Goal: Task Accomplishment & Management: Manage account settings

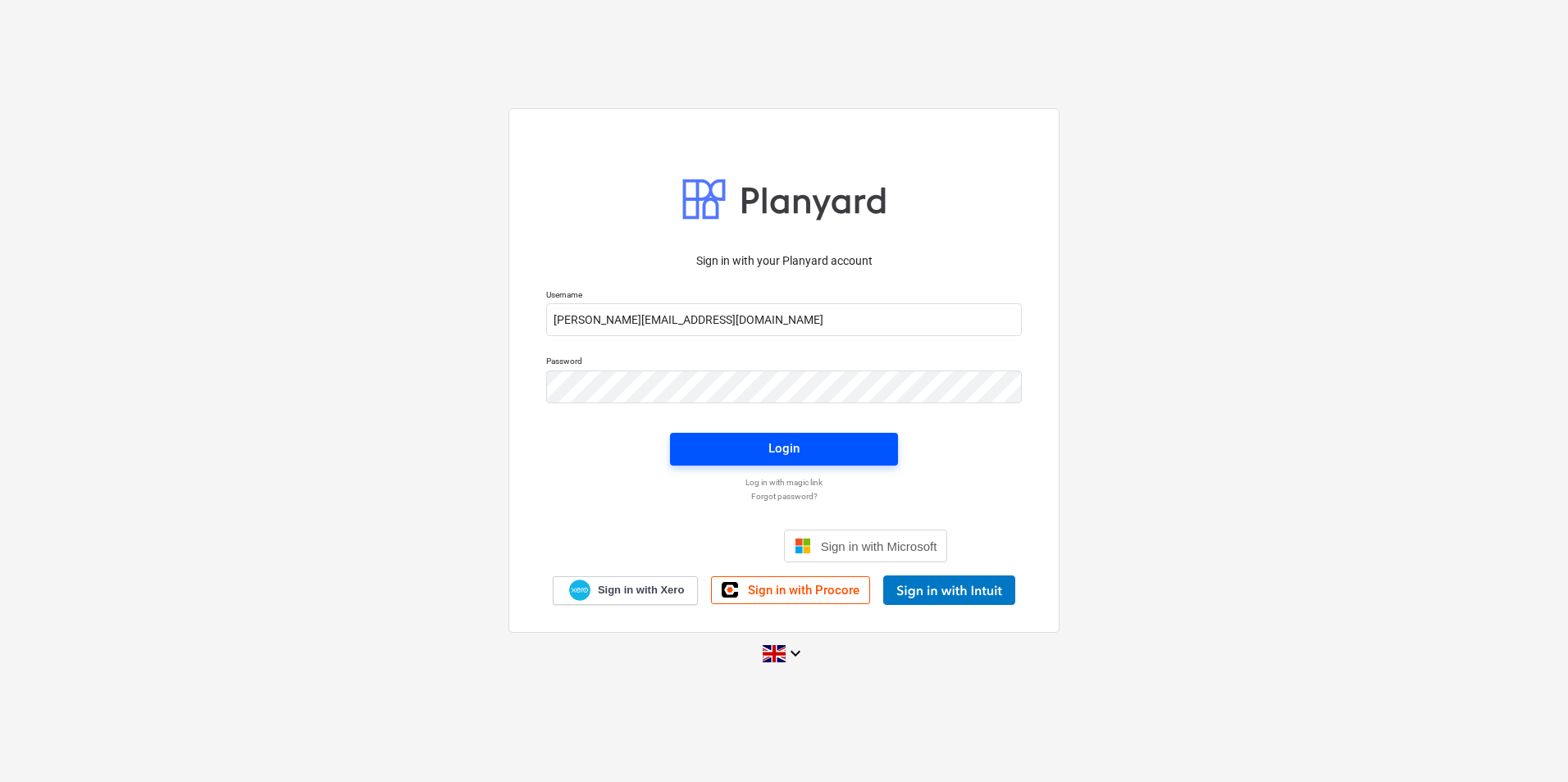
click at [840, 450] on span "Login" at bounding box center [784, 449] width 189 height 22
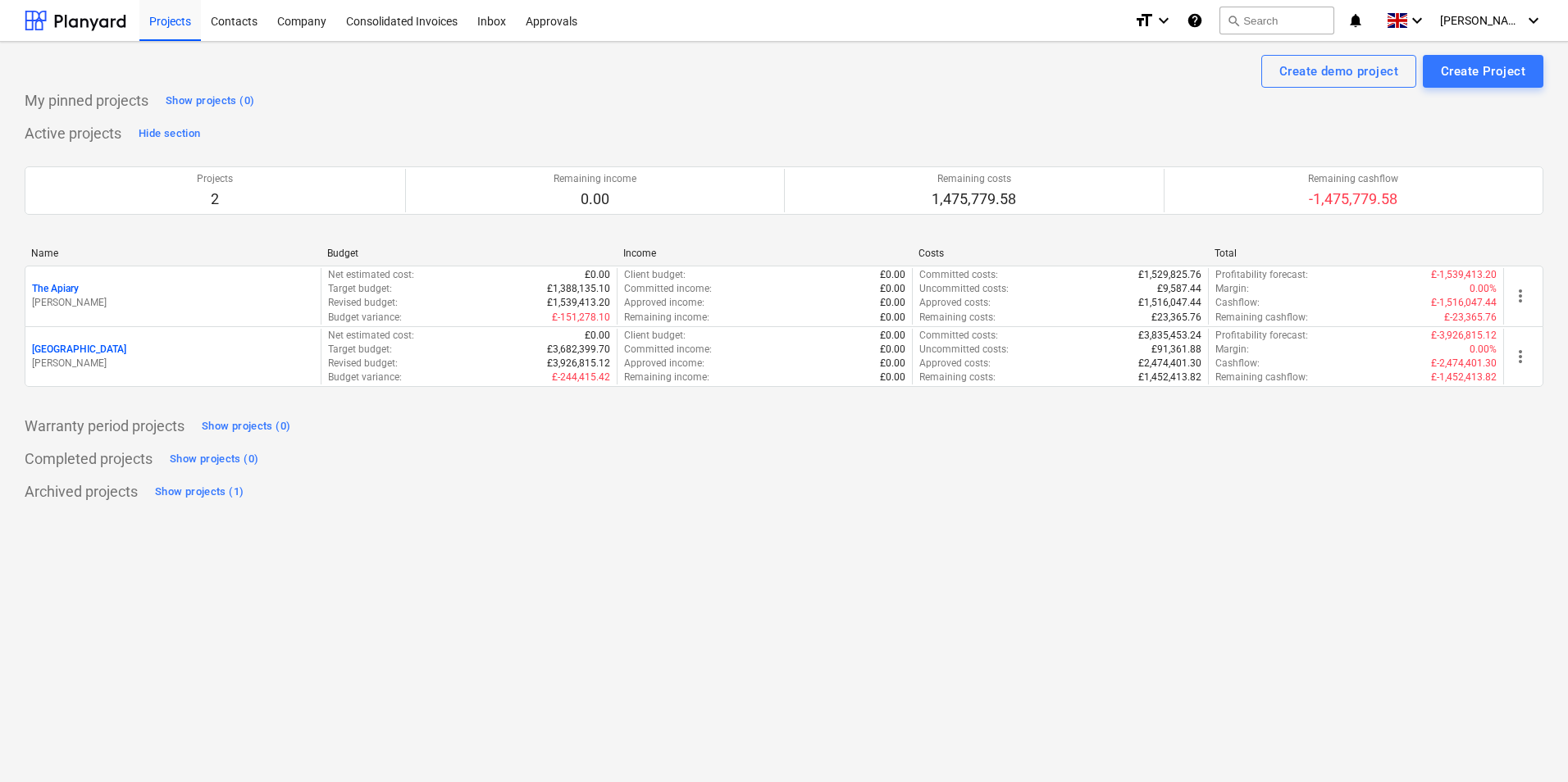
click at [171, 354] on div "[GEOGRAPHIC_DATA]" at bounding box center [173, 350] width 282 height 14
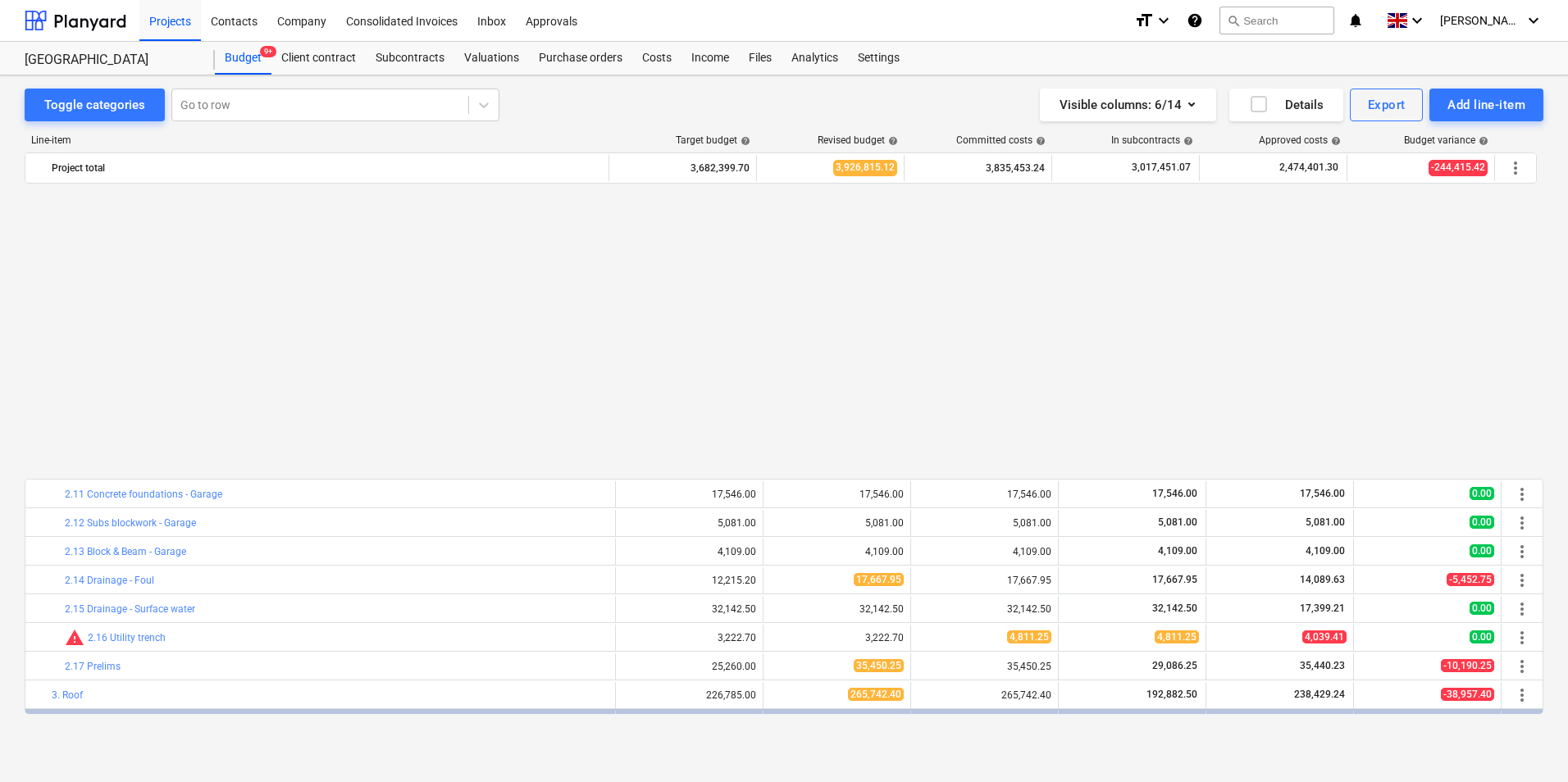
scroll to position [383, 0]
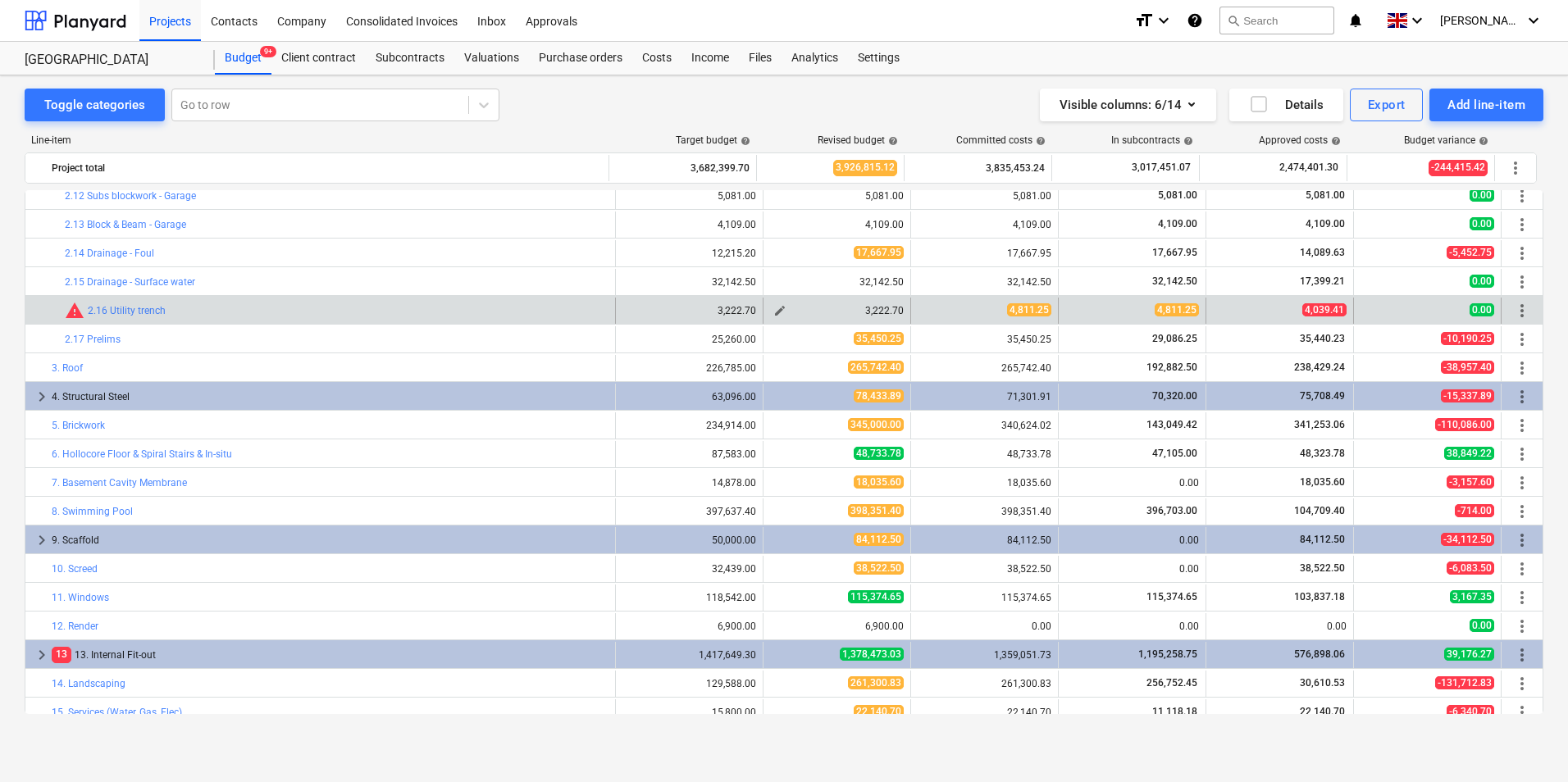
click at [772, 318] on button "edit" at bounding box center [780, 310] width 20 height 20
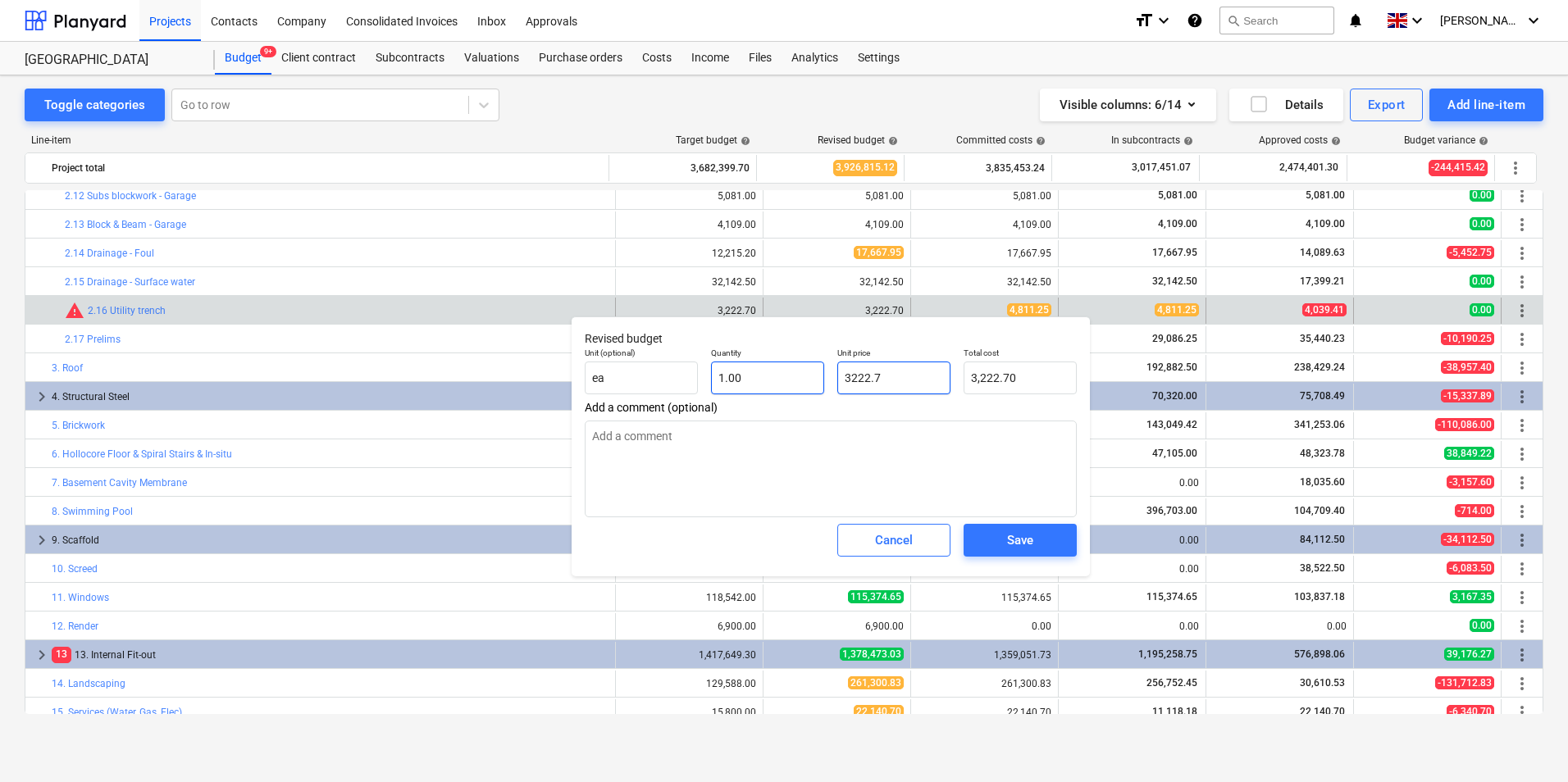
drag, startPoint x: 912, startPoint y: 377, endPoint x: 755, endPoint y: 384, distance: 157.2
click at [755, 384] on div "Unit (optional) ea Quantity 1.00 Unit price 3222.7 Total cost 3,222.70" at bounding box center [830, 370] width 505 height 60
type input "4"
type textarea "x"
type input "4.00"
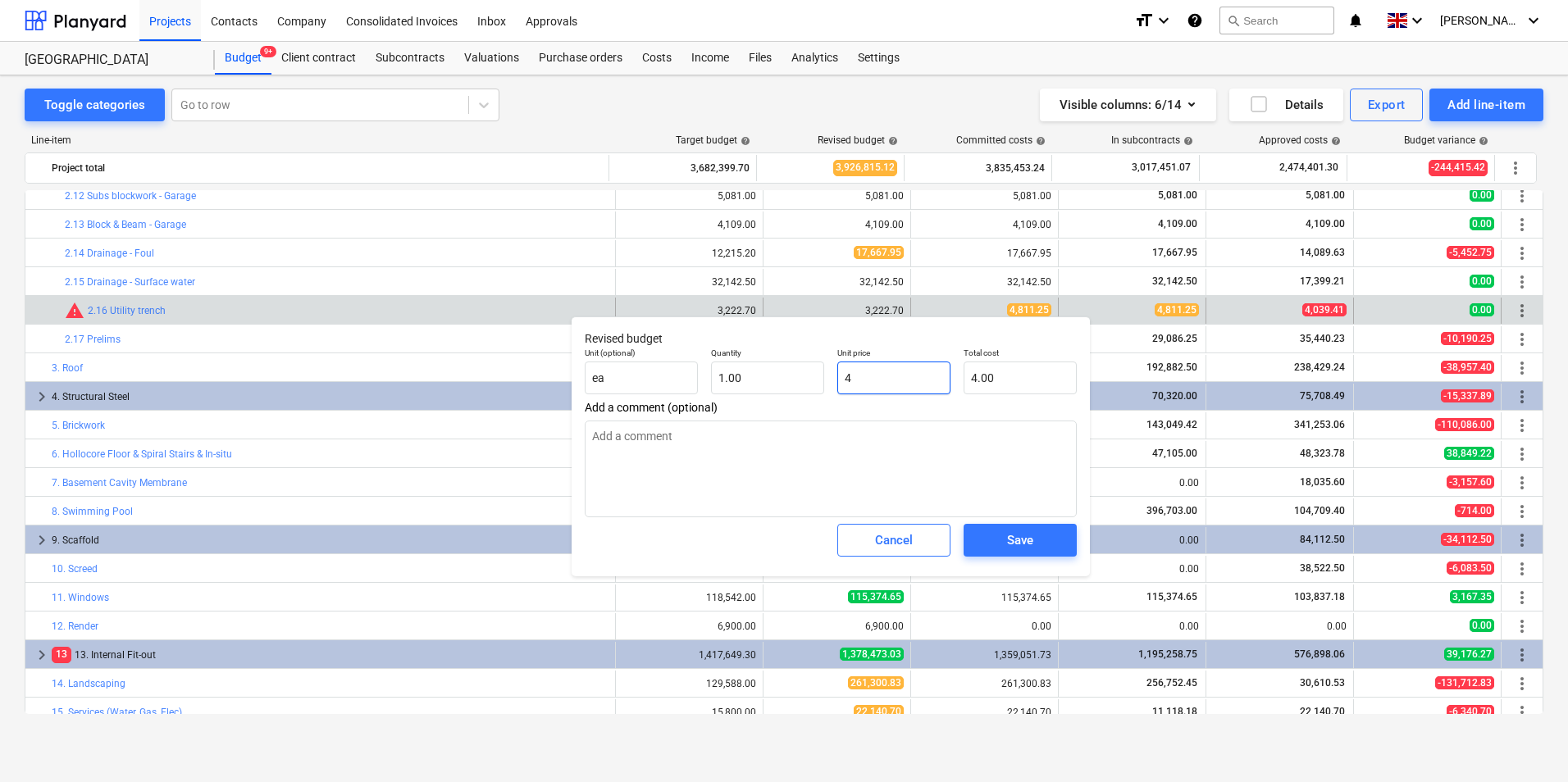
type input "48"
type textarea "x"
type input "48.00"
type input "481"
type textarea "x"
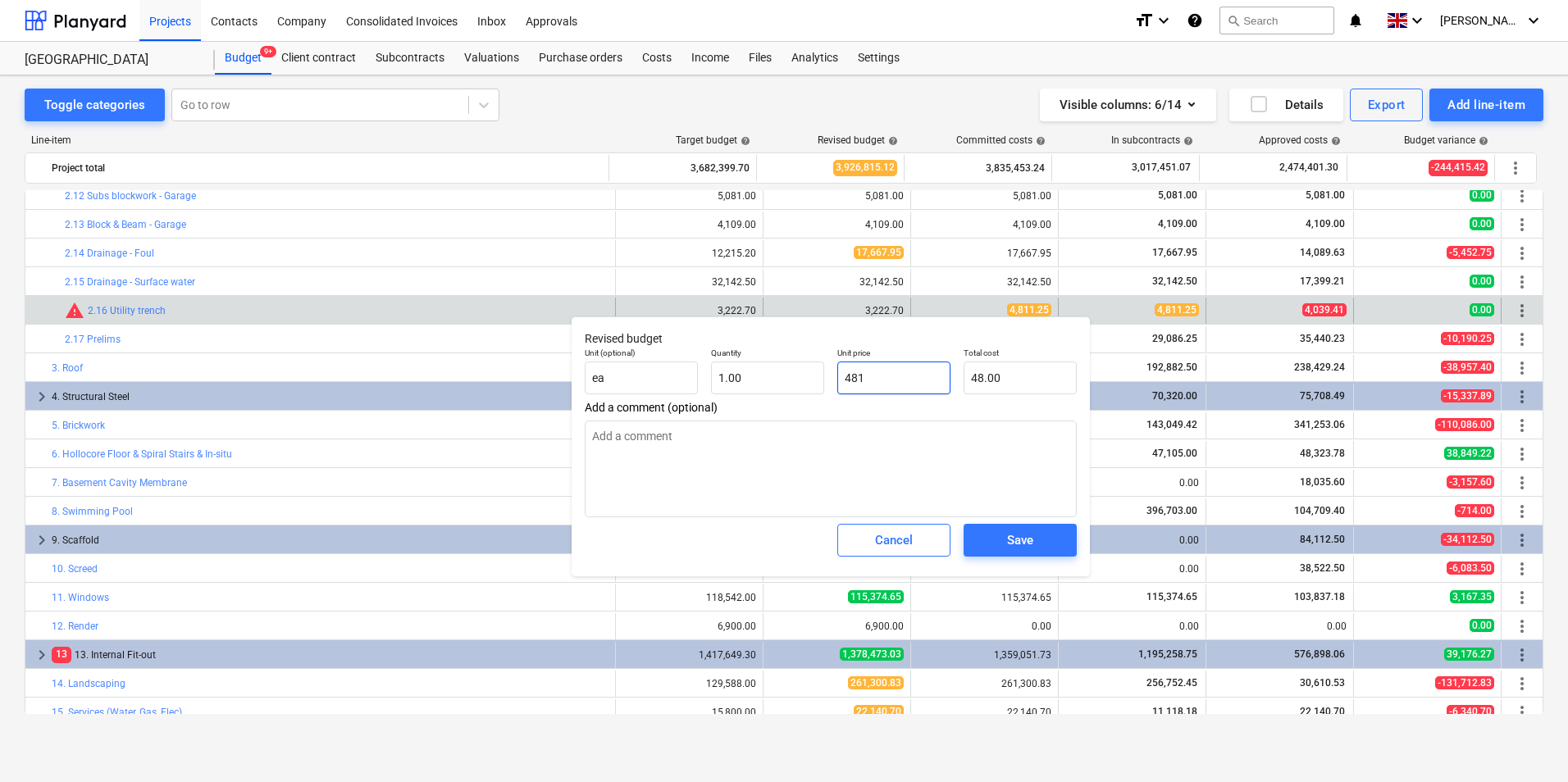
type input "481.00"
type input "4811"
type textarea "x"
type input "4,811.00"
type input "4811."
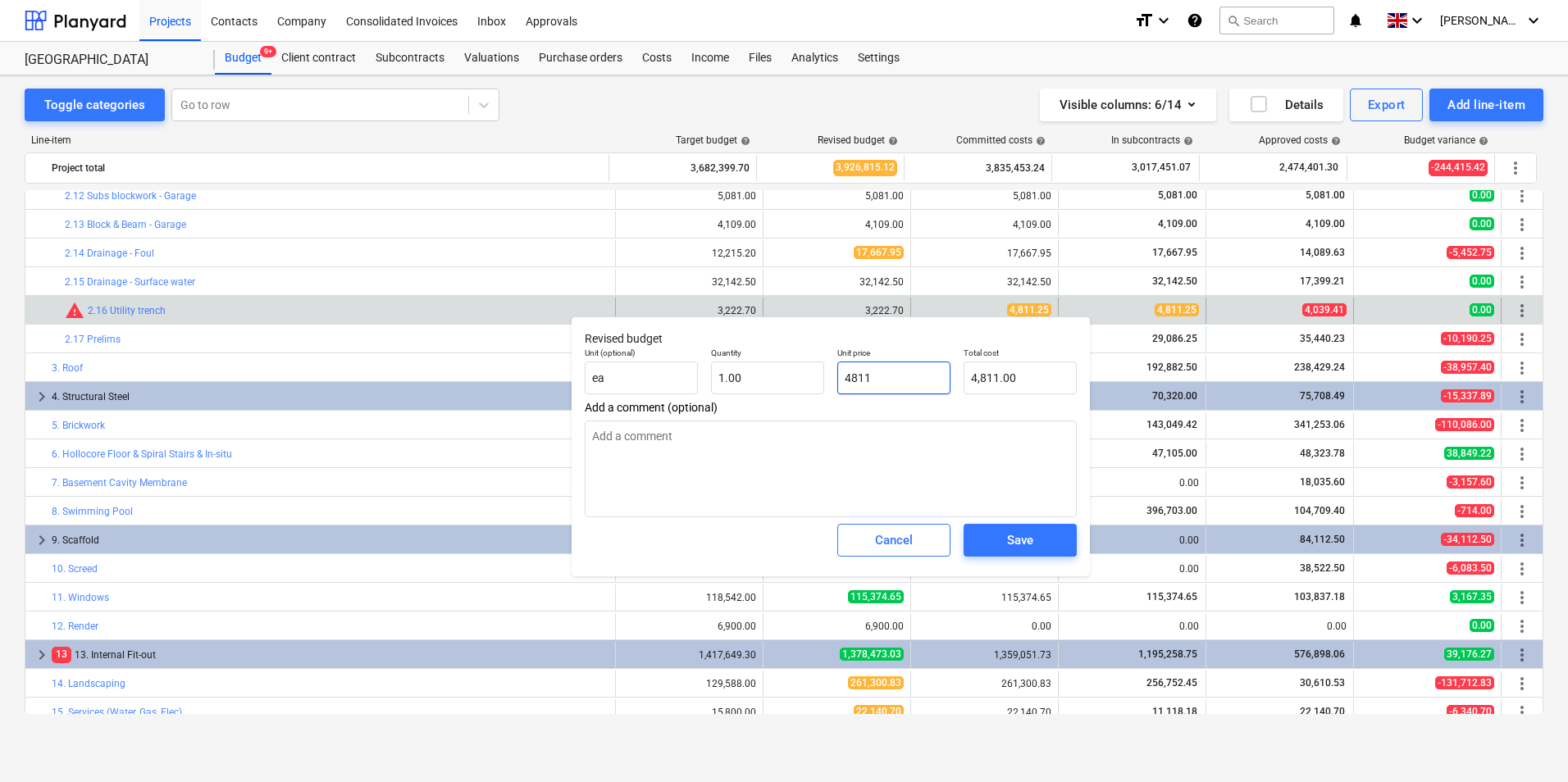
type textarea "x"
type input "4811.2"
type textarea "x"
type input "4,811.20"
type input "4811.25"
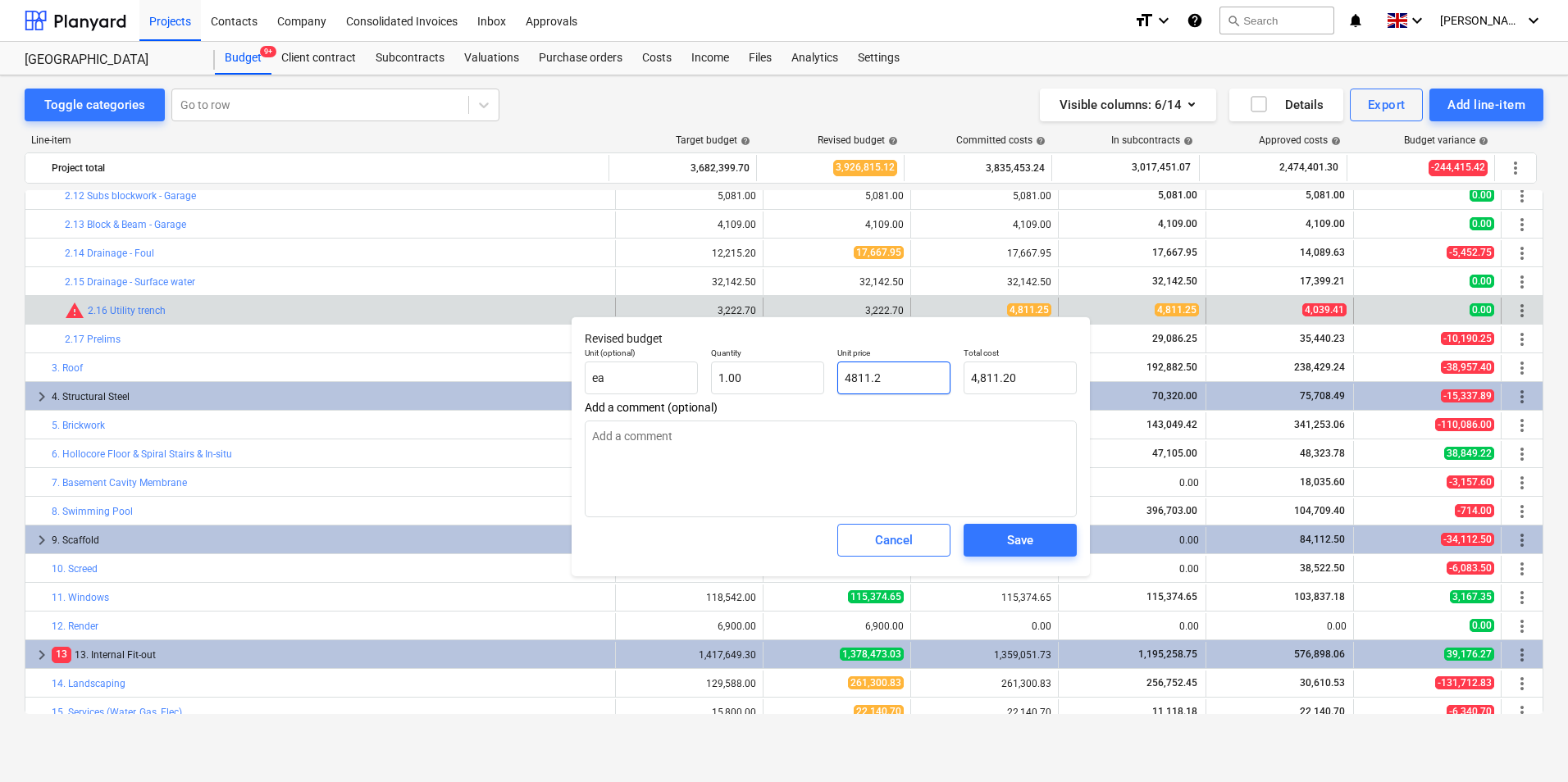
type textarea "x"
type input "4,811.25"
click at [1038, 547] on span "Save" at bounding box center [1020, 540] width 74 height 22
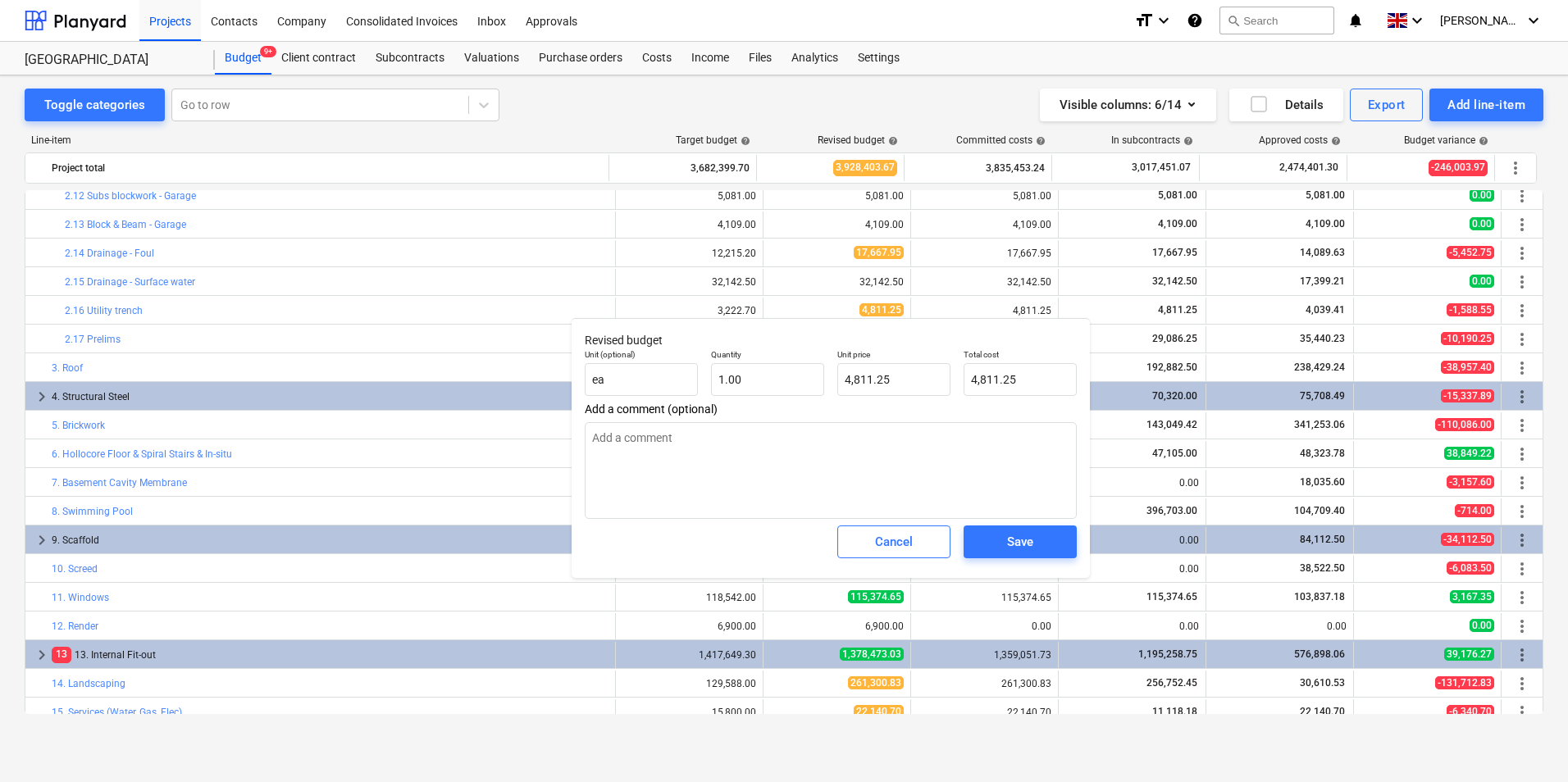
type textarea "x"
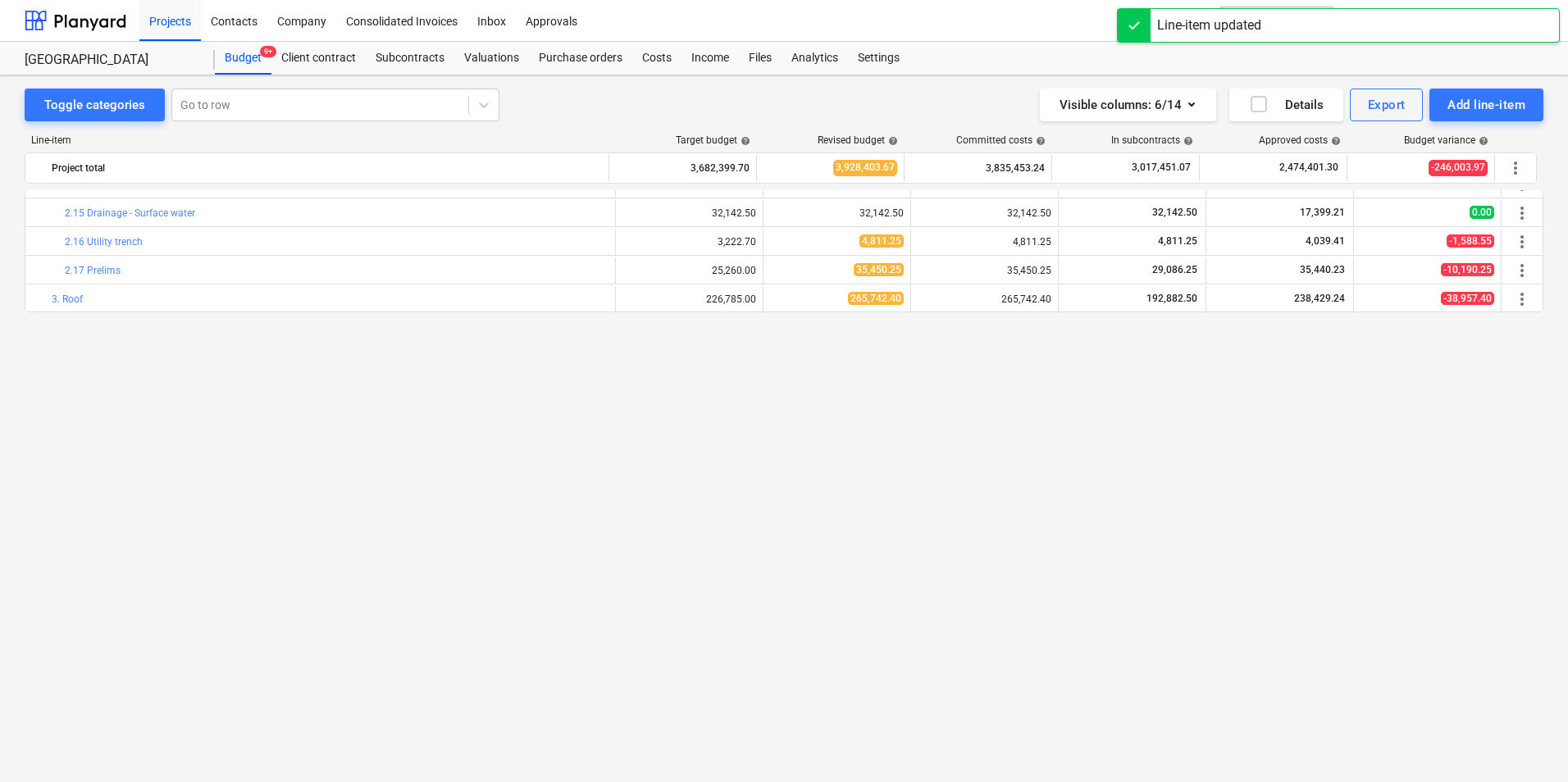
scroll to position [0, 0]
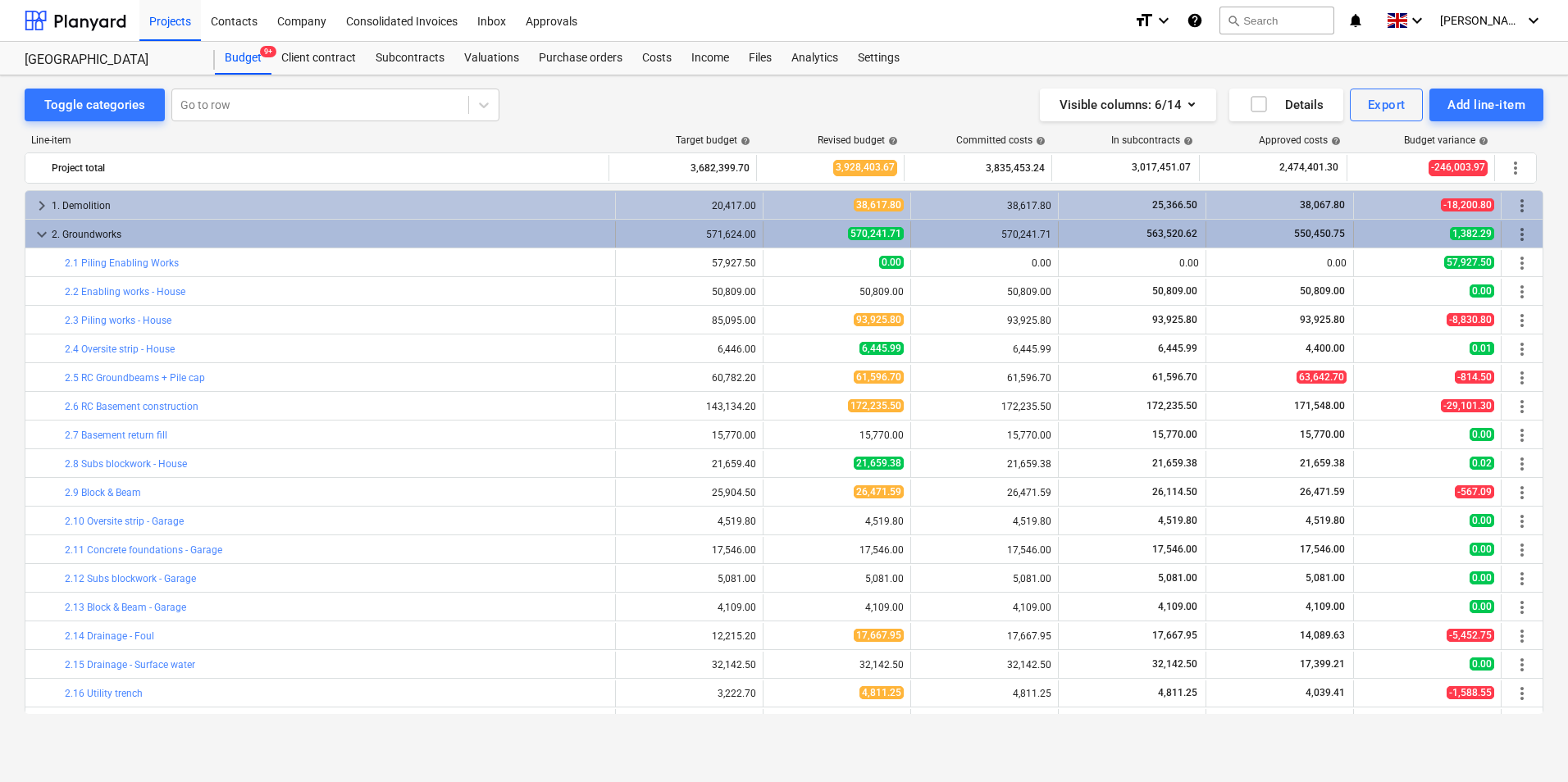
click at [37, 236] on span "keyboard_arrow_down" at bounding box center [42, 235] width 20 height 20
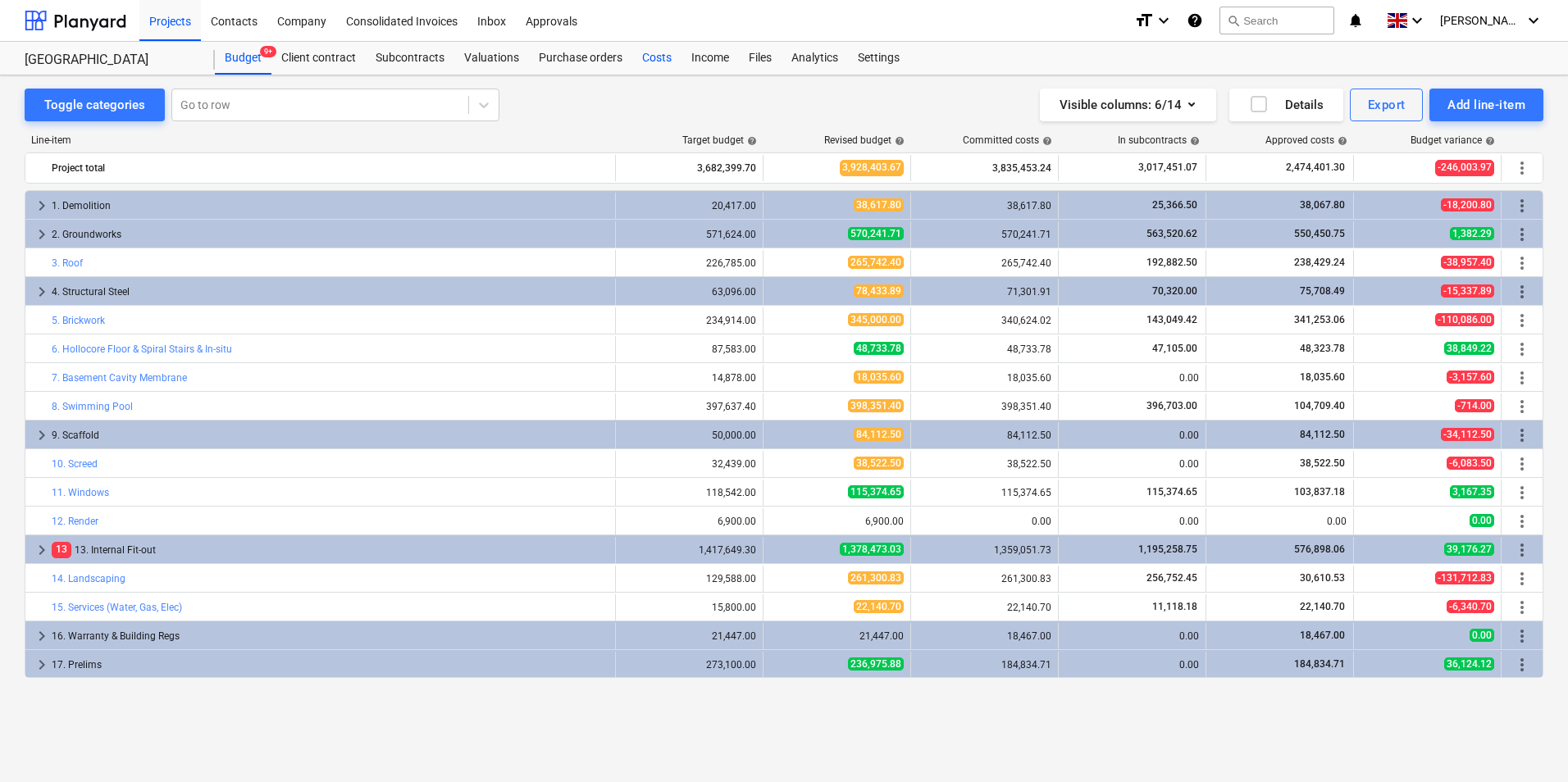
click at [640, 61] on div "Costs" at bounding box center [656, 58] width 49 height 32
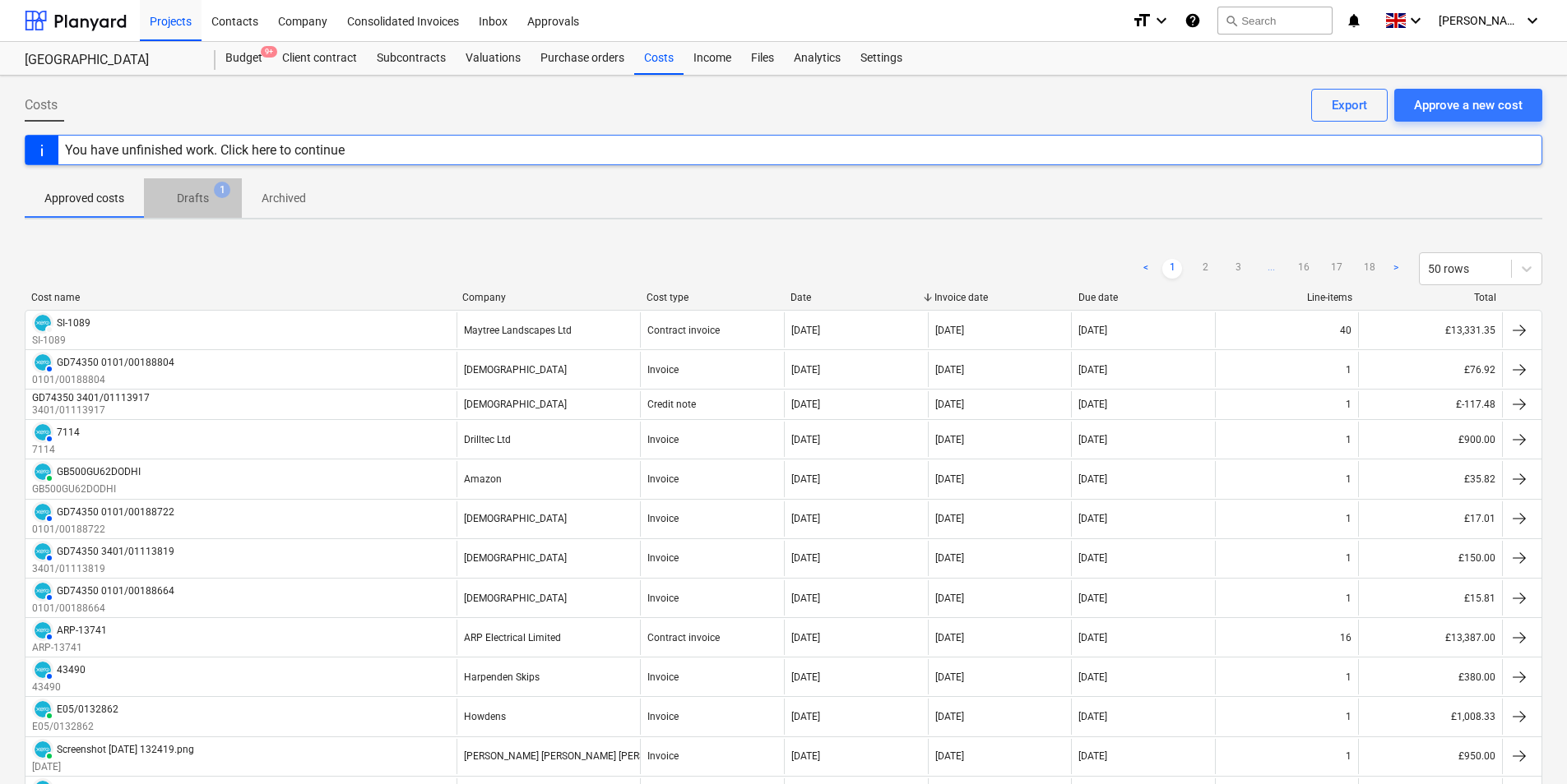
click at [196, 202] on p "Drafts" at bounding box center [192, 199] width 33 height 18
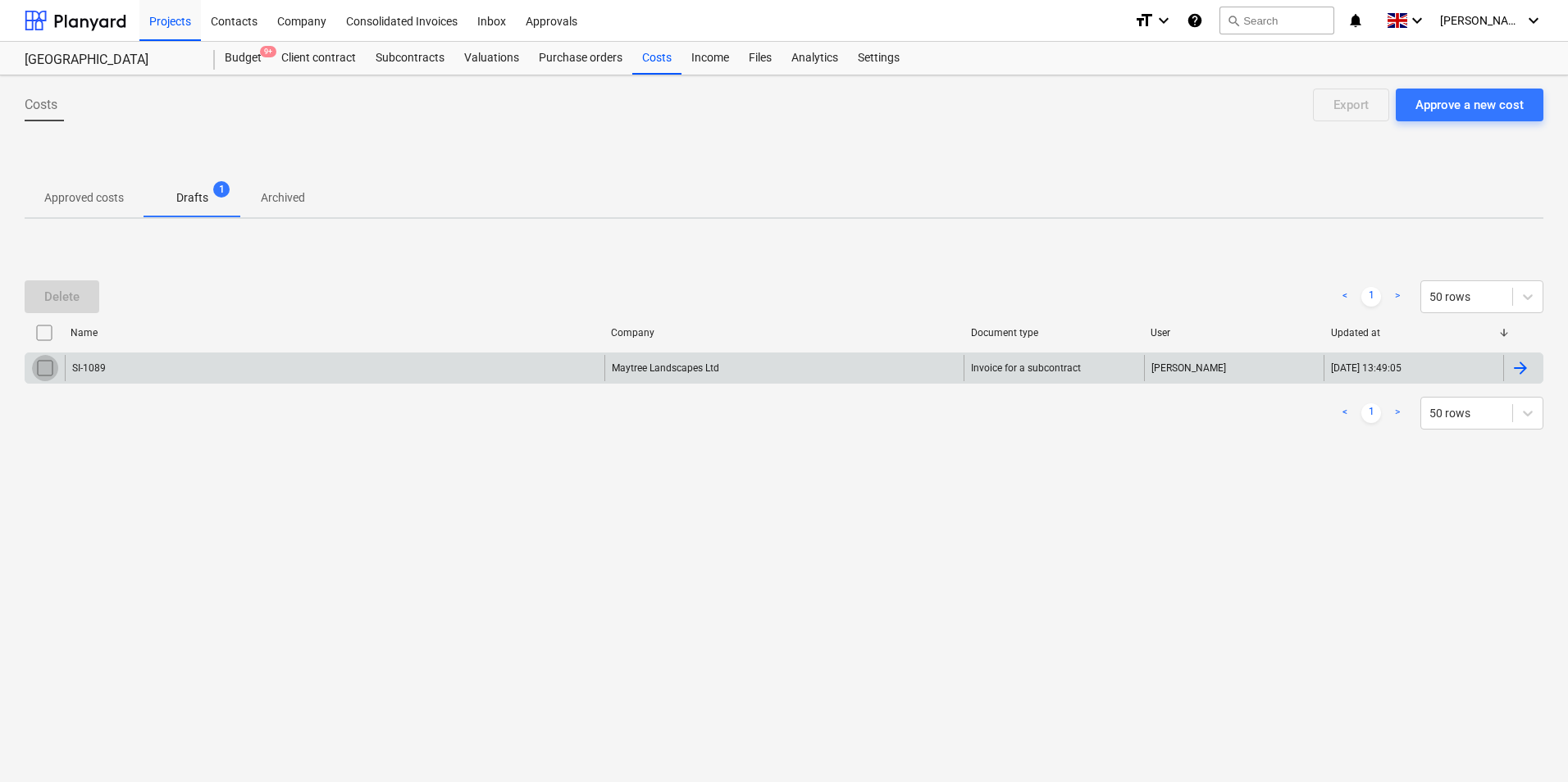
click at [39, 374] on input "checkbox" at bounding box center [45, 367] width 27 height 27
click at [87, 289] on button "Delete" at bounding box center [62, 296] width 75 height 32
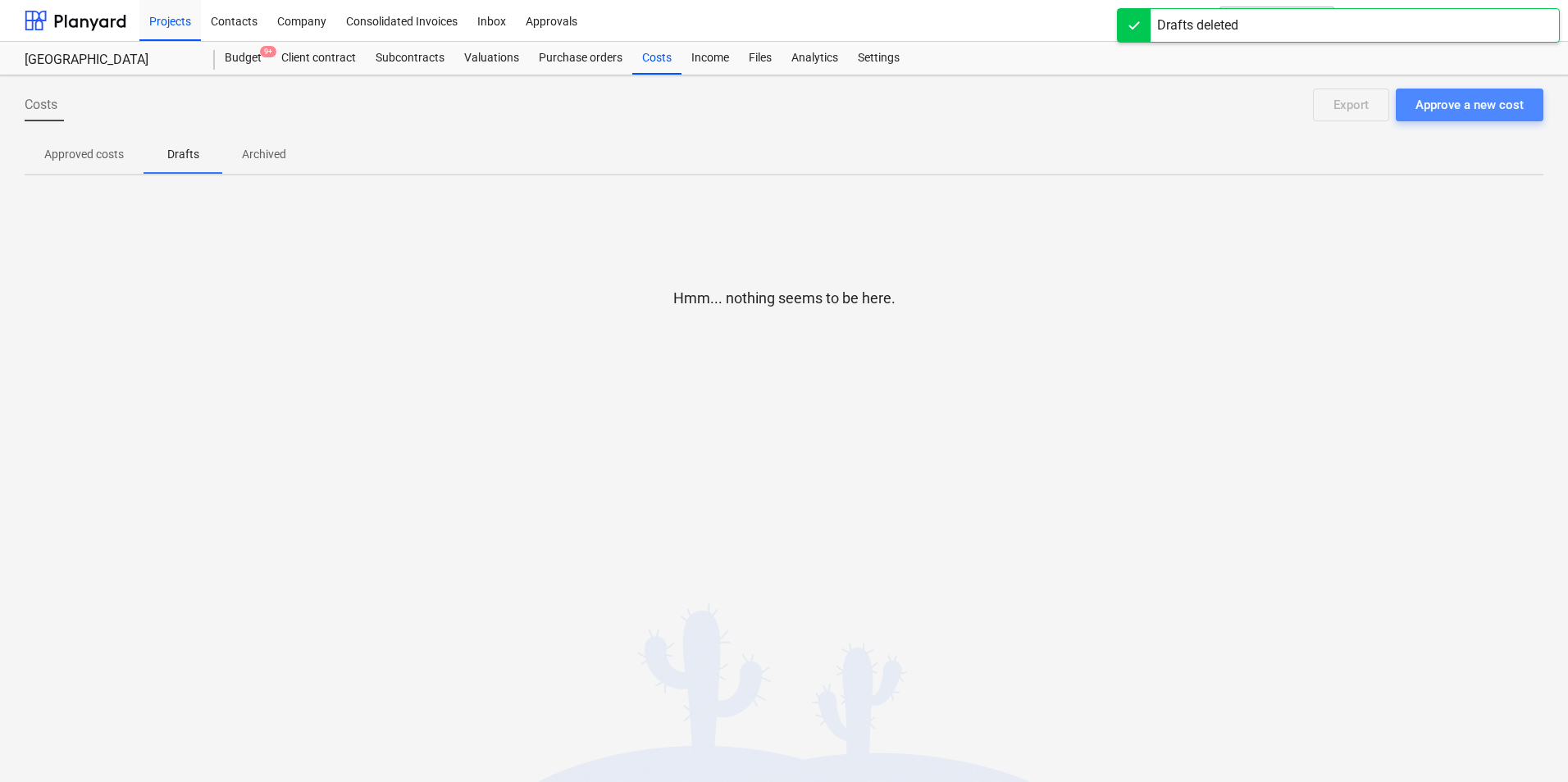
drag, startPoint x: 1467, startPoint y: 108, endPoint x: 963, endPoint y: 45, distance: 507.9
click at [1466, 108] on div "Approve a new cost" at bounding box center [1469, 105] width 108 height 22
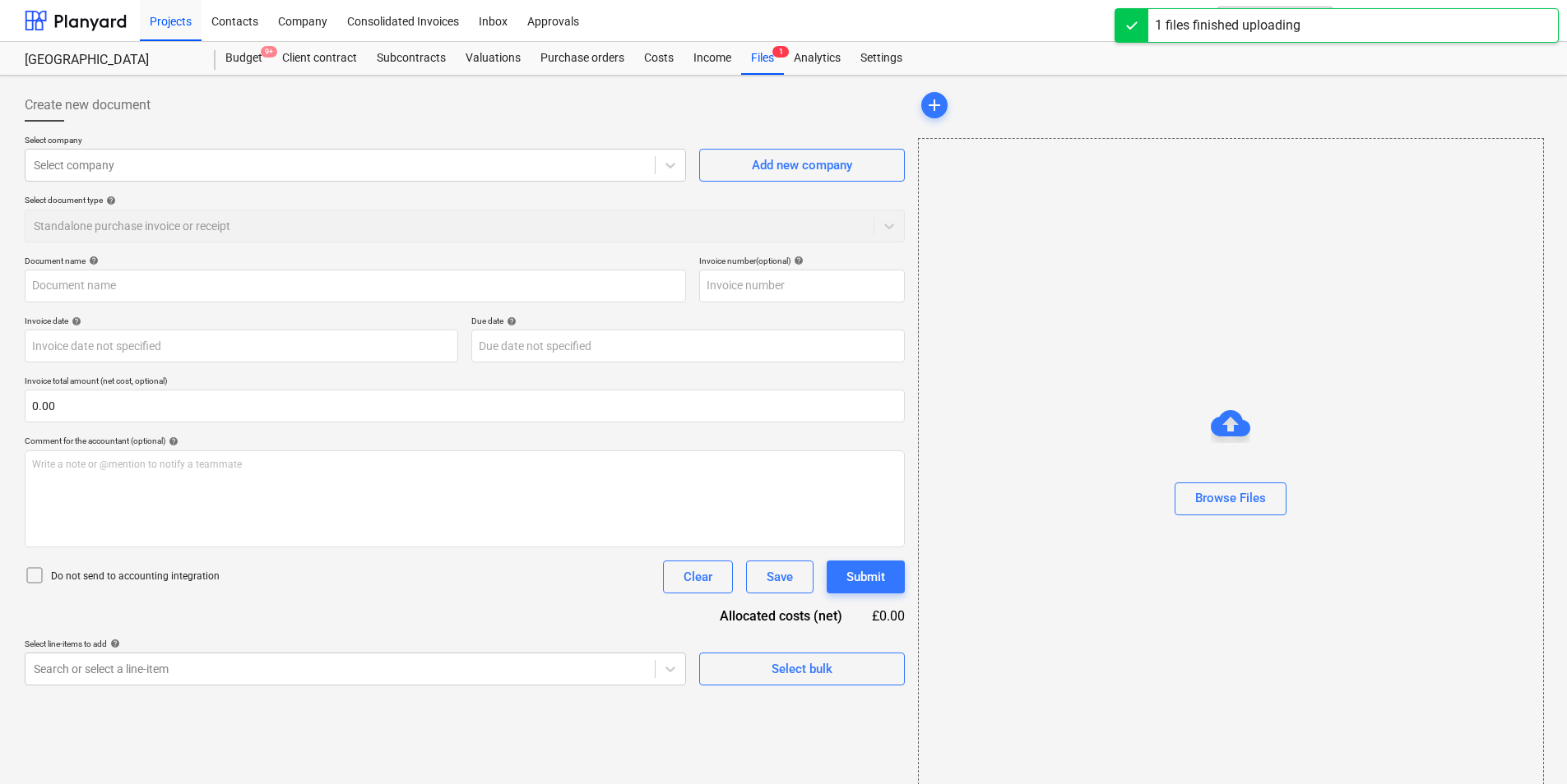
type input "TS WC [DATE].xlsx"
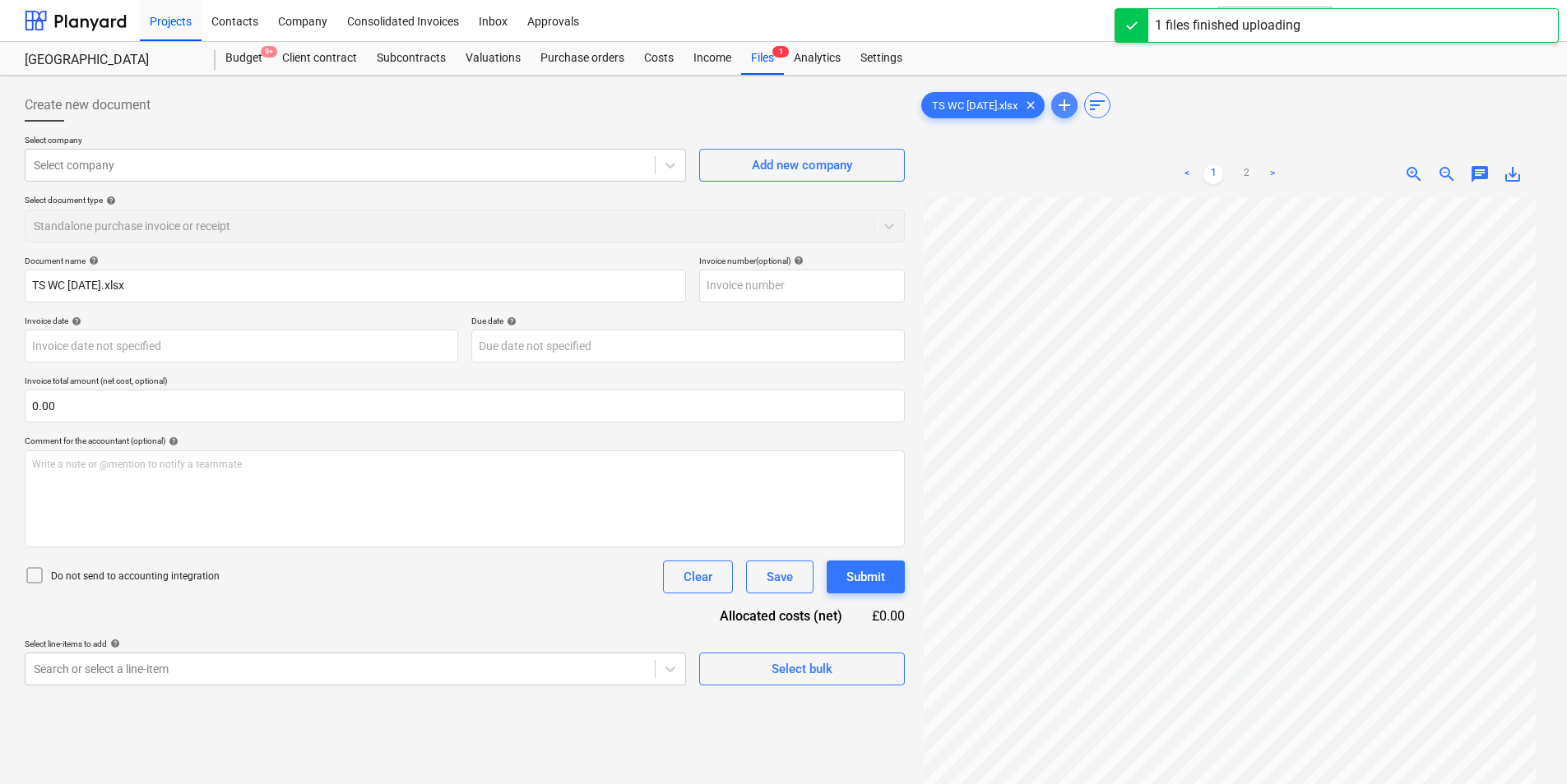
click at [1071, 106] on span "add" at bounding box center [1064, 105] width 20 height 20
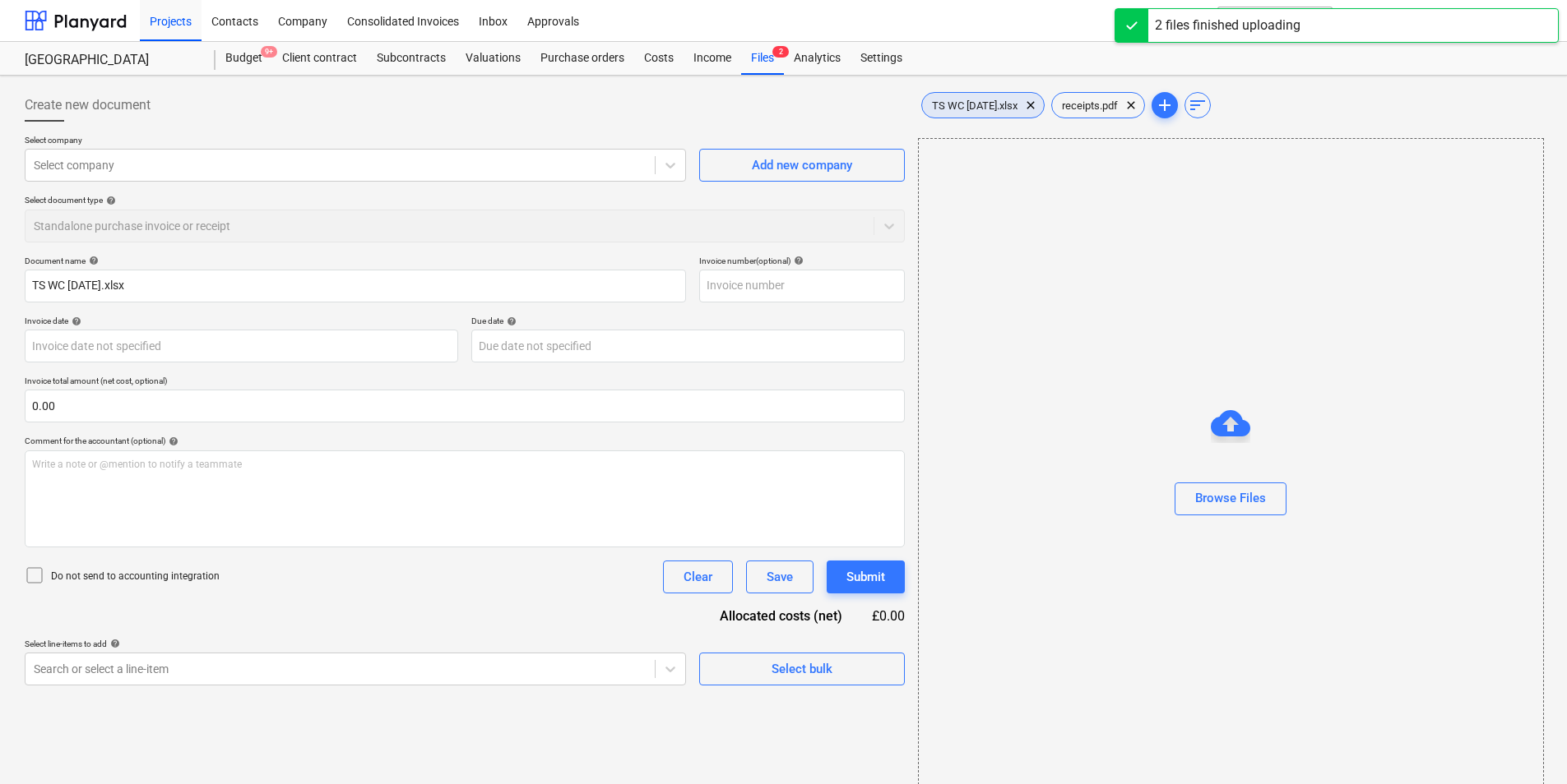
click at [957, 105] on span "TS WC [DATE].xlsx" at bounding box center [975, 105] width 105 height 13
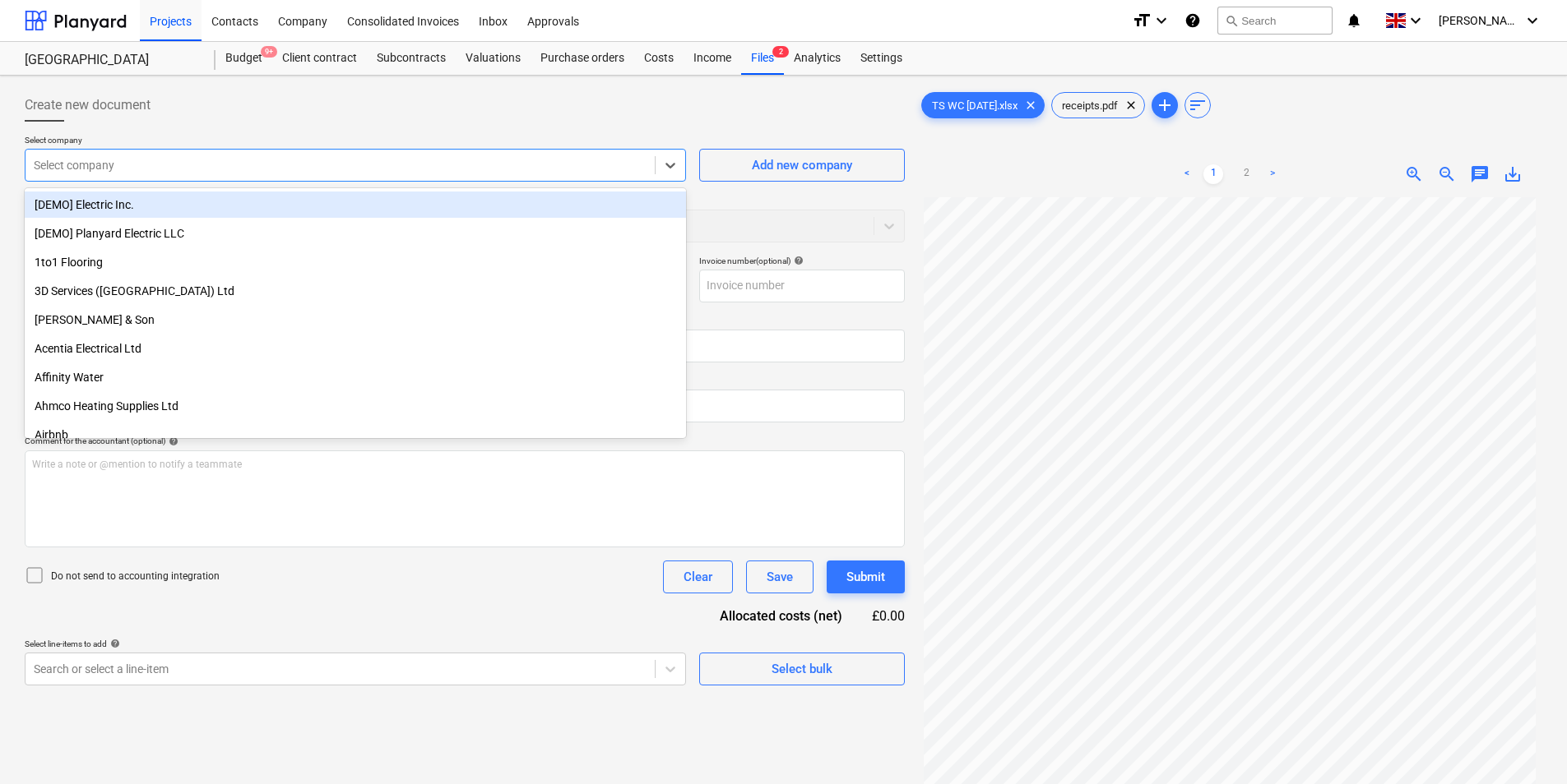
click at [121, 165] on div at bounding box center [340, 164] width 613 height 17
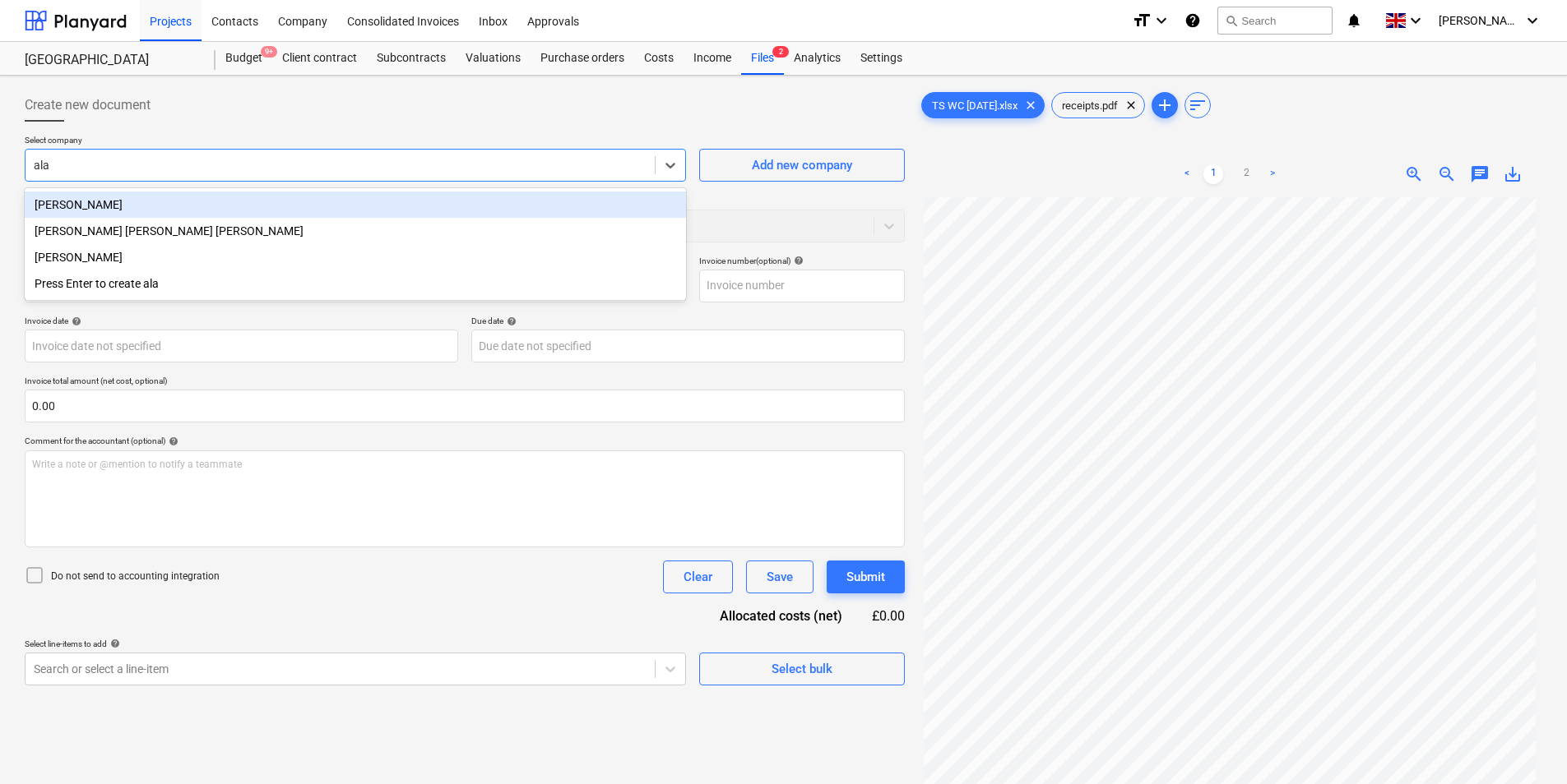
type input "[PERSON_NAME]"
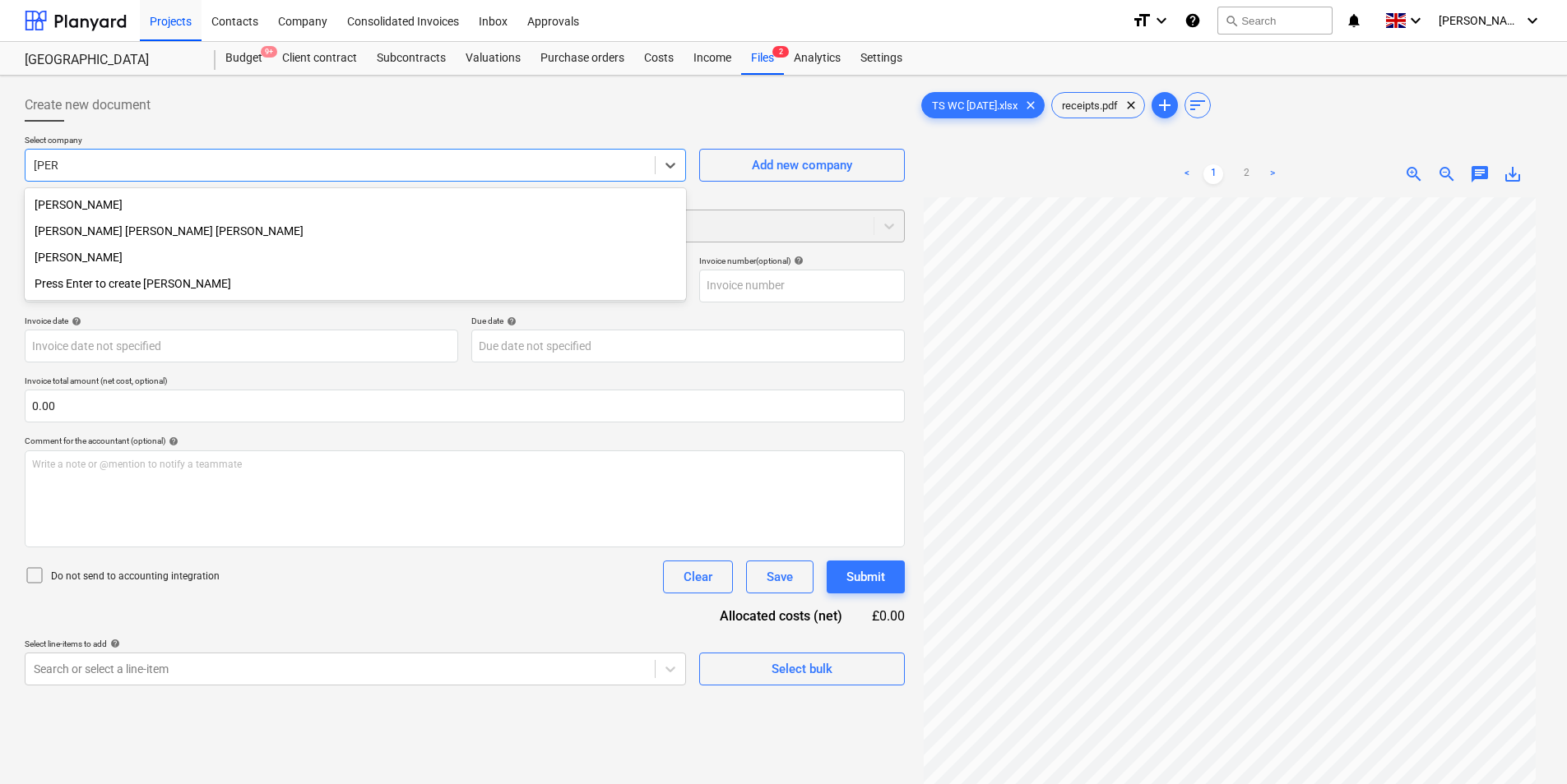
click at [142, 229] on div "[PERSON_NAME] [PERSON_NAME] [PERSON_NAME]" at bounding box center [355, 230] width 661 height 27
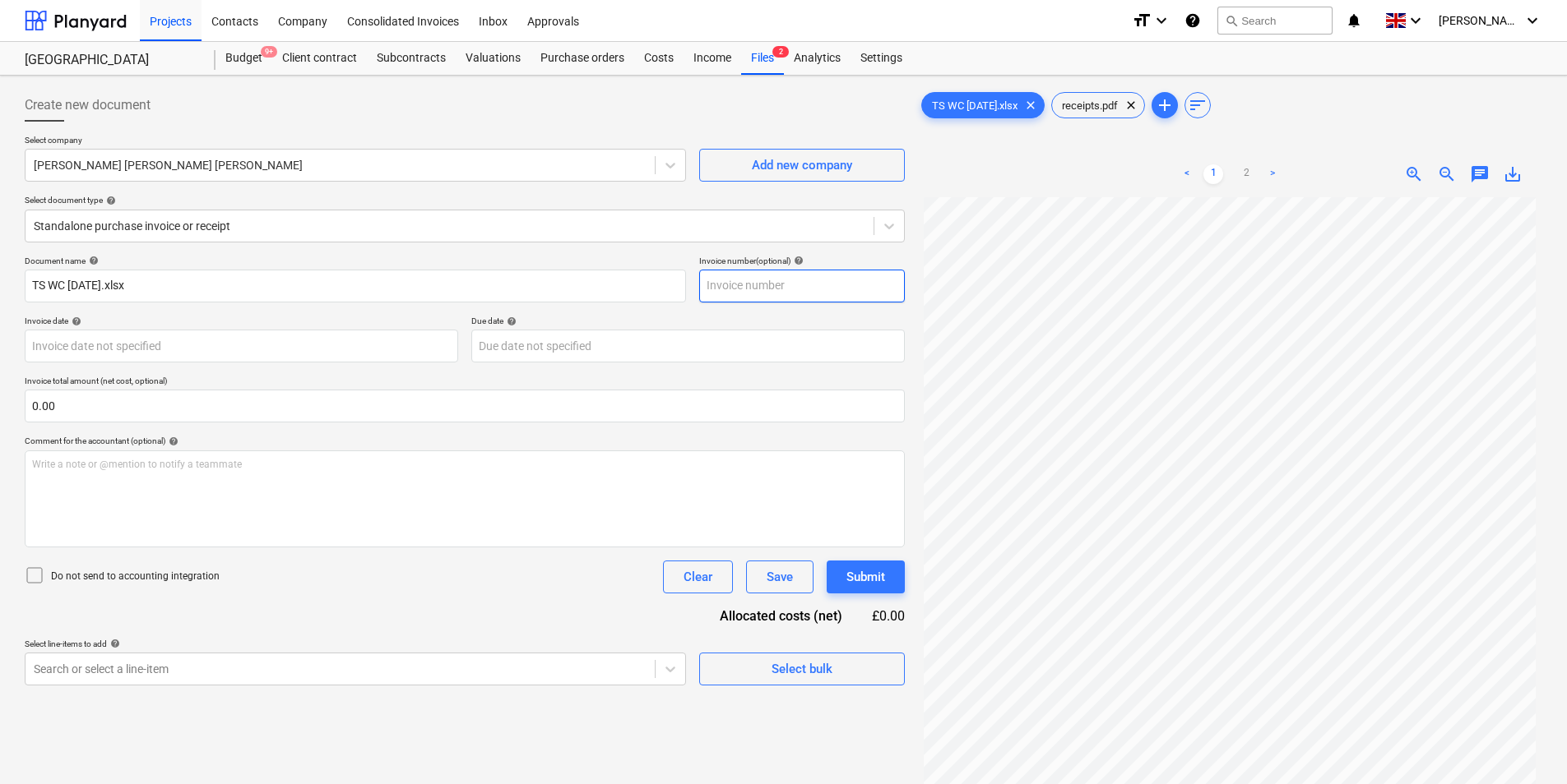
click at [826, 289] on input "text" at bounding box center [801, 286] width 206 height 33
type input "[DATE]"
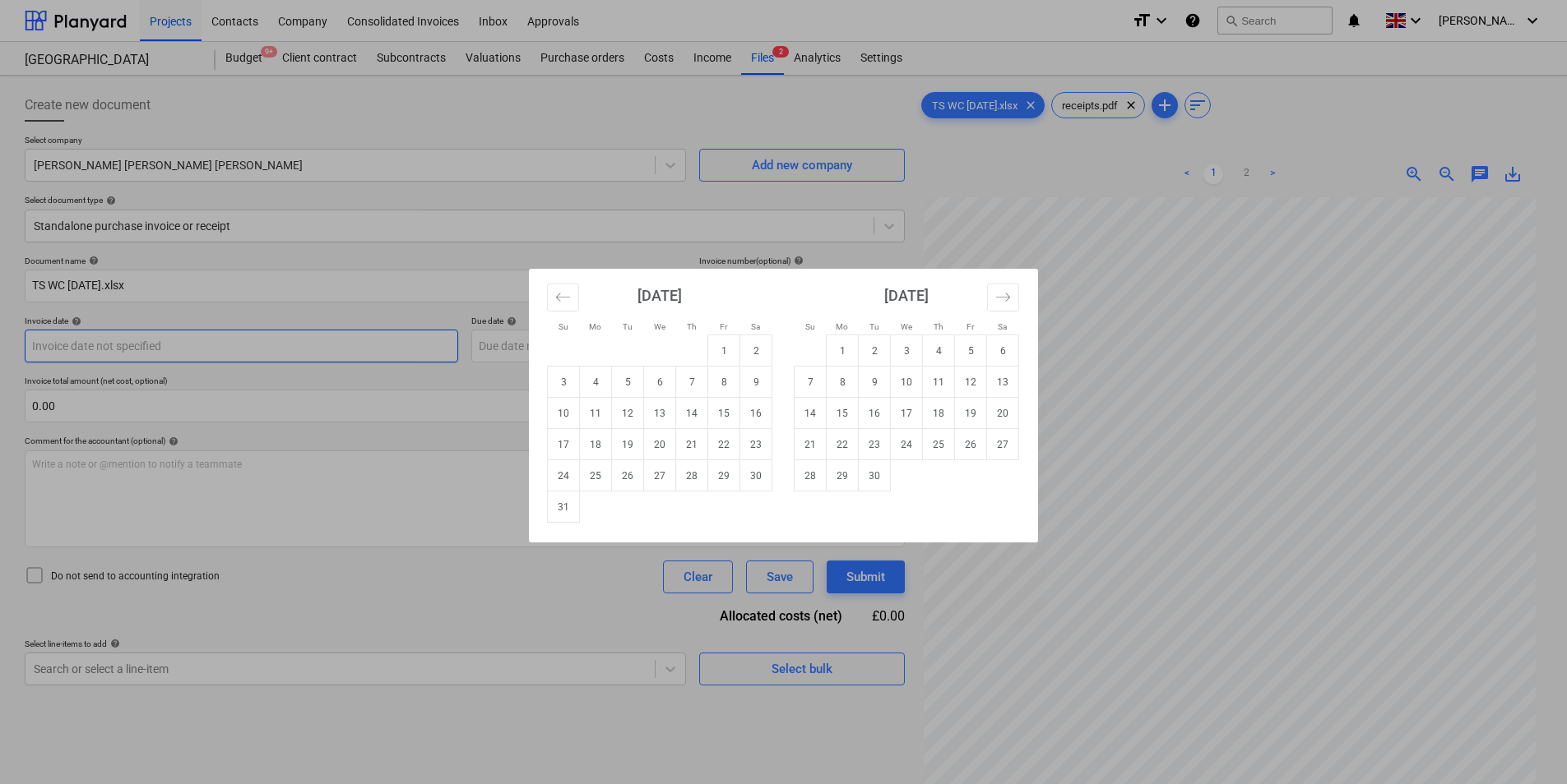
click at [203, 346] on body "Projects Contacts Company Consolidated Invoices Inbox Approvals format_size key…" at bounding box center [784, 392] width 1567 height 784
drag, startPoint x: 569, startPoint y: 478, endPoint x: 511, endPoint y: 460, distance: 60.7
click at [568, 478] on td "24" at bounding box center [564, 476] width 33 height 32
type input "[DATE]"
drag, startPoint x: 660, startPoint y: 341, endPoint x: 817, endPoint y: 599, distance: 302.0
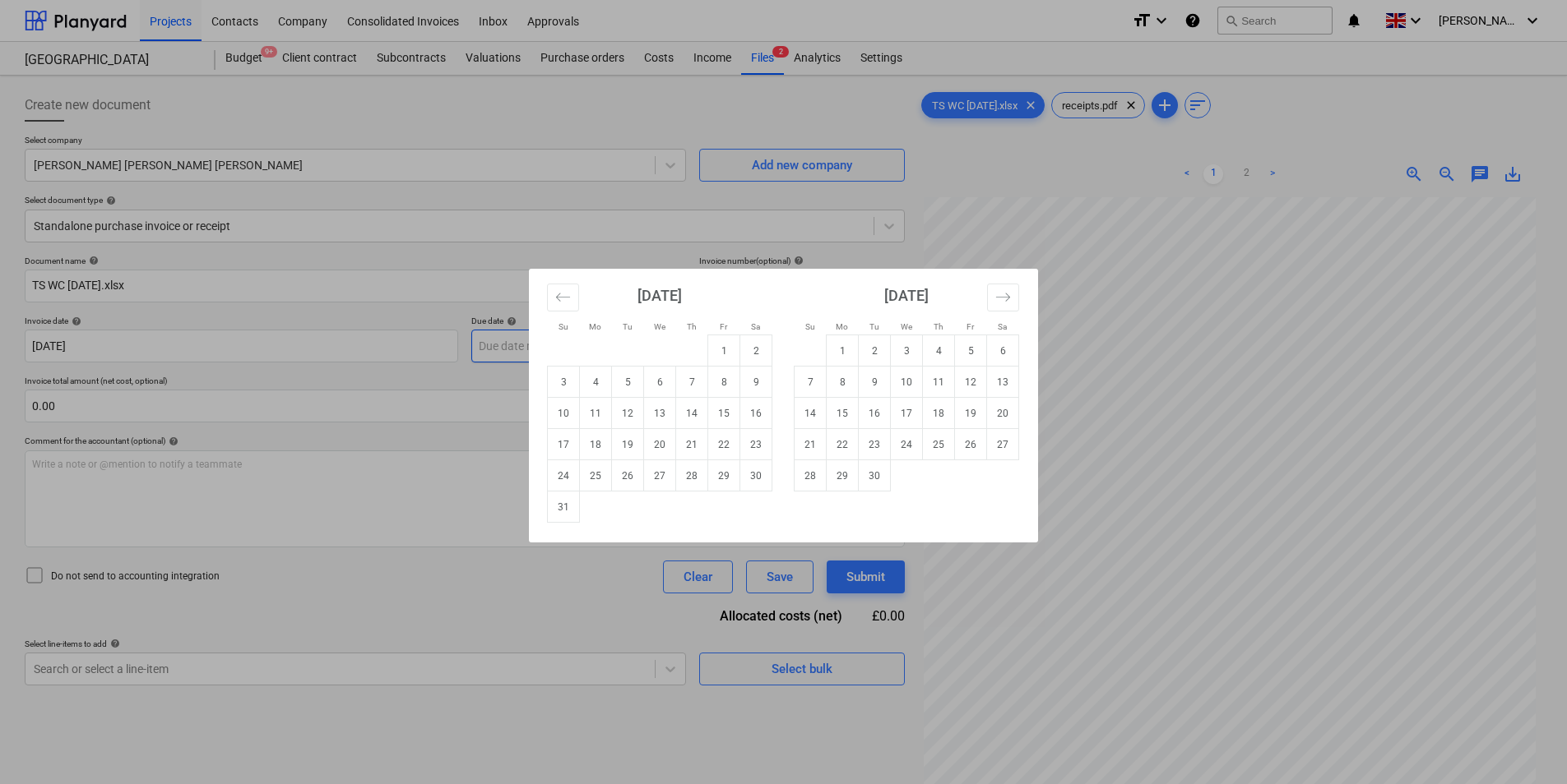
click at [661, 335] on body "Projects Contacts Company Consolidated Invoices Inbox Approvals format_size key…" at bounding box center [784, 392] width 1567 height 784
click at [718, 471] on td "29" at bounding box center [724, 476] width 33 height 32
type input "[DATE]"
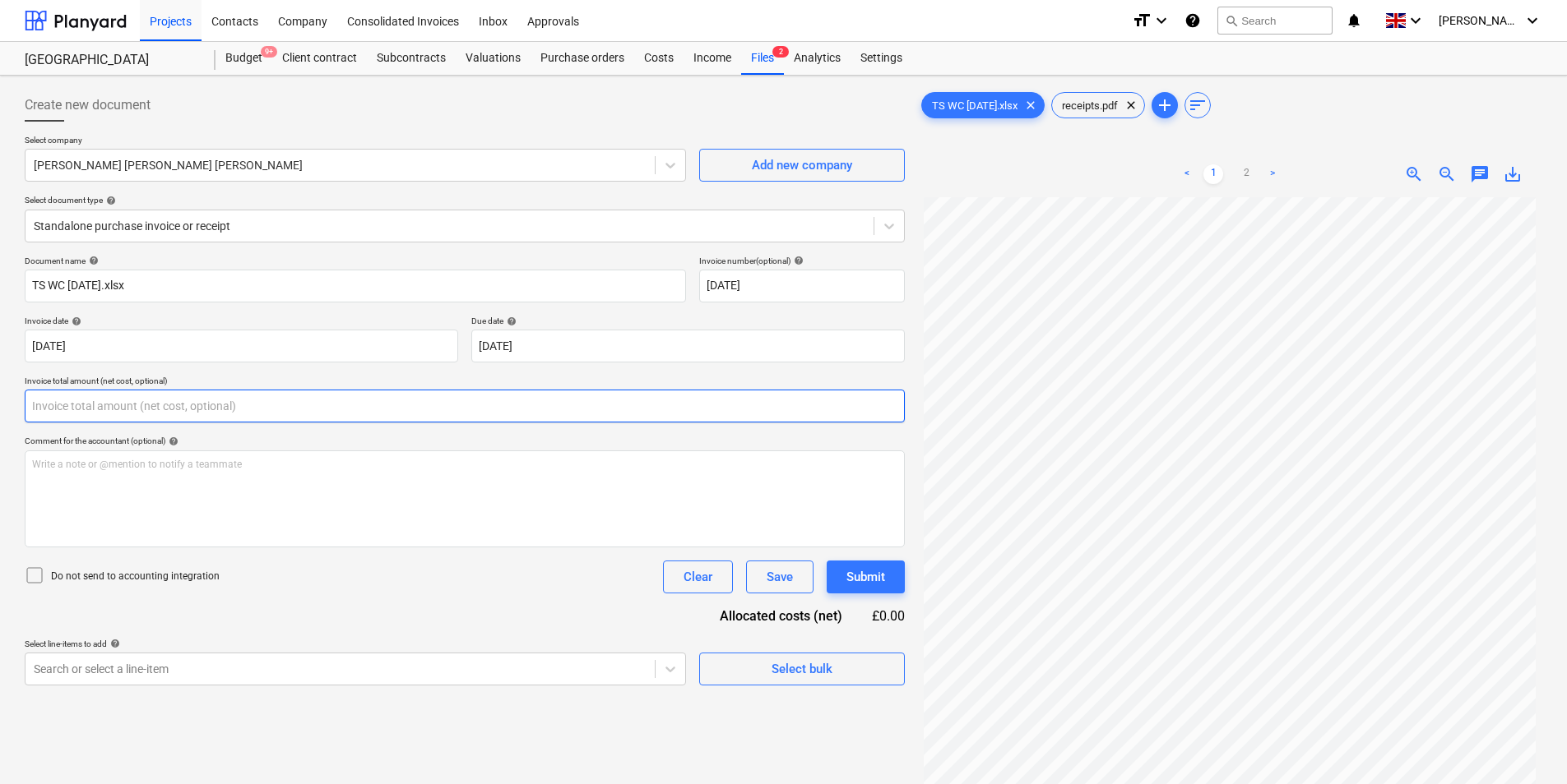
click at [159, 411] on input "text" at bounding box center [464, 406] width 880 height 33
type input "0.00"
click at [110, 392] on input "text" at bounding box center [464, 406] width 880 height 33
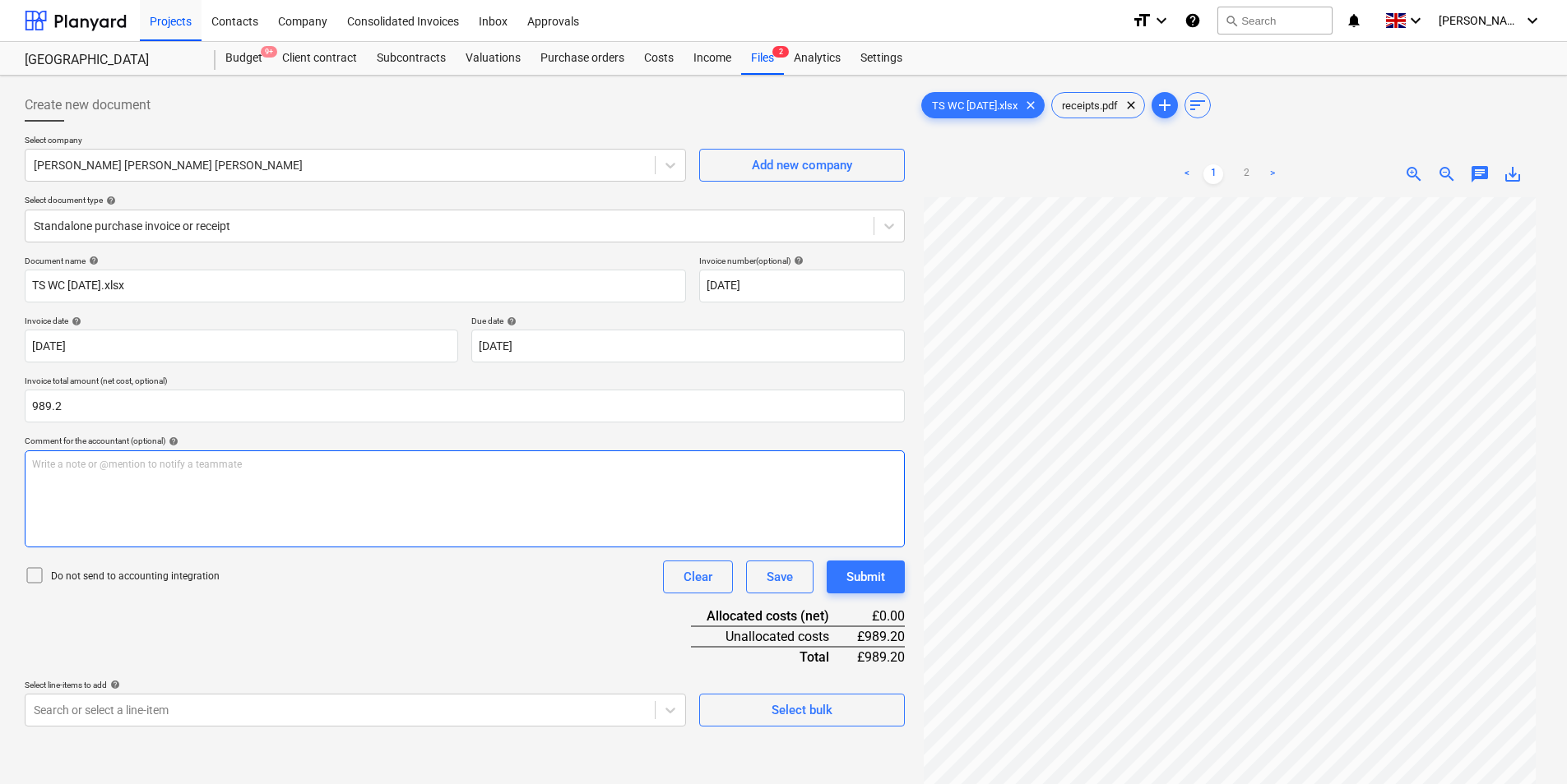
type input "989.20"
click at [157, 515] on div "Write a note or @mention to notify a teammate [PERSON_NAME]" at bounding box center [464, 498] width 880 height 97
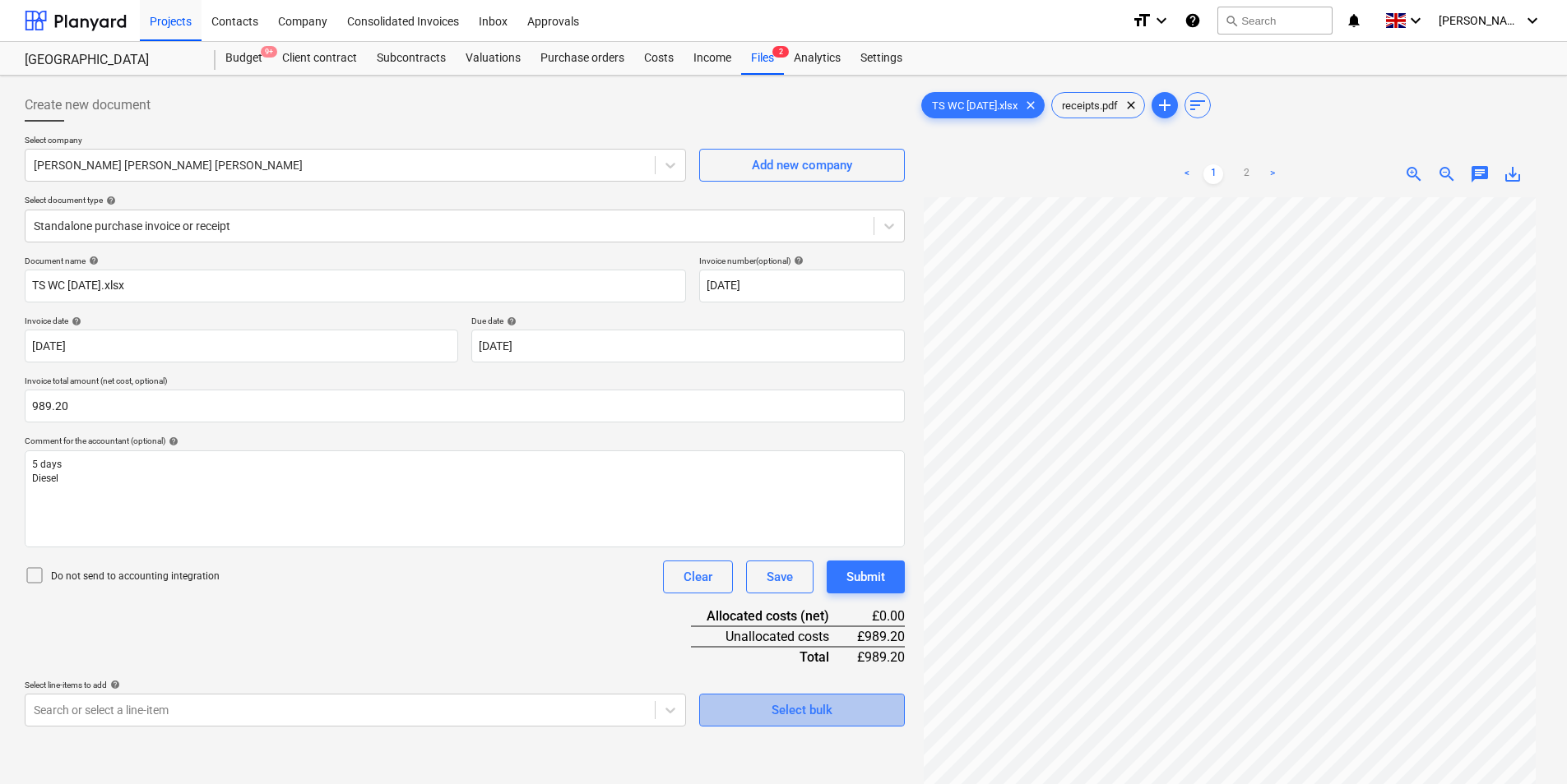
click at [801, 708] on div "Select bulk" at bounding box center [802, 710] width 61 height 22
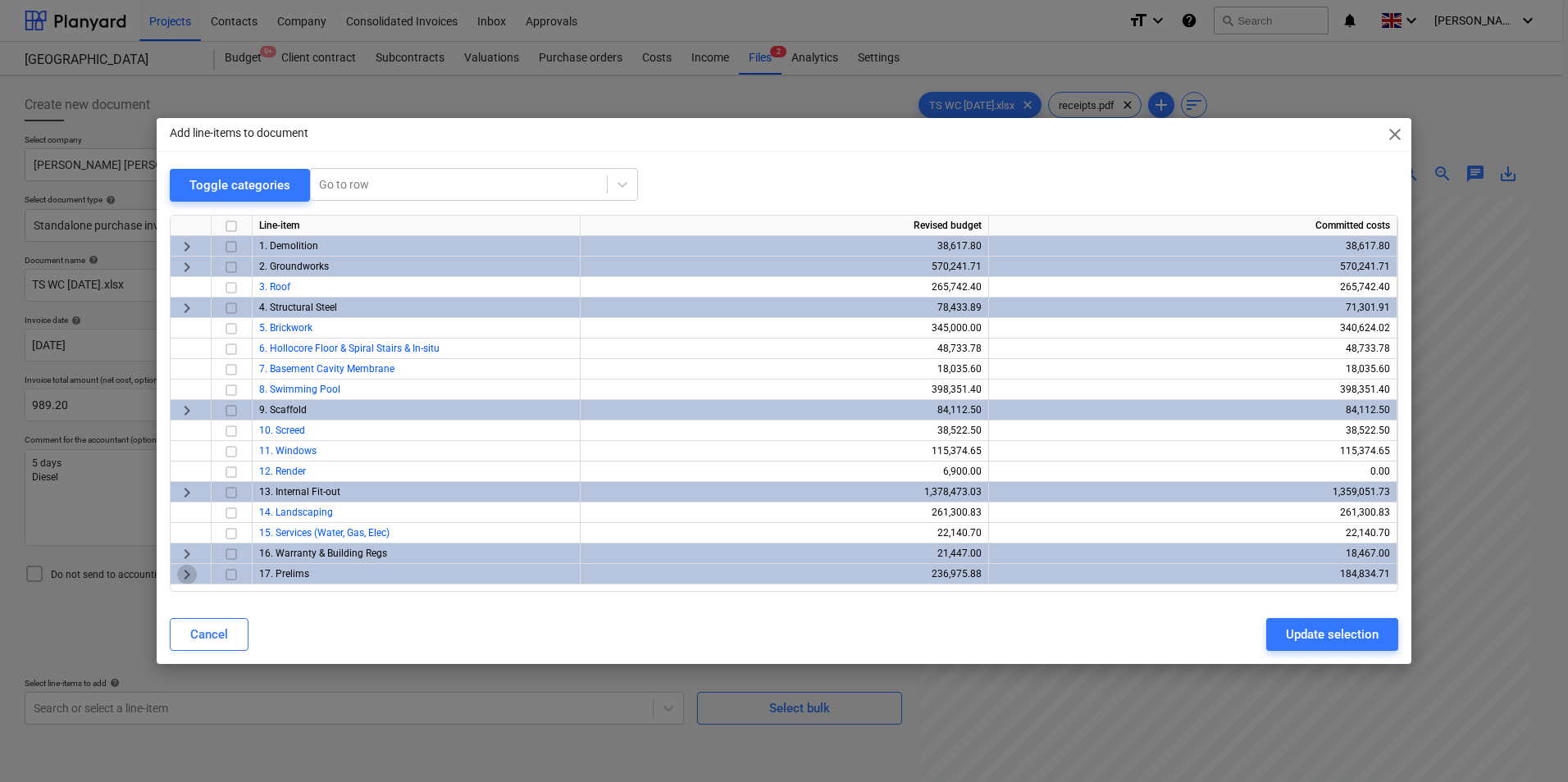
click at [190, 576] on span "keyboard_arrow_right" at bounding box center [187, 575] width 20 height 20
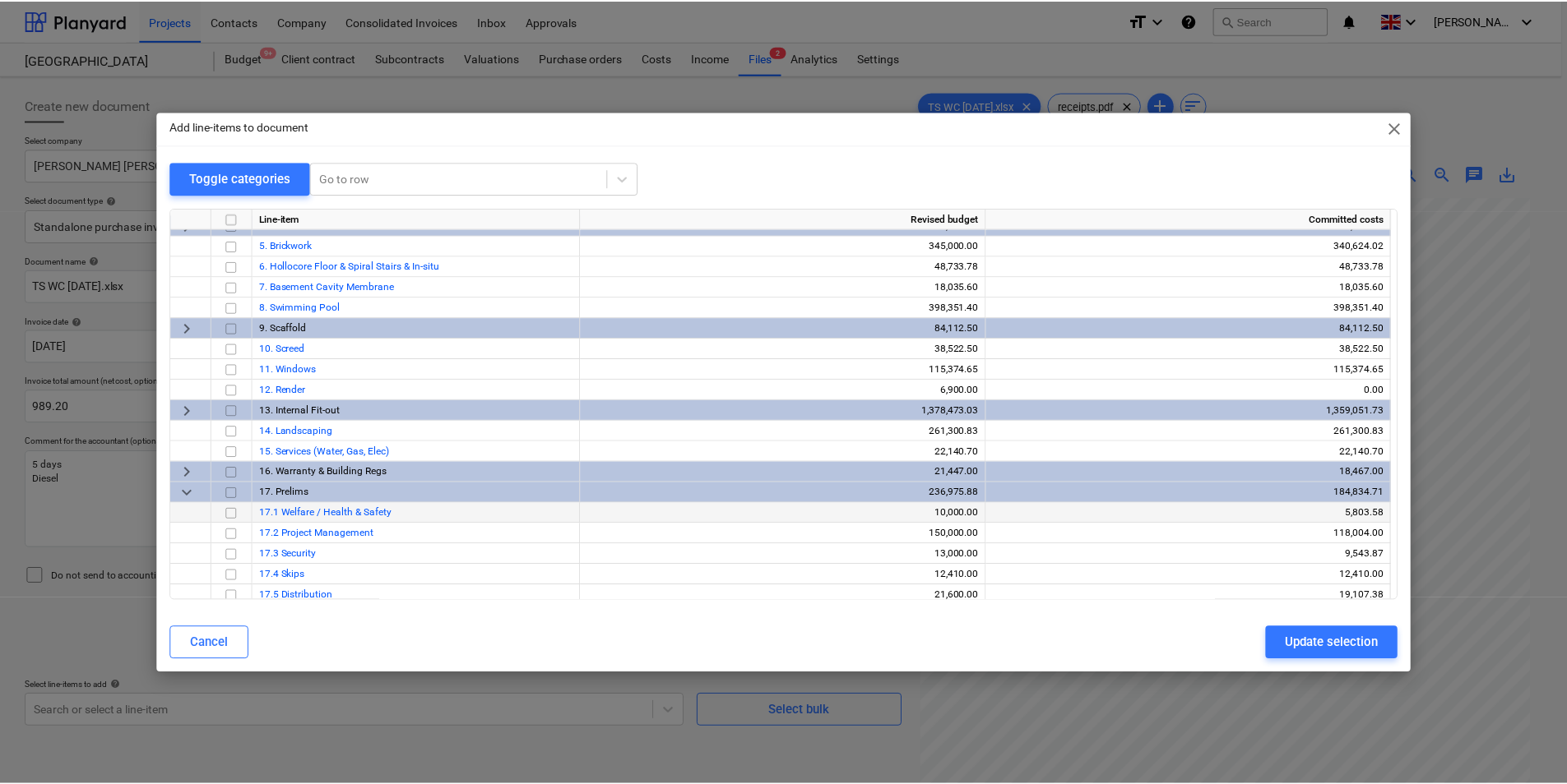
scroll to position [123, 0]
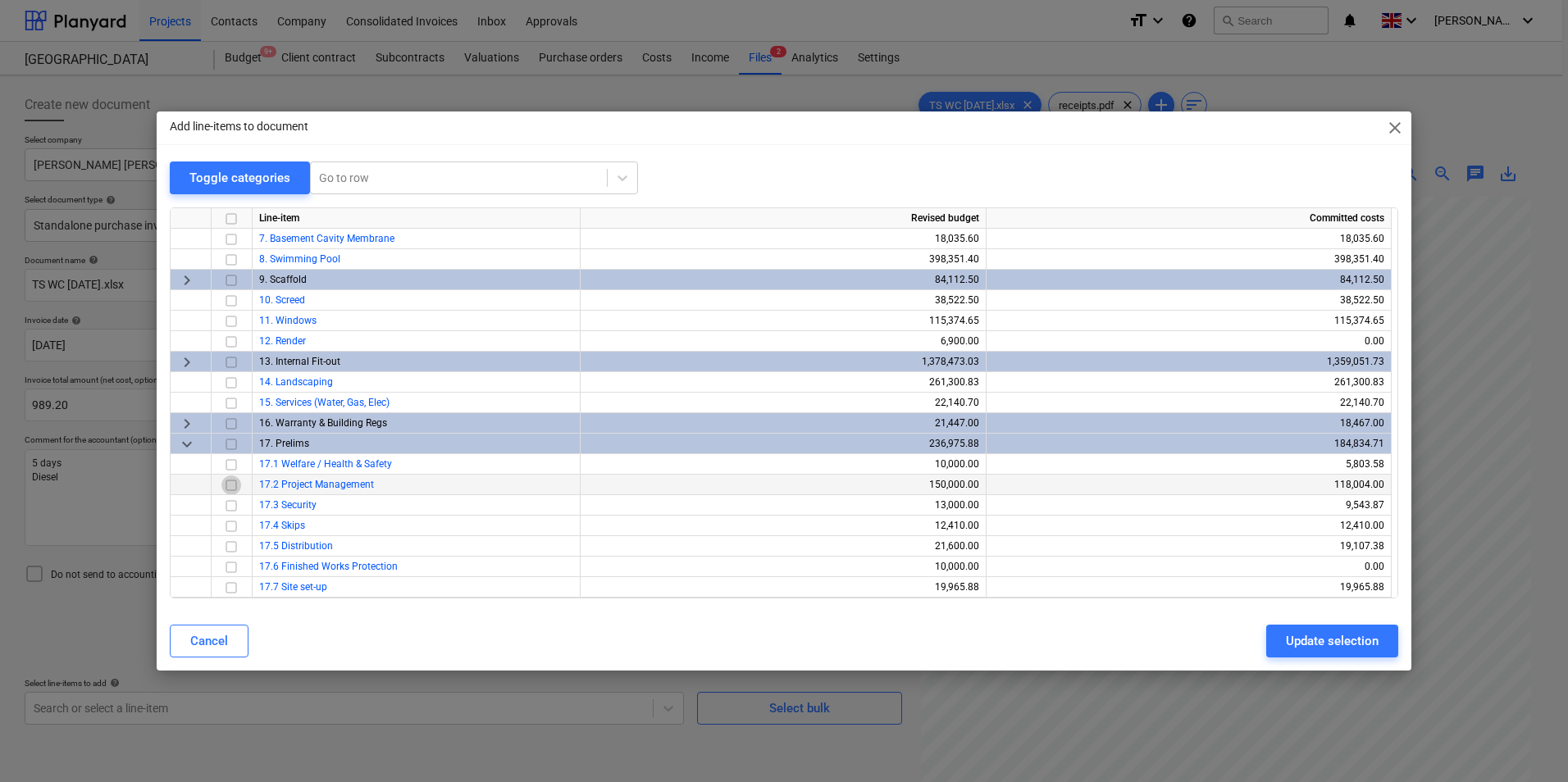
click at [235, 485] on input "checkbox" at bounding box center [231, 485] width 20 height 20
click at [230, 546] on input "checkbox" at bounding box center [231, 547] width 20 height 20
click at [1342, 632] on div "Update selection" at bounding box center [1332, 642] width 92 height 22
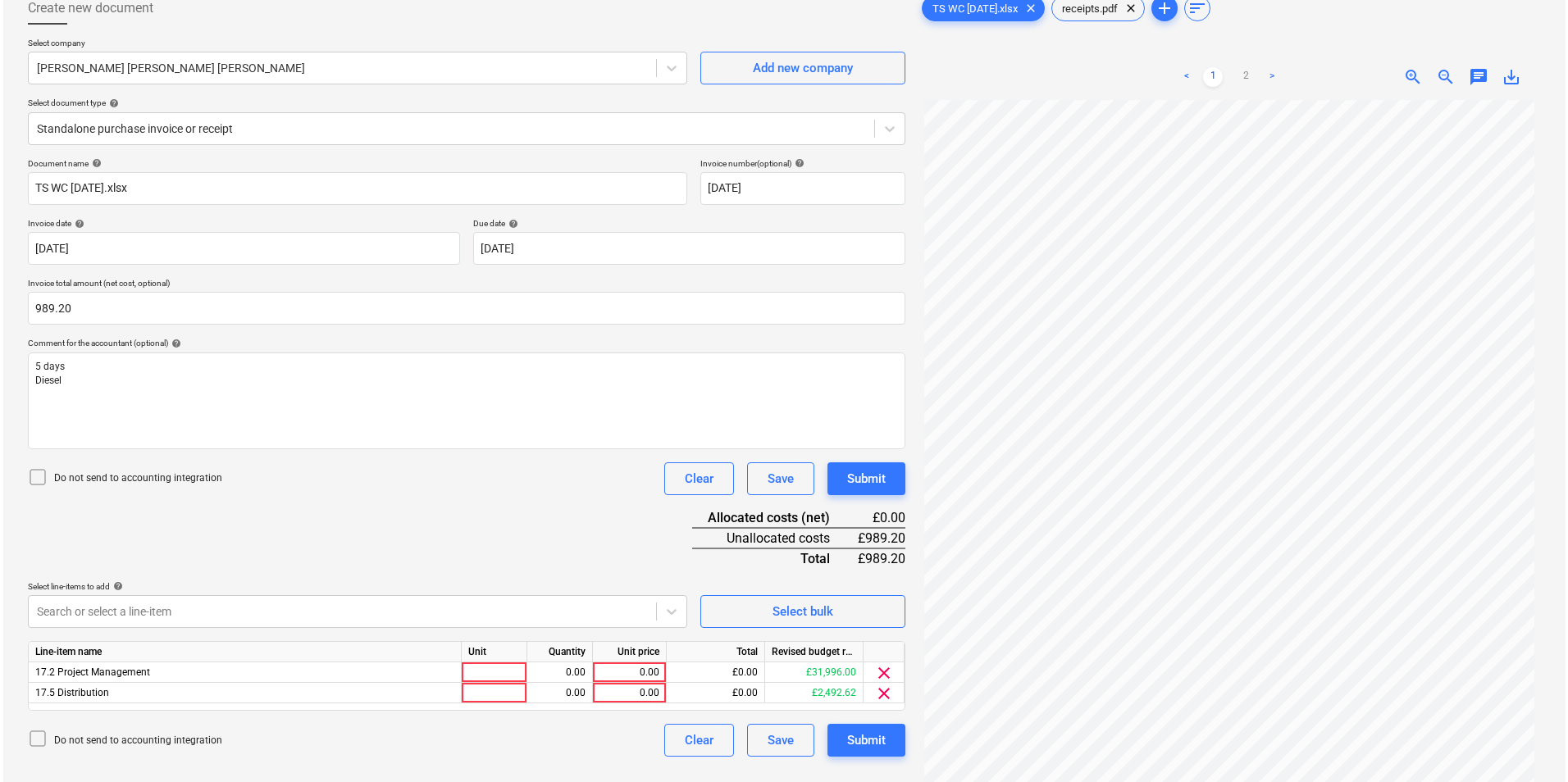
scroll to position [164, 0]
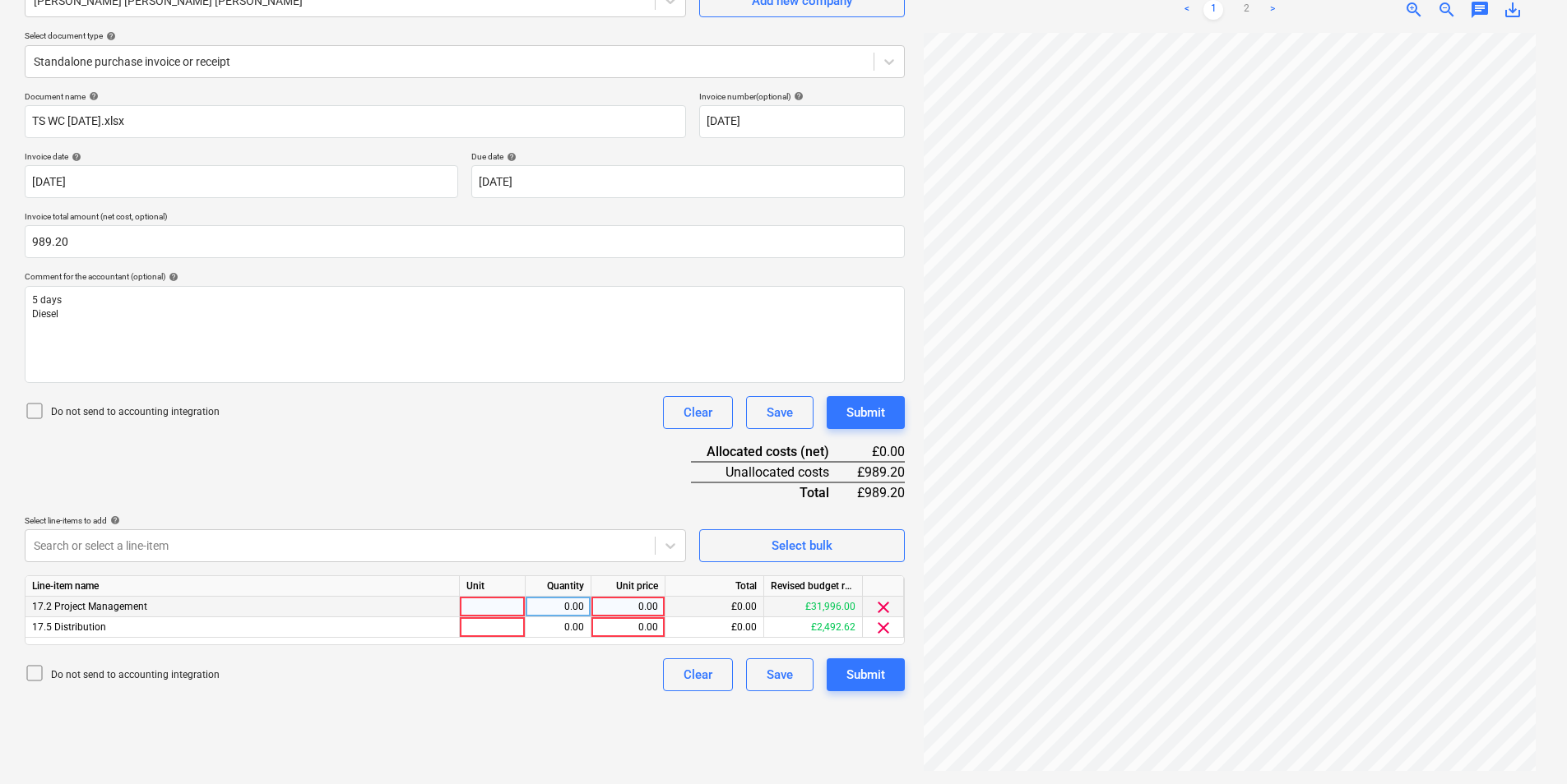
drag, startPoint x: 469, startPoint y: 608, endPoint x: 594, endPoint y: 599, distance: 125.3
click at [470, 609] on div at bounding box center [493, 607] width 66 height 21
type input "ea"
type input "190"
click at [506, 632] on div at bounding box center [493, 627] width 66 height 21
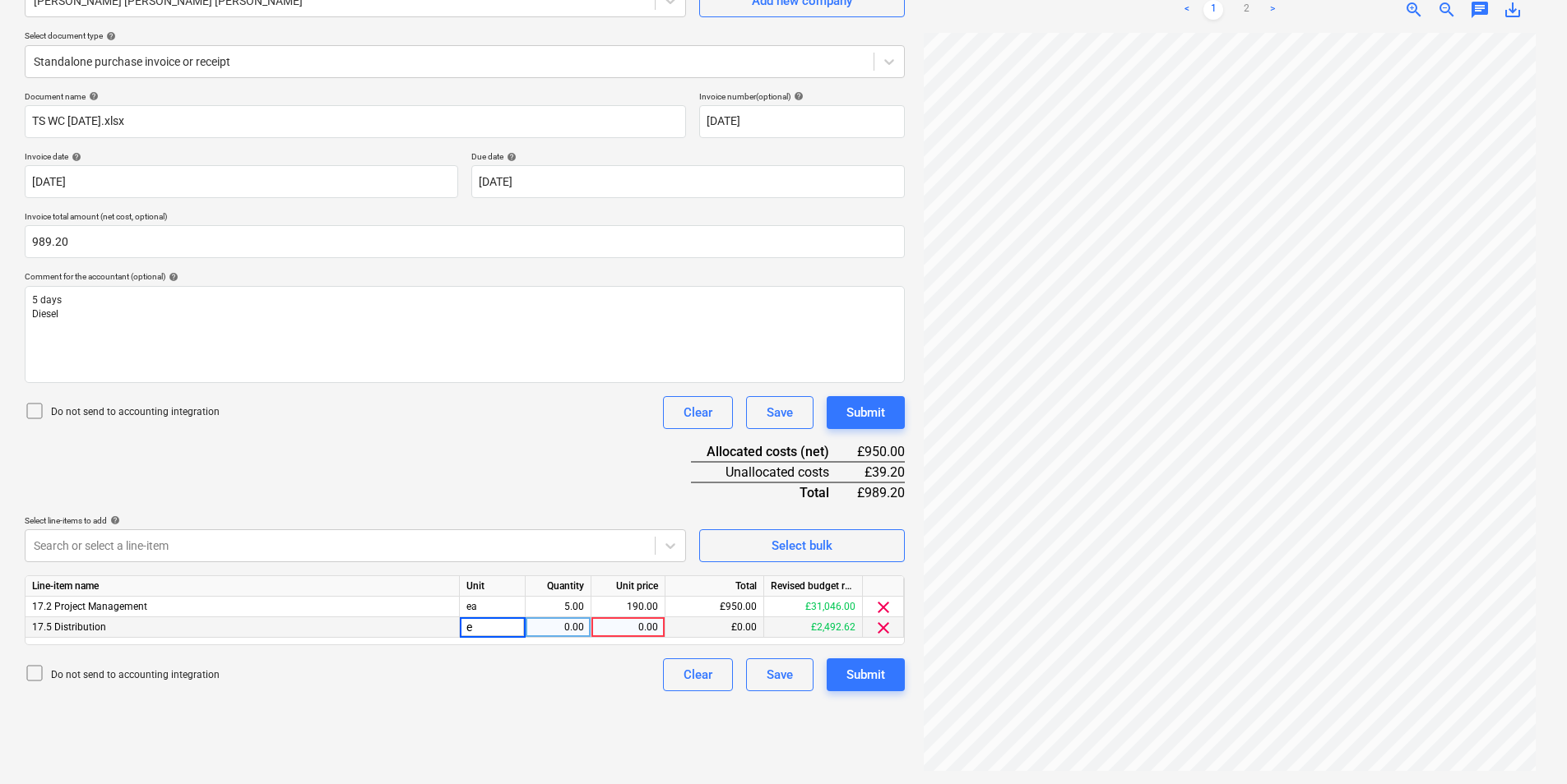
type input "ea"
type input "39.2"
click at [872, 671] on div "Submit" at bounding box center [865, 675] width 38 height 22
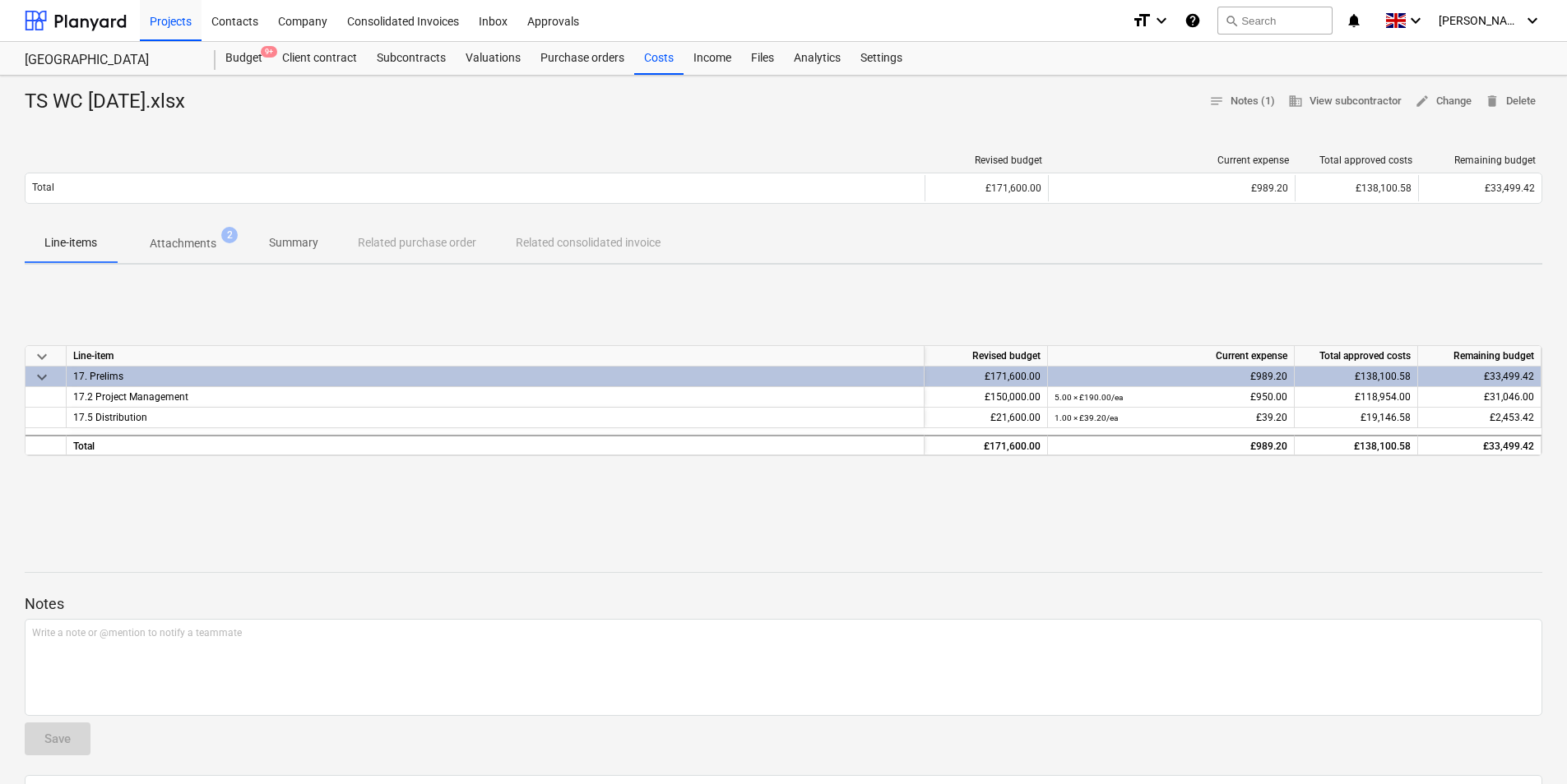
click at [666, 71] on div "Costs" at bounding box center [658, 58] width 49 height 33
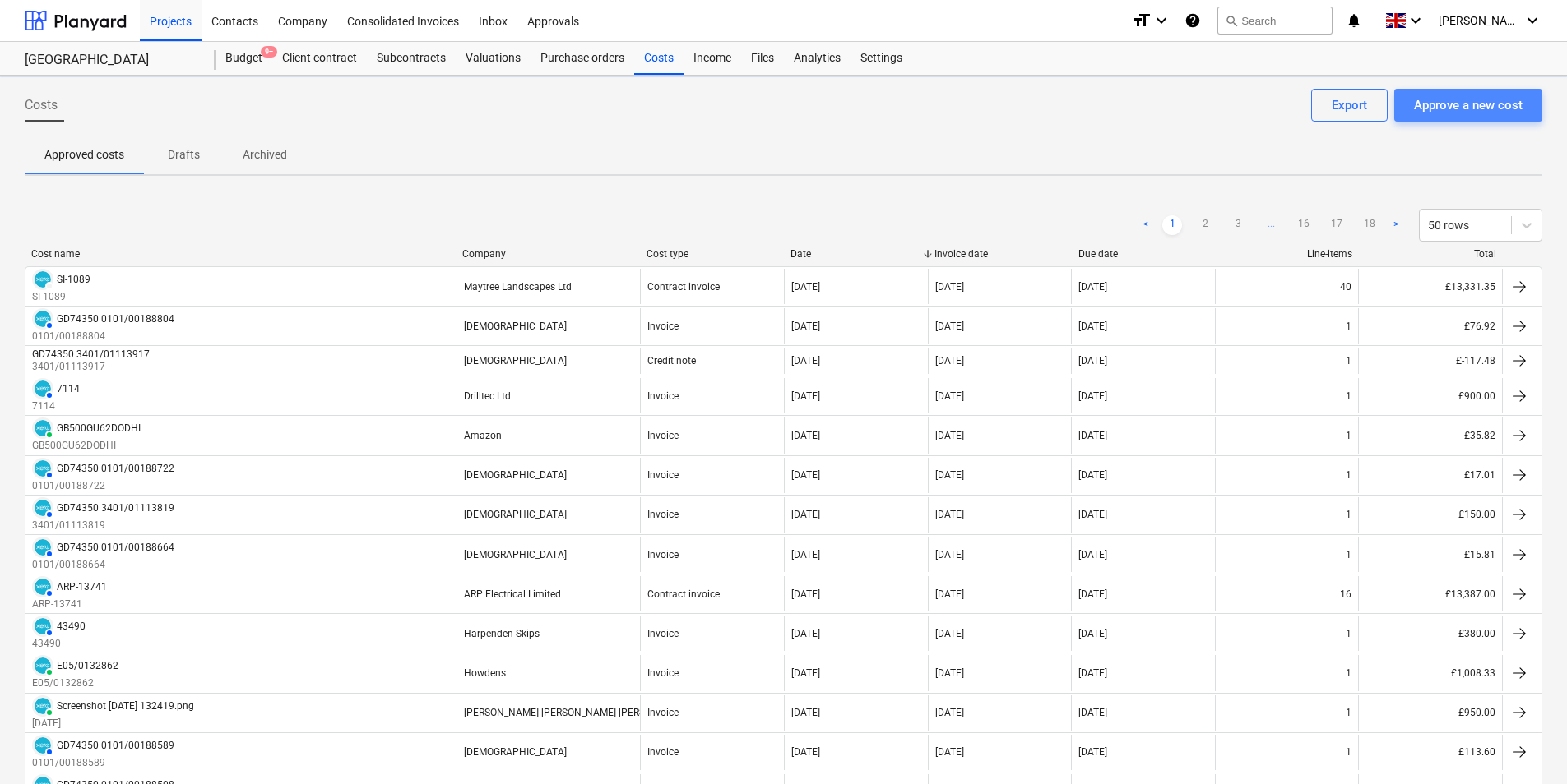
click at [1465, 104] on div "Approve a new cost" at bounding box center [1468, 105] width 108 height 22
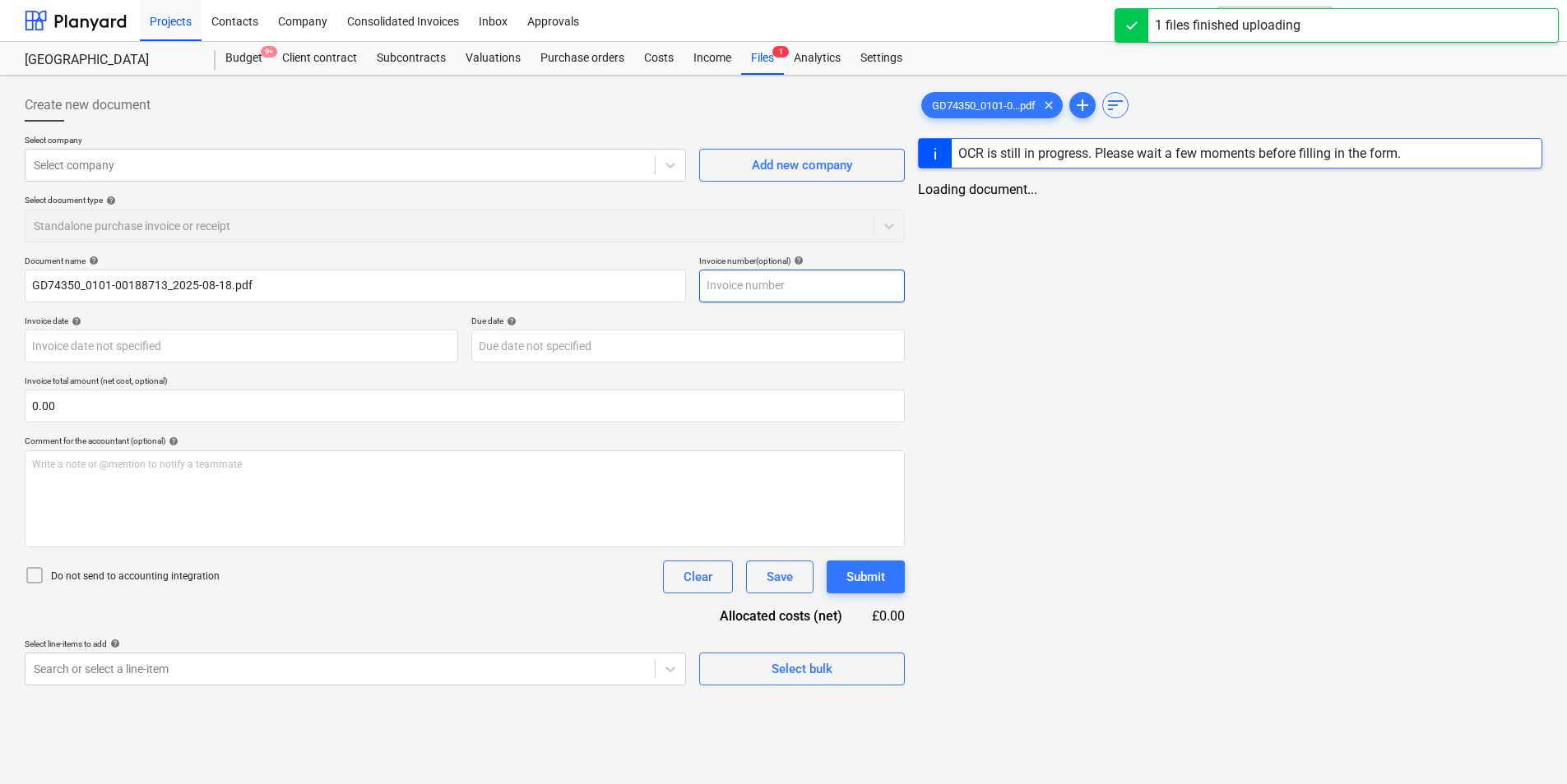
type input "GD74350_0101-00188713_2025-08-18.pdf"
click at [752, 284] on input "text" at bounding box center [805, 286] width 206 height 33
type input "0101/00188"
type input "GD74350"
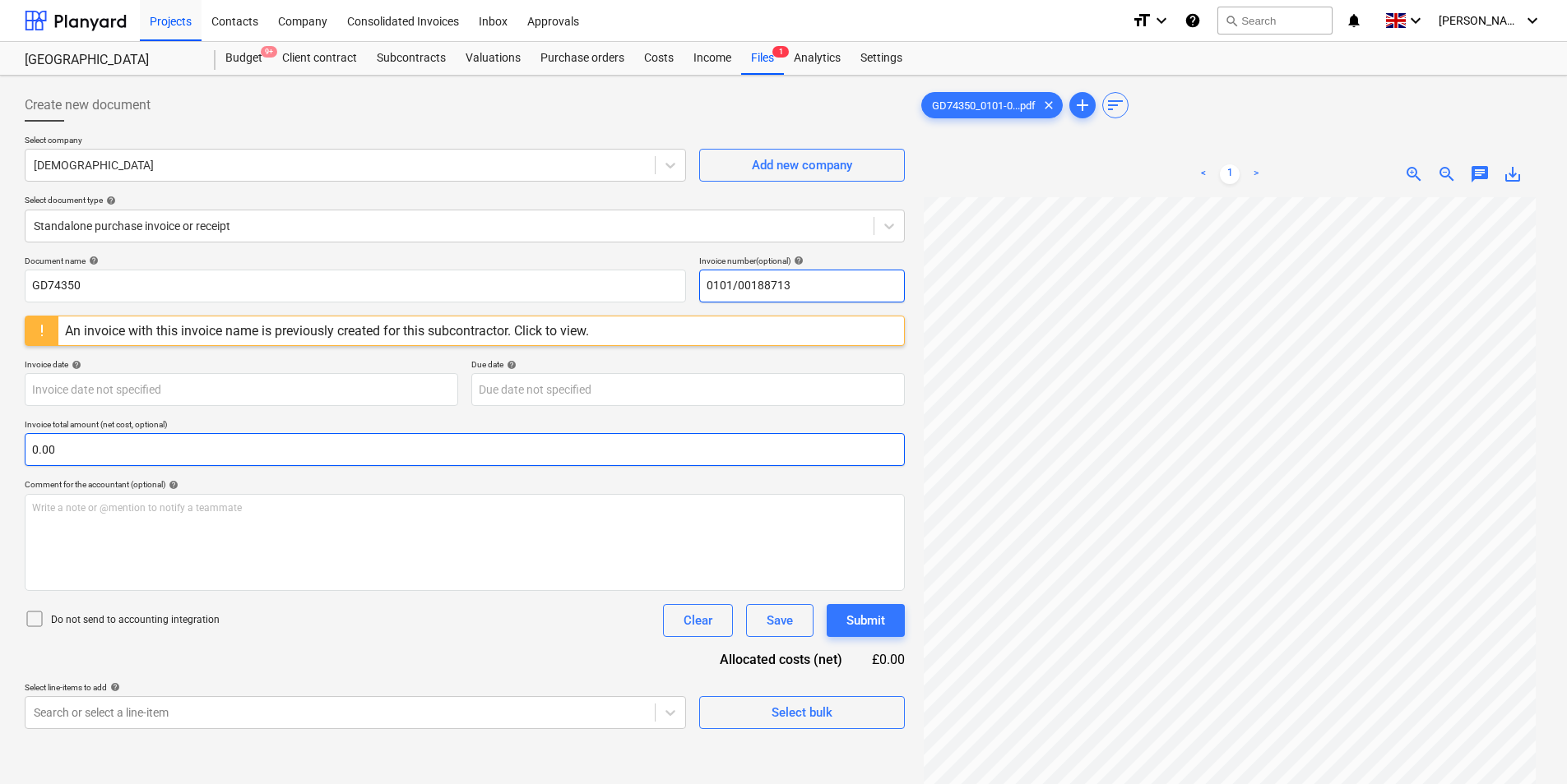
drag, startPoint x: 847, startPoint y: 290, endPoint x: 158, endPoint y: 438, distance: 704.7
click at [133, 410] on div "Document name help GD74350 Invoice number (optional) help 0101/00188713 An invo…" at bounding box center [464, 492] width 880 height 474
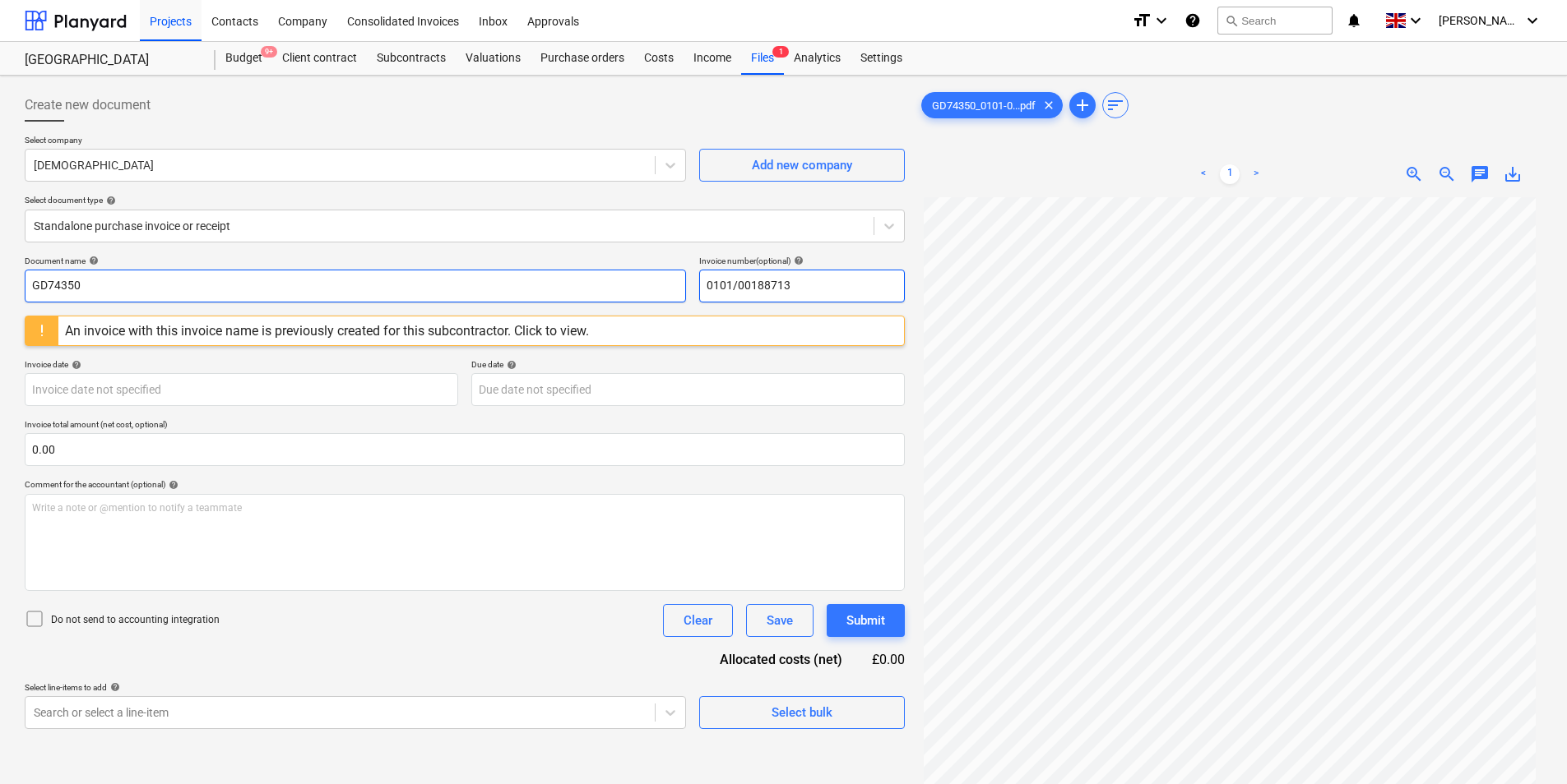
type input "0101/00188713"
drag, startPoint x: 232, startPoint y: 289, endPoint x: 238, endPoint y: 285, distance: 7.2
click at [234, 288] on input "GD74350" at bounding box center [355, 286] width 661 height 33
paste input "0101/00188713"
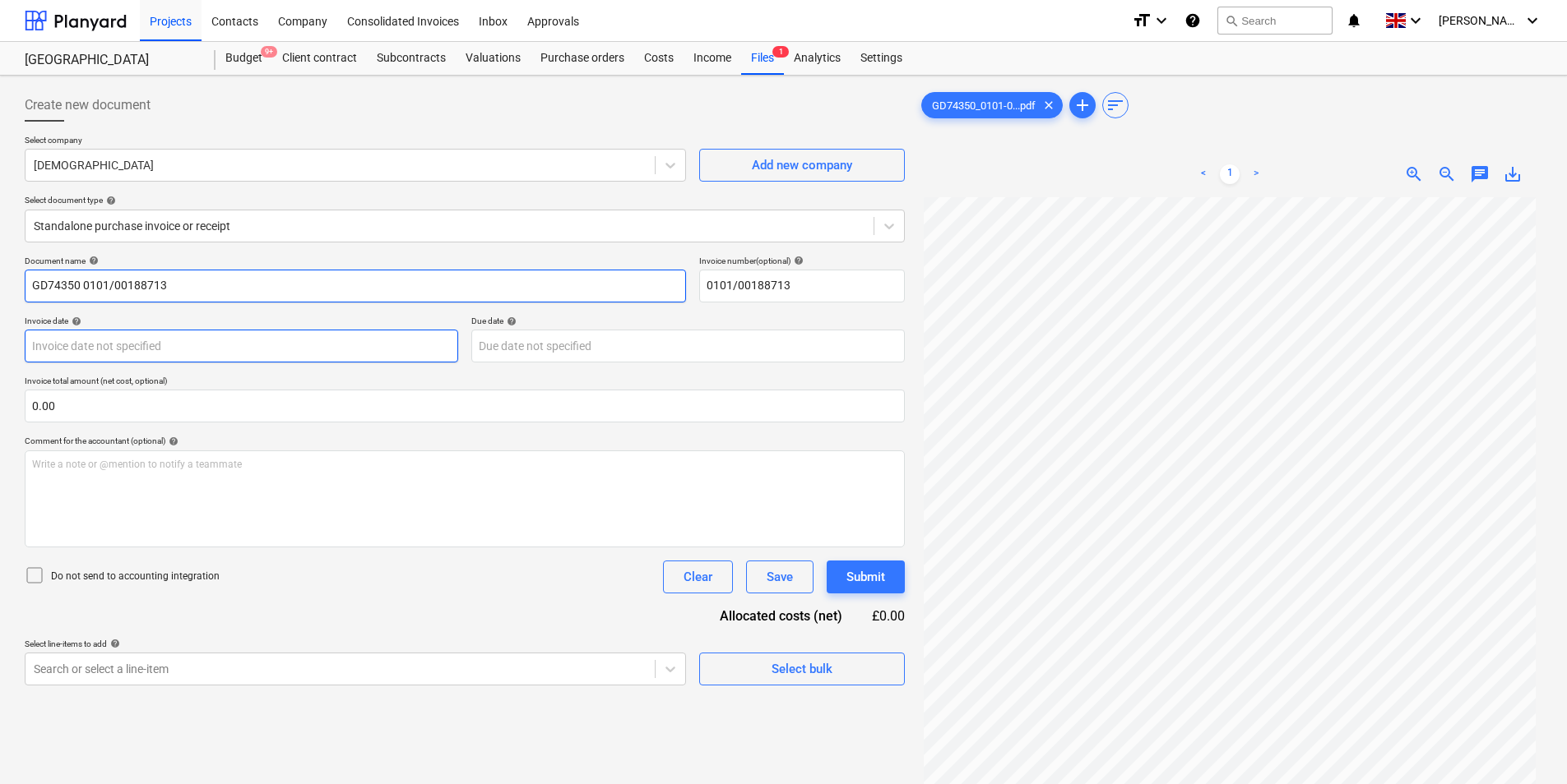
type input "GD74350 0101/00188713"
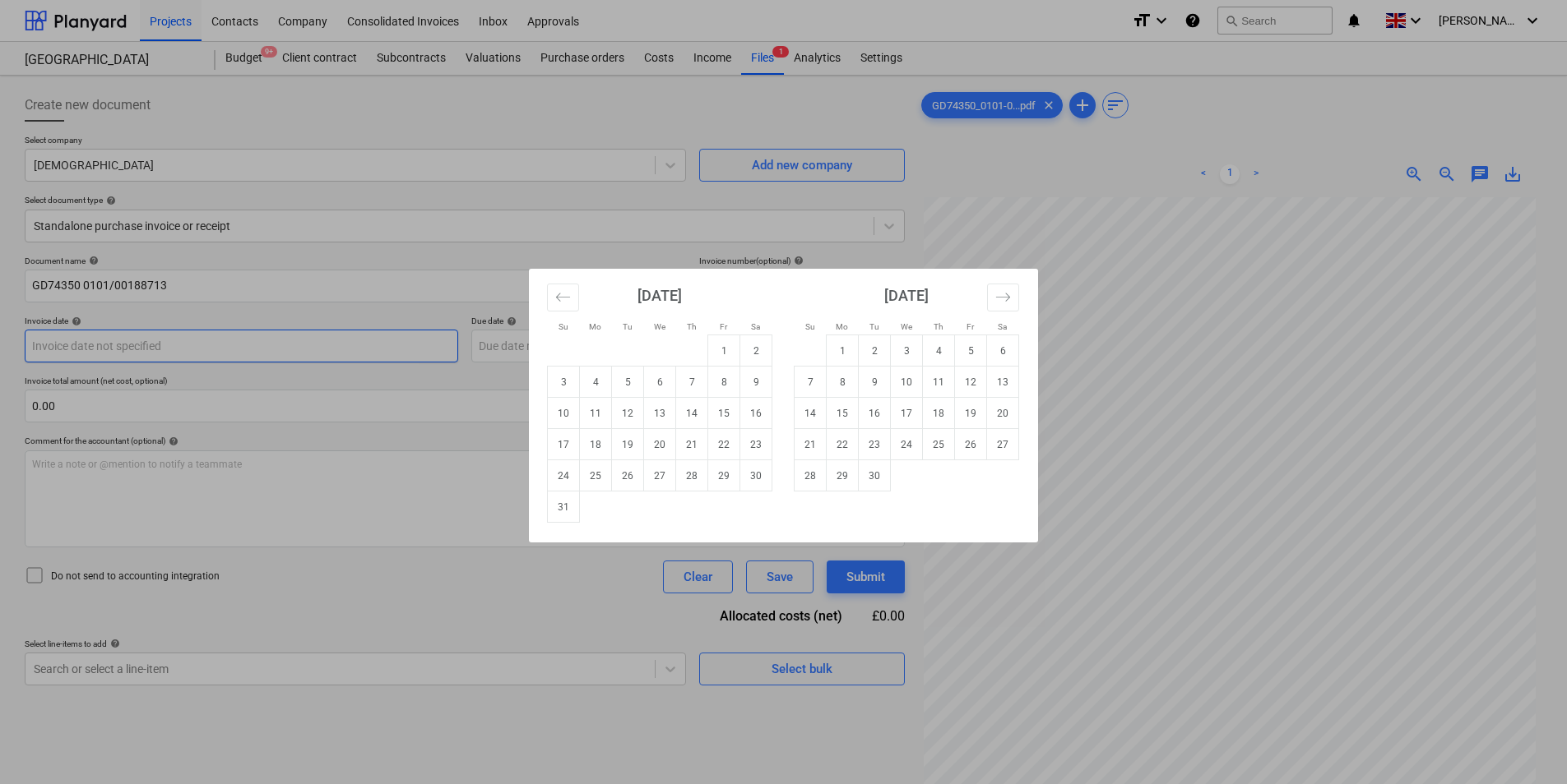
click at [190, 348] on body "Projects Contacts Company Consolidated Invoices Inbox Approvals format_size key…" at bounding box center [784, 392] width 1567 height 784
drag, startPoint x: 583, startPoint y: 449, endPoint x: 493, endPoint y: 446, distance: 90.0
click at [582, 450] on td "18" at bounding box center [595, 445] width 33 height 32
type input "[DATE]"
click at [569, 346] on body "Projects Contacts Company Consolidated Invoices Inbox Approvals format_size key…" at bounding box center [784, 392] width 1567 height 784
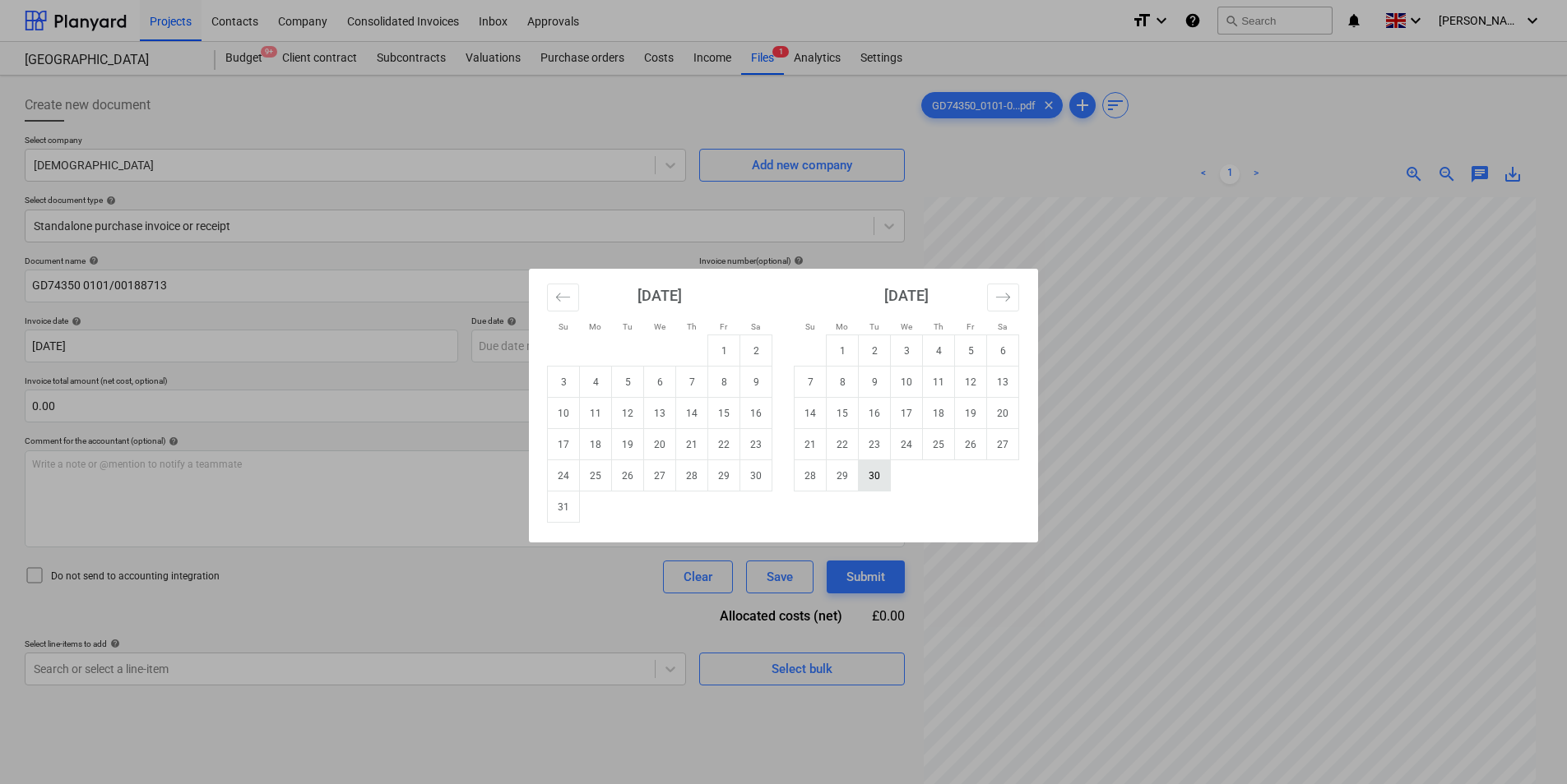
click at [873, 485] on td "30" at bounding box center [874, 476] width 33 height 32
type input "[DATE]"
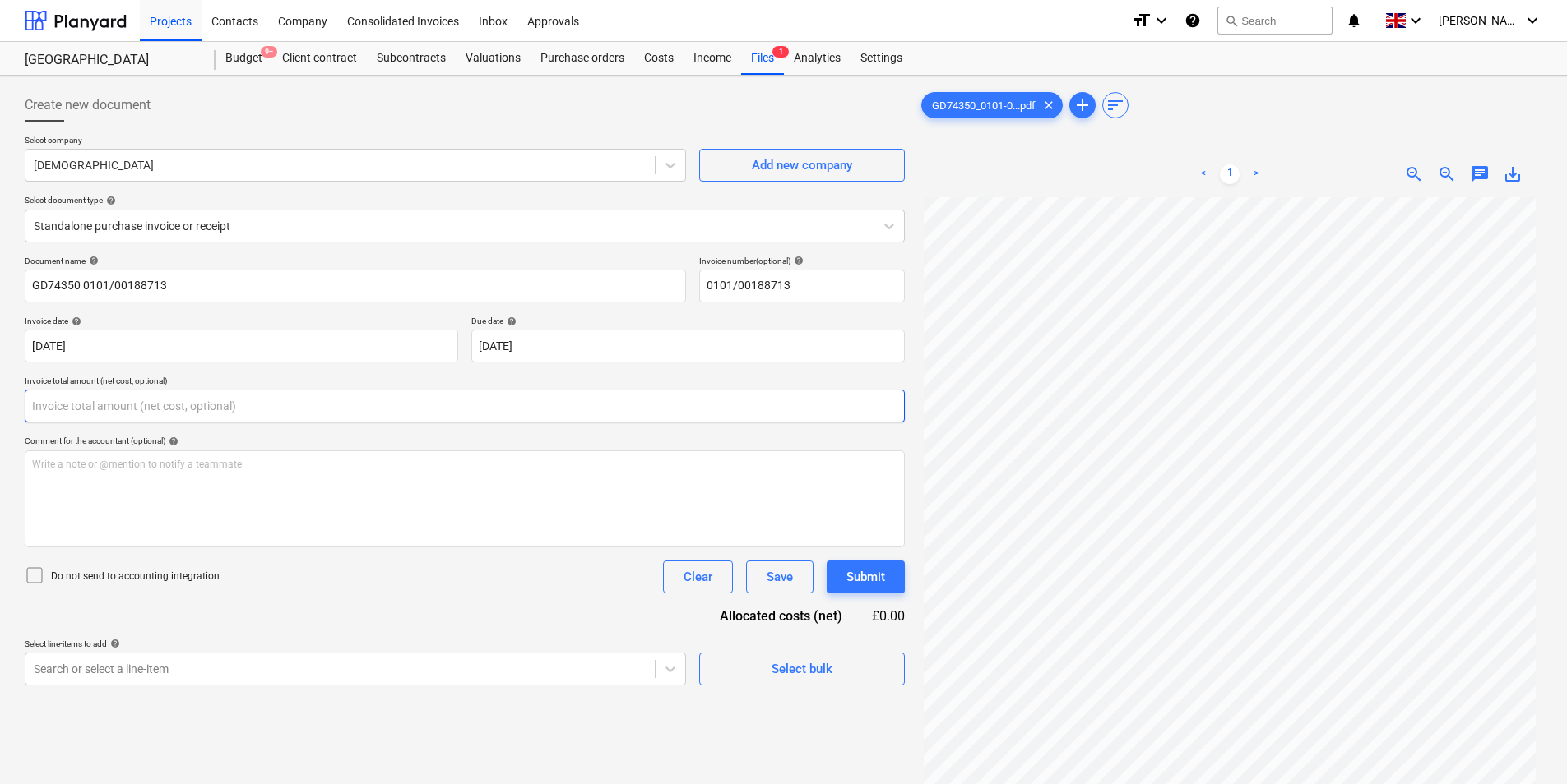
click at [260, 400] on input "text" at bounding box center [464, 406] width 880 height 33
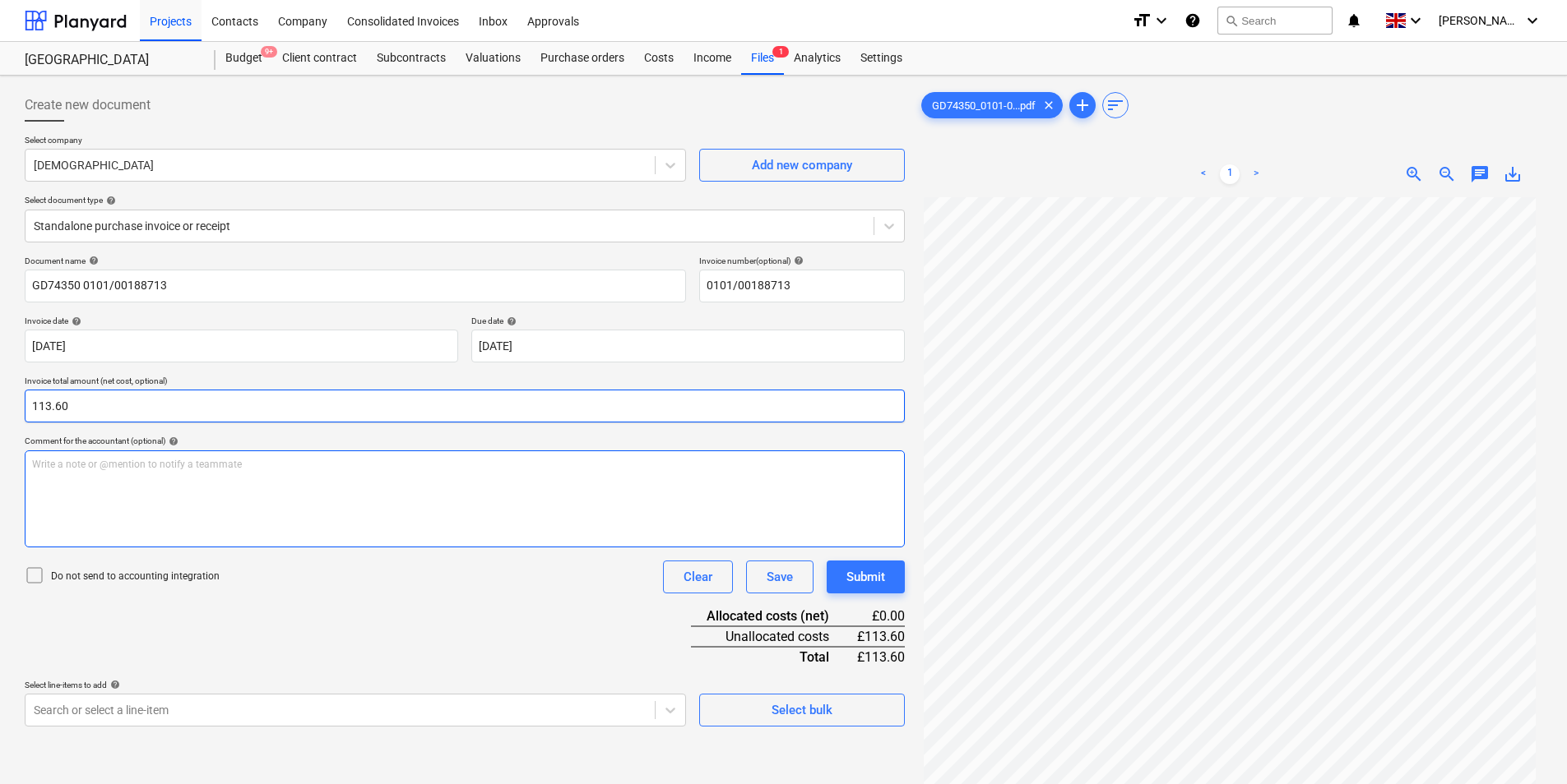
type input "113.60"
click at [458, 485] on div "Write a note or @mention to notify a teammate [PERSON_NAME]" at bounding box center [464, 498] width 880 height 97
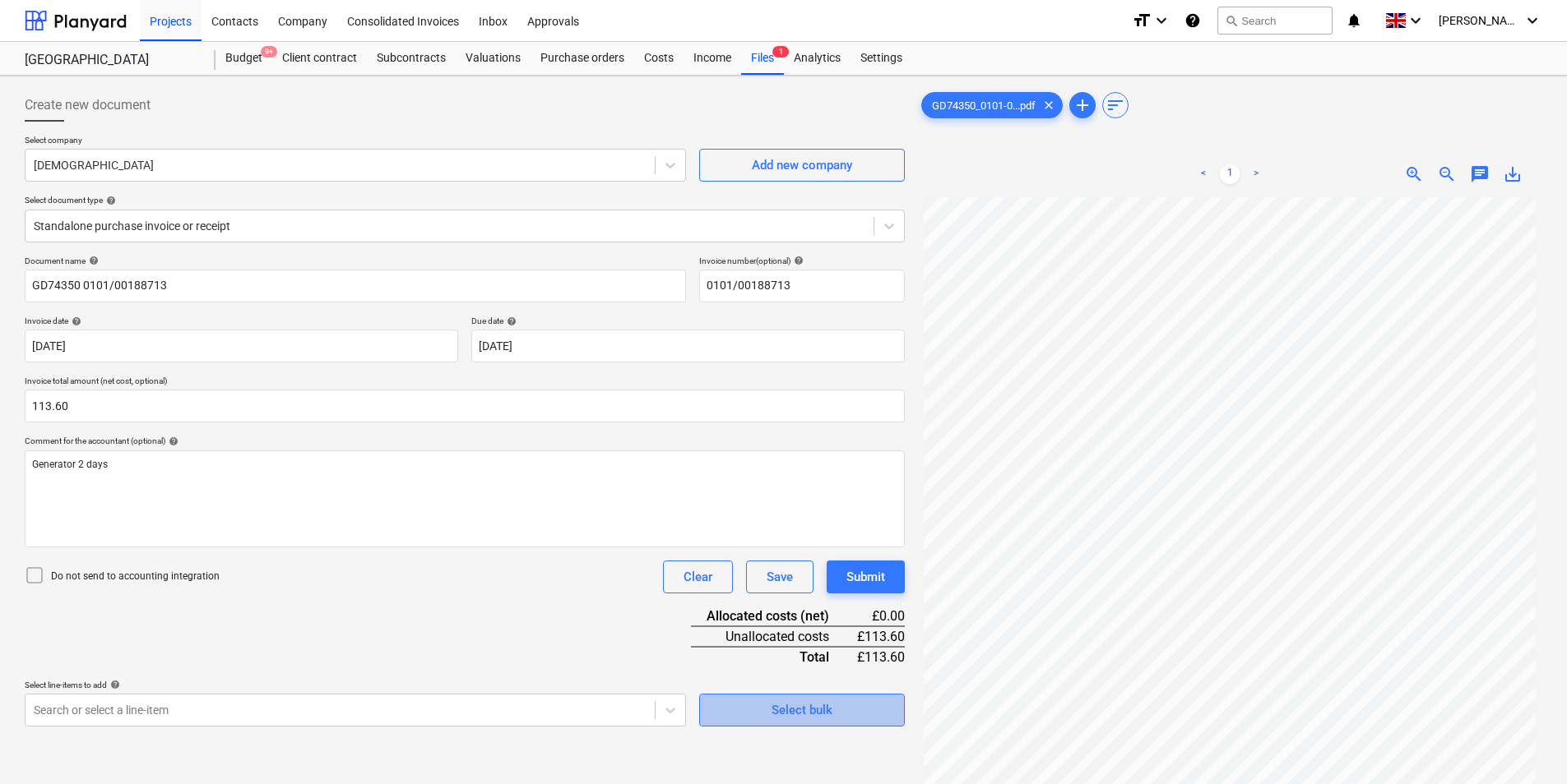
click at [813, 703] on div "Select bulk" at bounding box center [802, 710] width 61 height 22
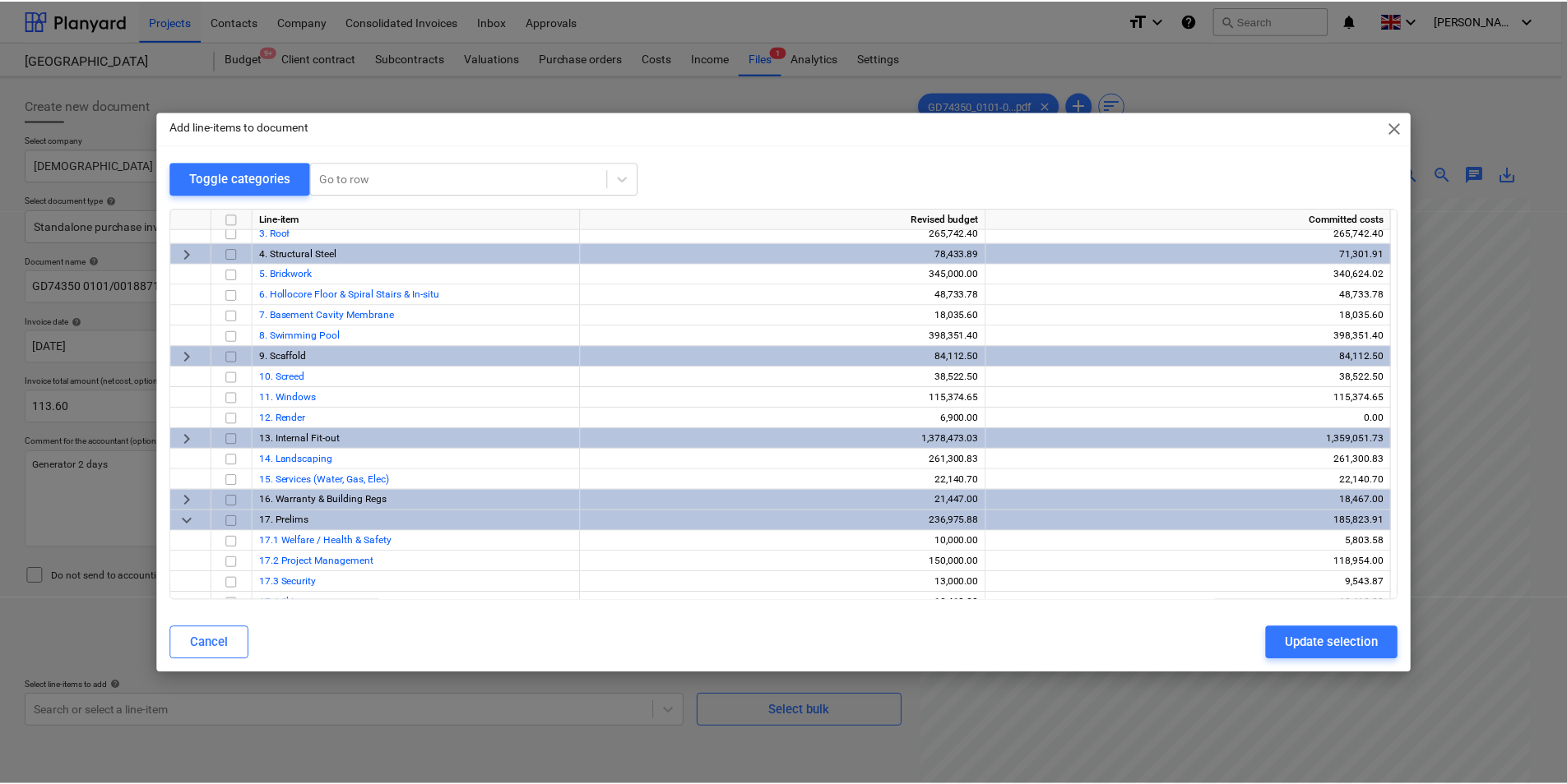
scroll to position [123, 0]
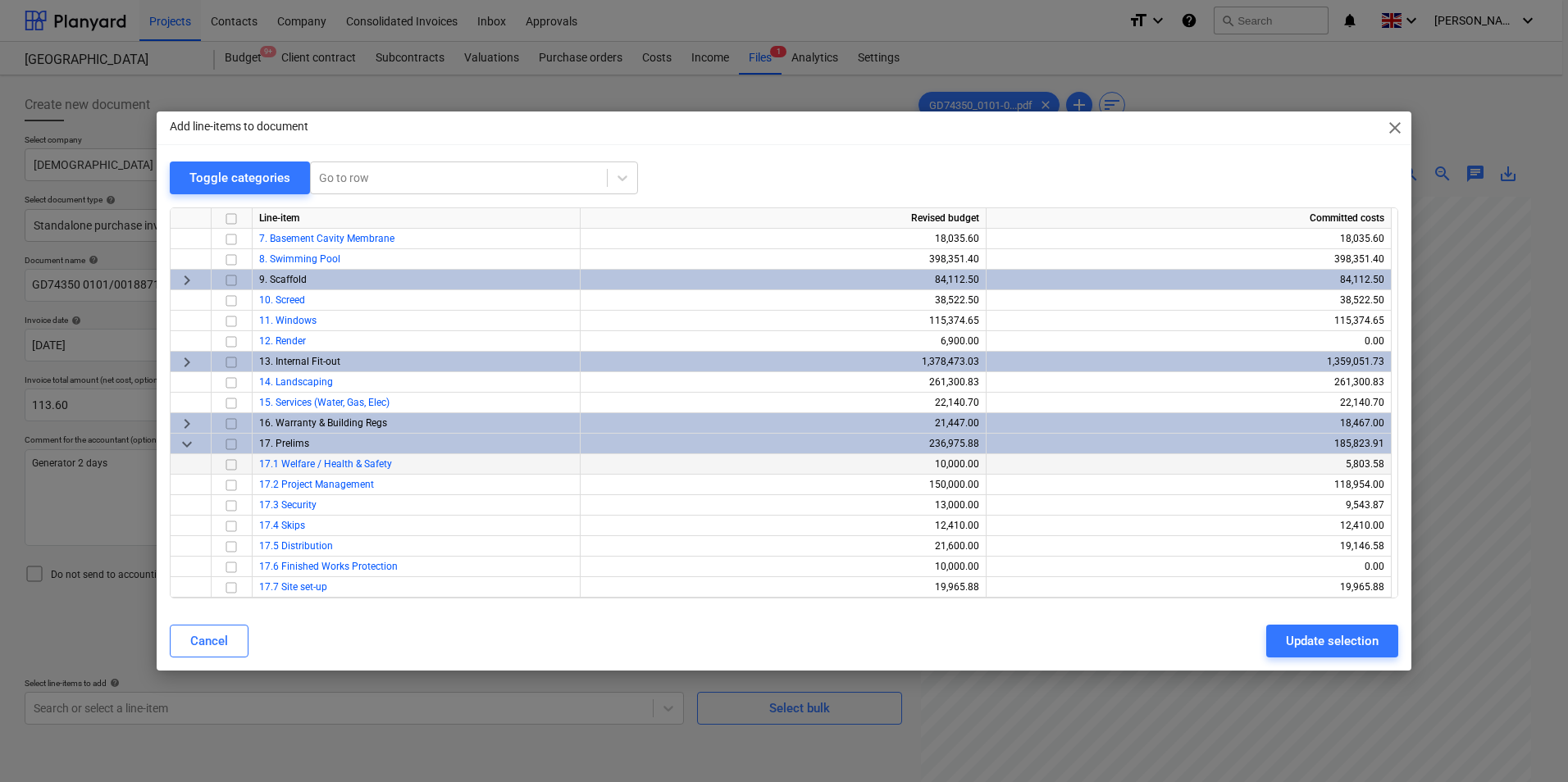
click at [224, 469] on input "checkbox" at bounding box center [231, 465] width 20 height 20
click at [1326, 632] on div "Update selection" at bounding box center [1332, 642] width 92 height 22
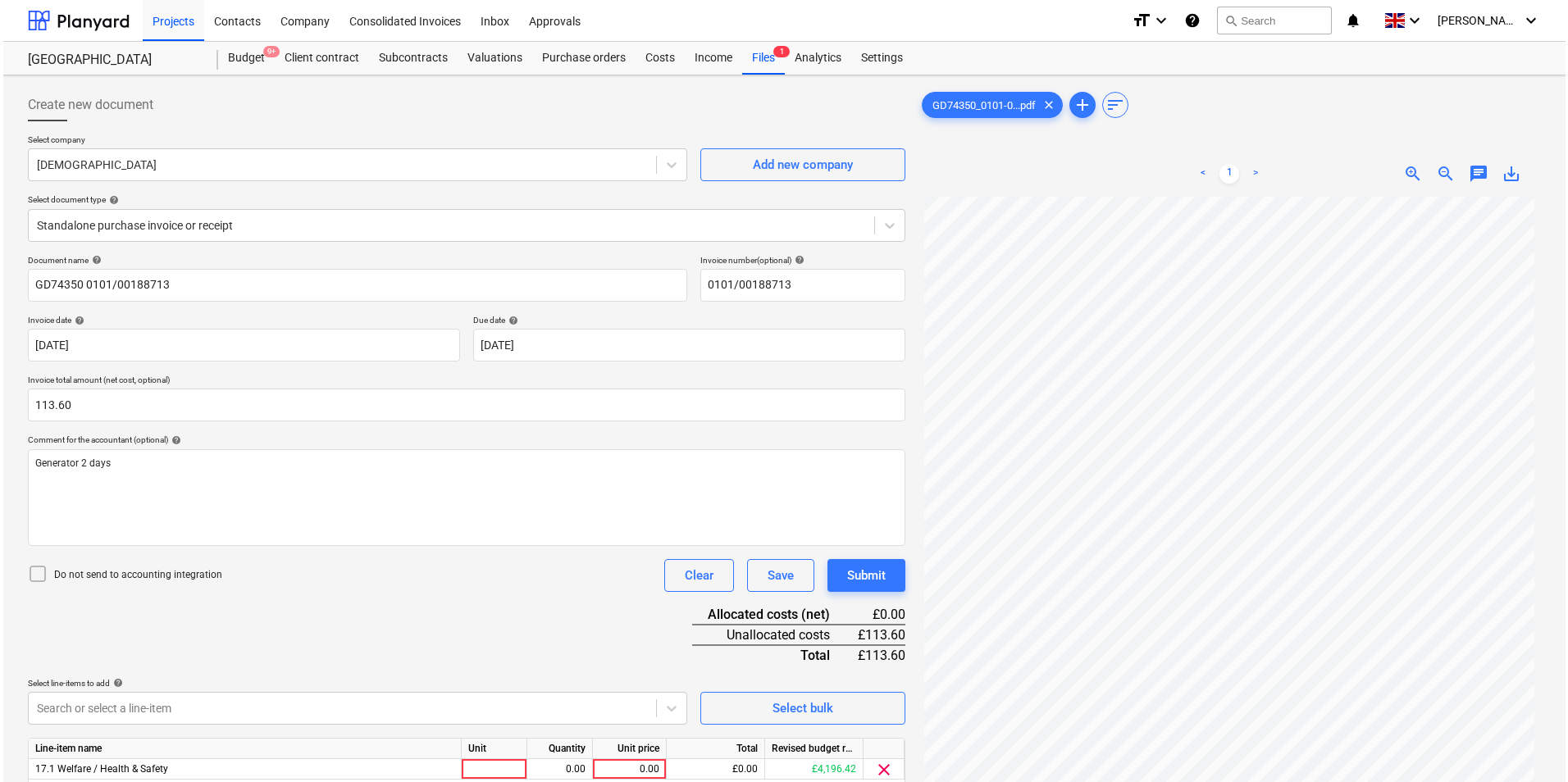
scroll to position [164, 0]
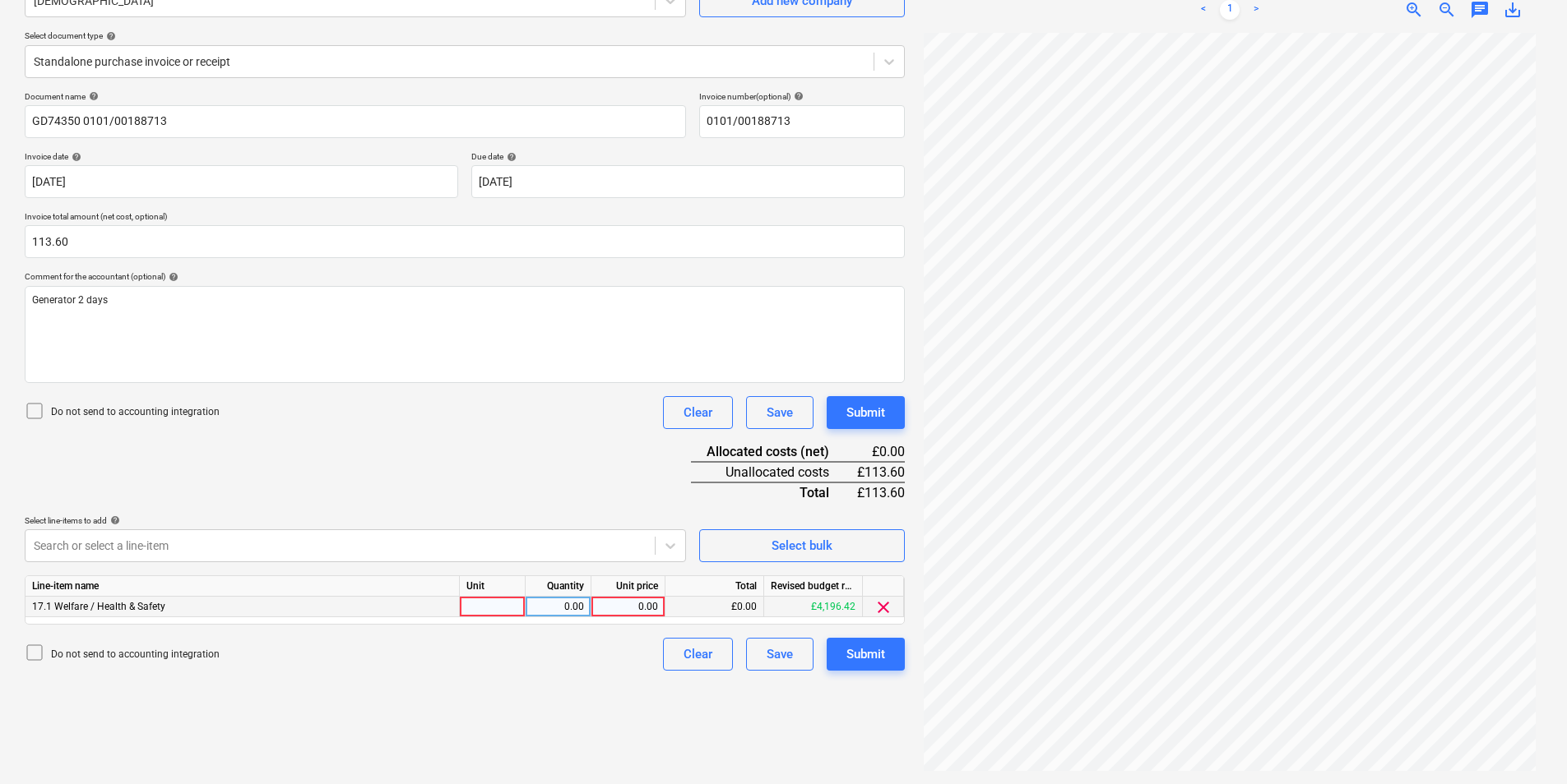
click at [490, 606] on div at bounding box center [493, 607] width 66 height 21
click at [882, 604] on span "clear" at bounding box center [883, 608] width 20 height 20
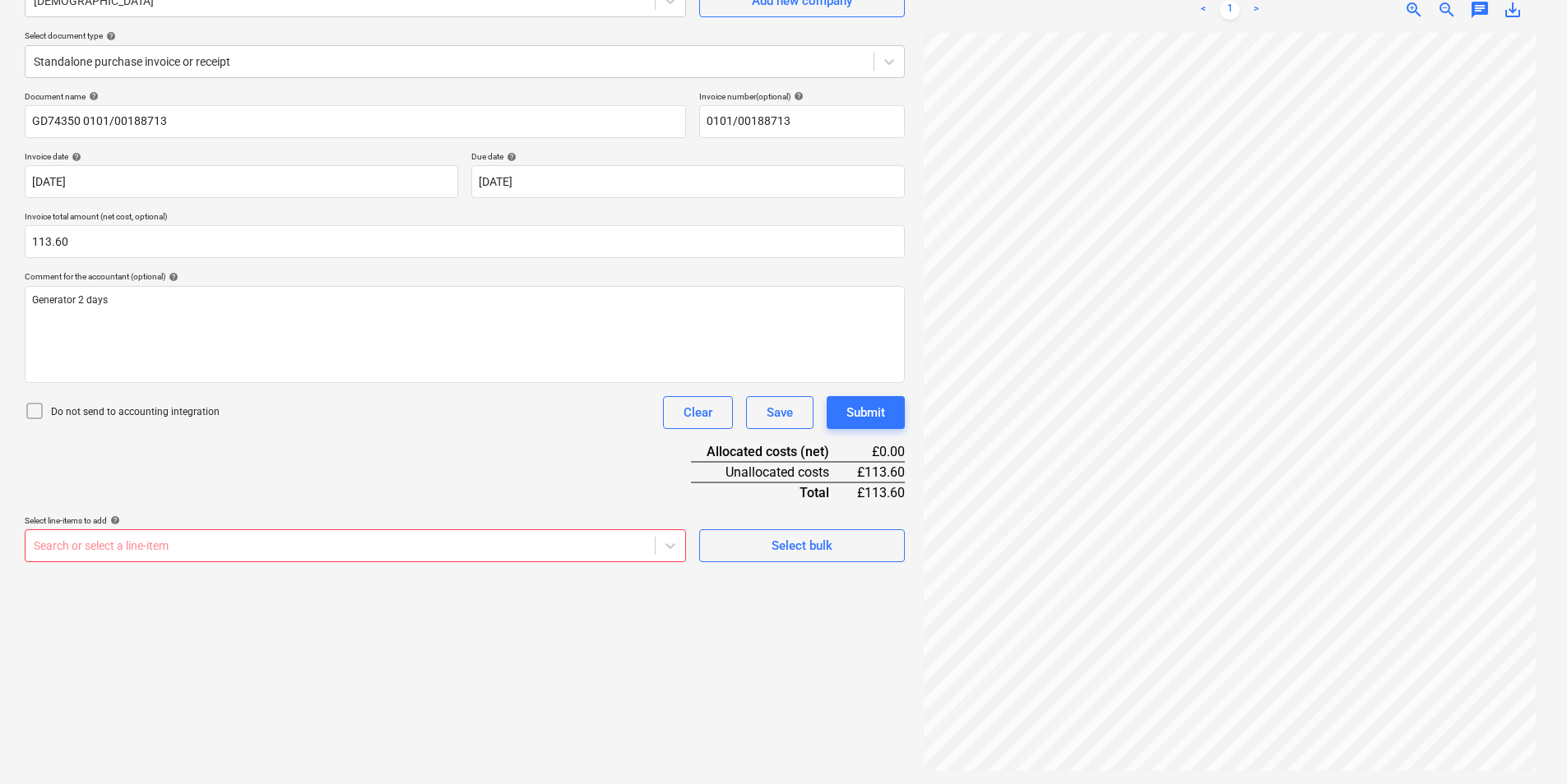
click at [811, 521] on div "Select bulk" at bounding box center [801, 539] width 206 height 47
click at [805, 529] on button "Select bulk" at bounding box center [801, 545] width 206 height 33
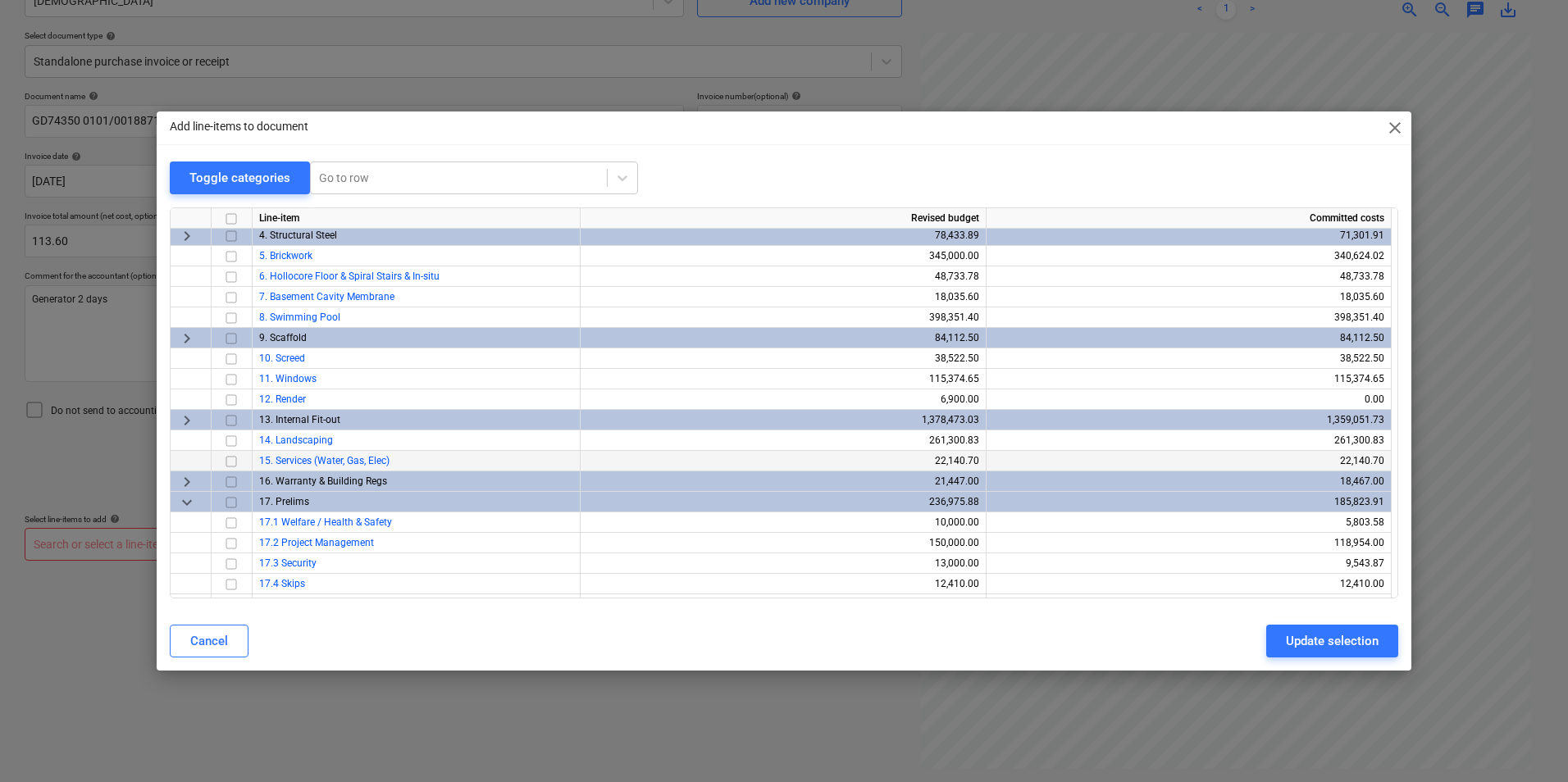
scroll to position [123, 0]
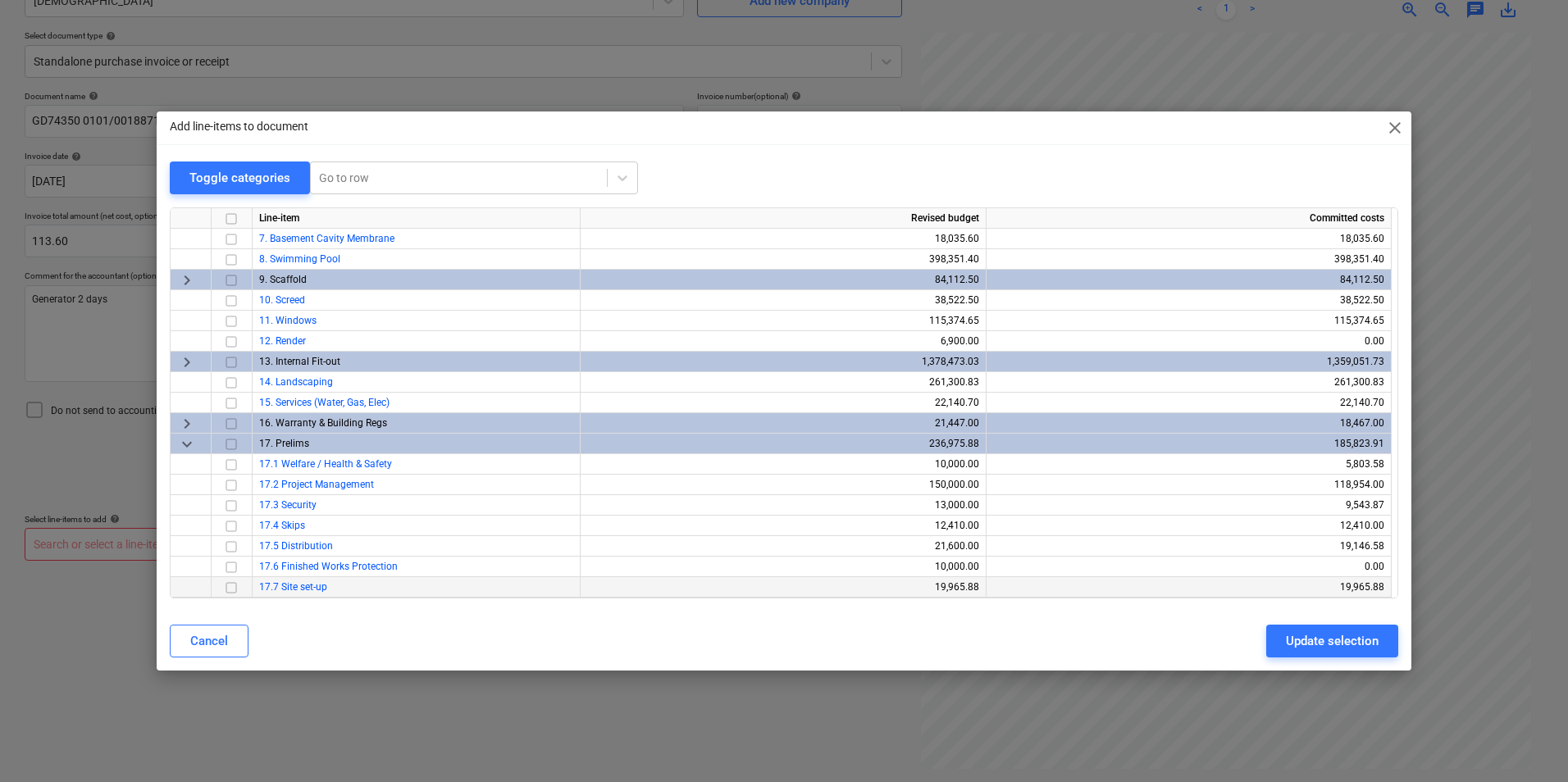
click at [231, 586] on input "checkbox" at bounding box center [231, 587] width 20 height 20
click at [1299, 640] on div "Update selection" at bounding box center [1332, 642] width 92 height 22
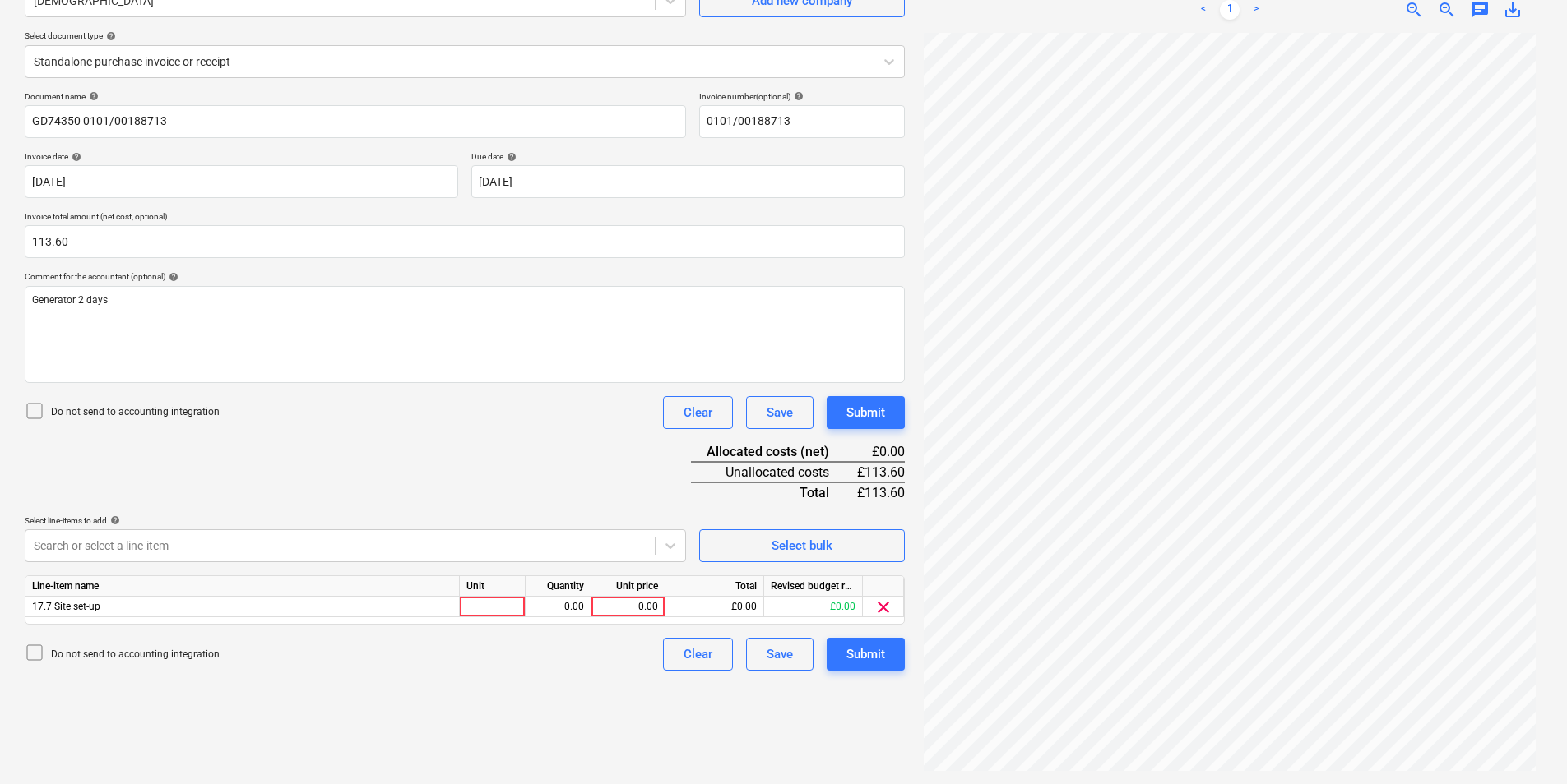
click at [495, 619] on div "Line-item name Unit Quantity Unit price Total Revised budget remaining 17.7 Sit…" at bounding box center [464, 600] width 880 height 49
drag, startPoint x: 495, startPoint y: 619, endPoint x: 493, endPoint y: 607, distance: 12.2
click at [493, 607] on div at bounding box center [493, 607] width 66 height 21
click at [486, 601] on input at bounding box center [493, 607] width 65 height 20
type input "ea"
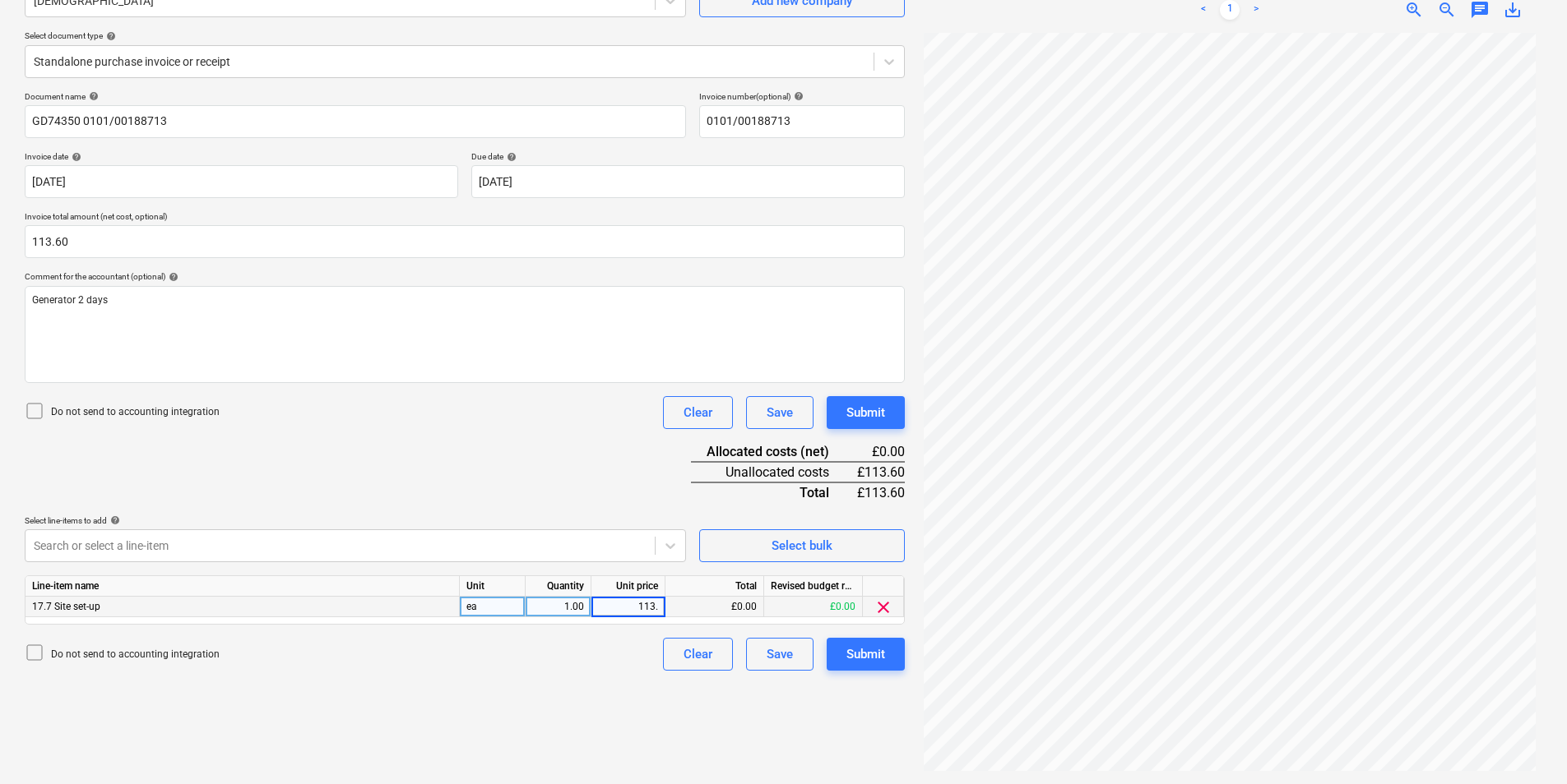
type input "113.6"
click at [863, 657] on div "Submit" at bounding box center [865, 654] width 38 height 22
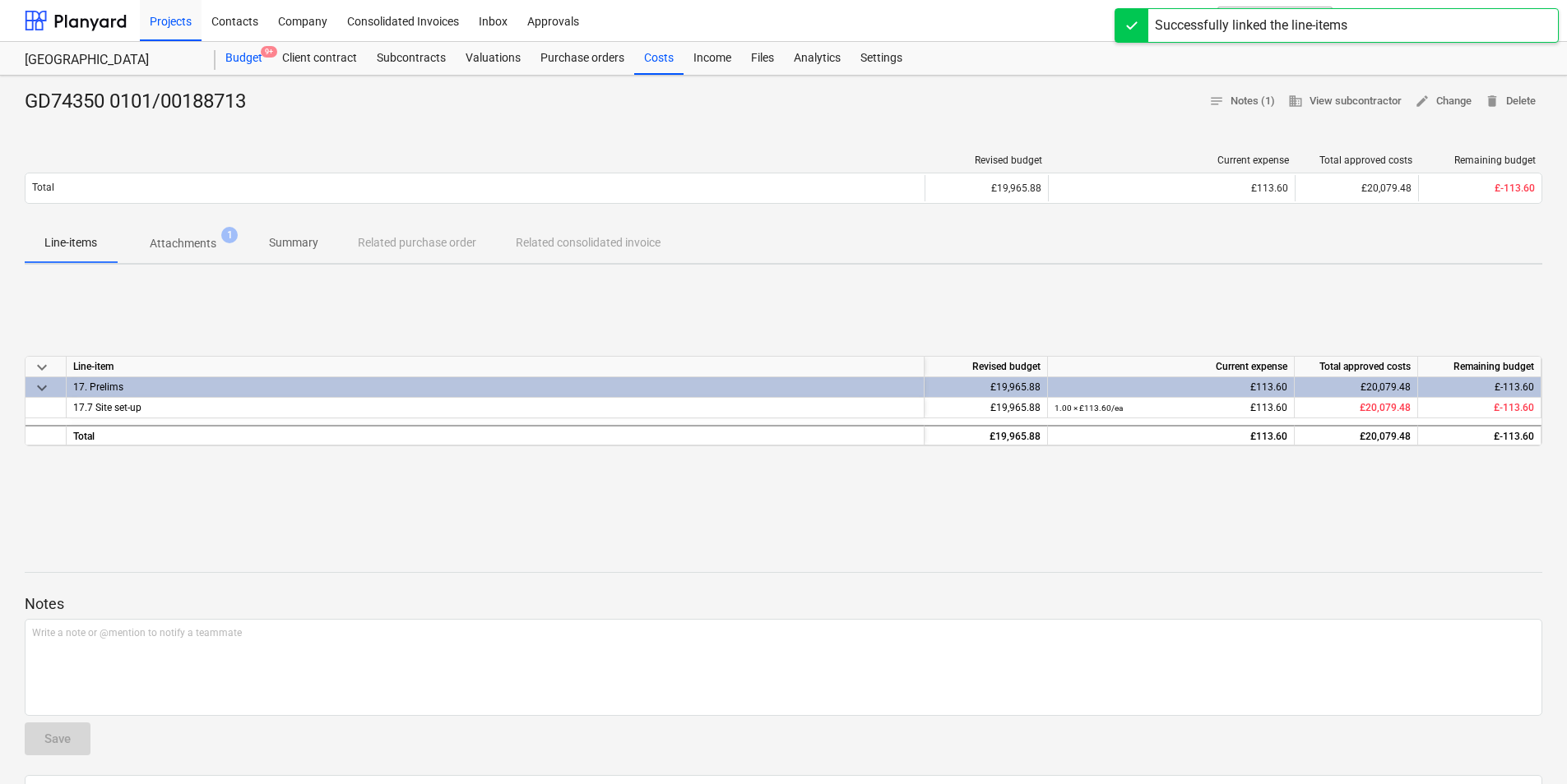
click at [242, 61] on div "Budget 9+" at bounding box center [244, 58] width 57 height 33
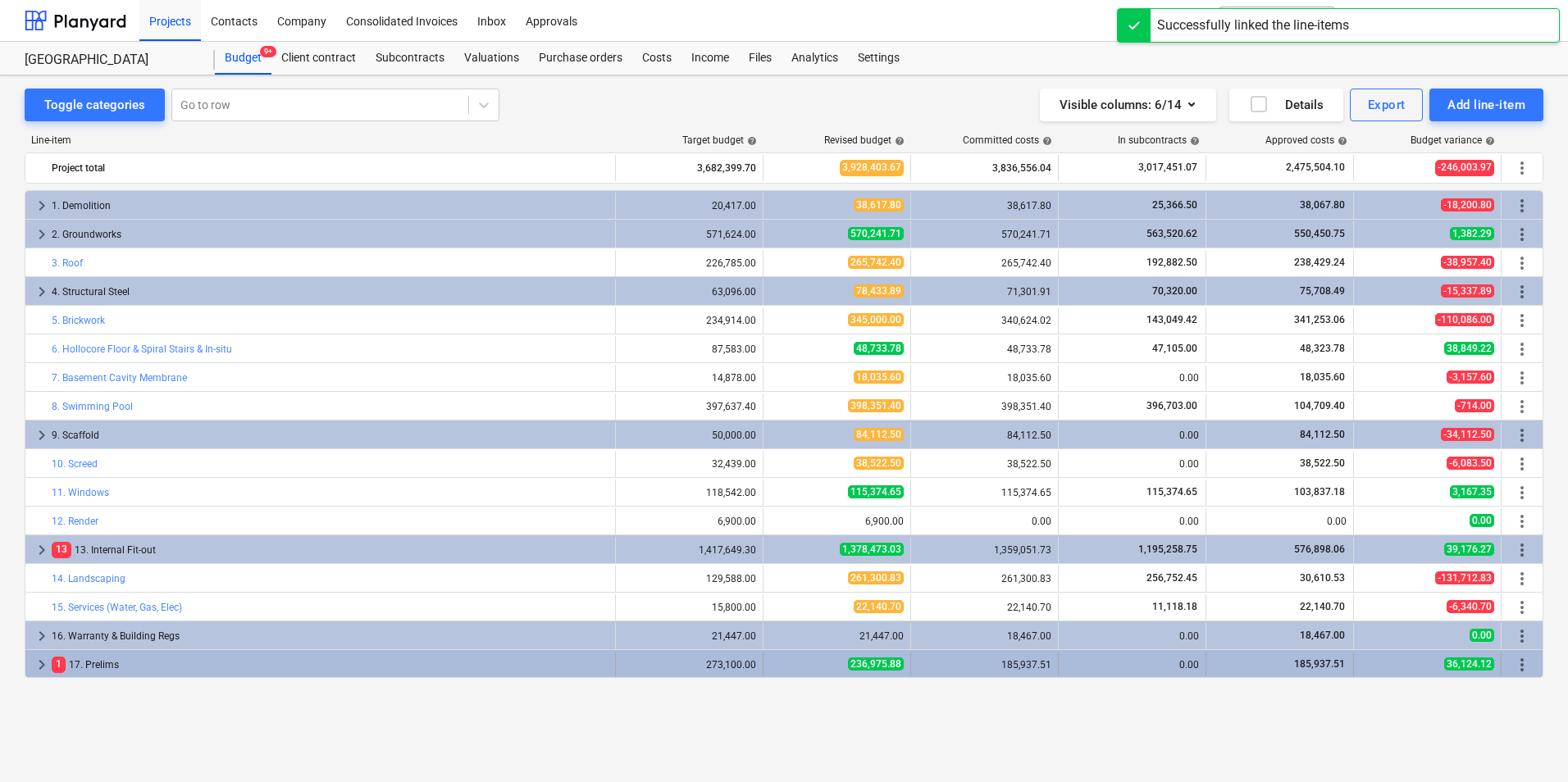
click at [42, 670] on span "keyboard_arrow_right" at bounding box center [42, 665] width 20 height 20
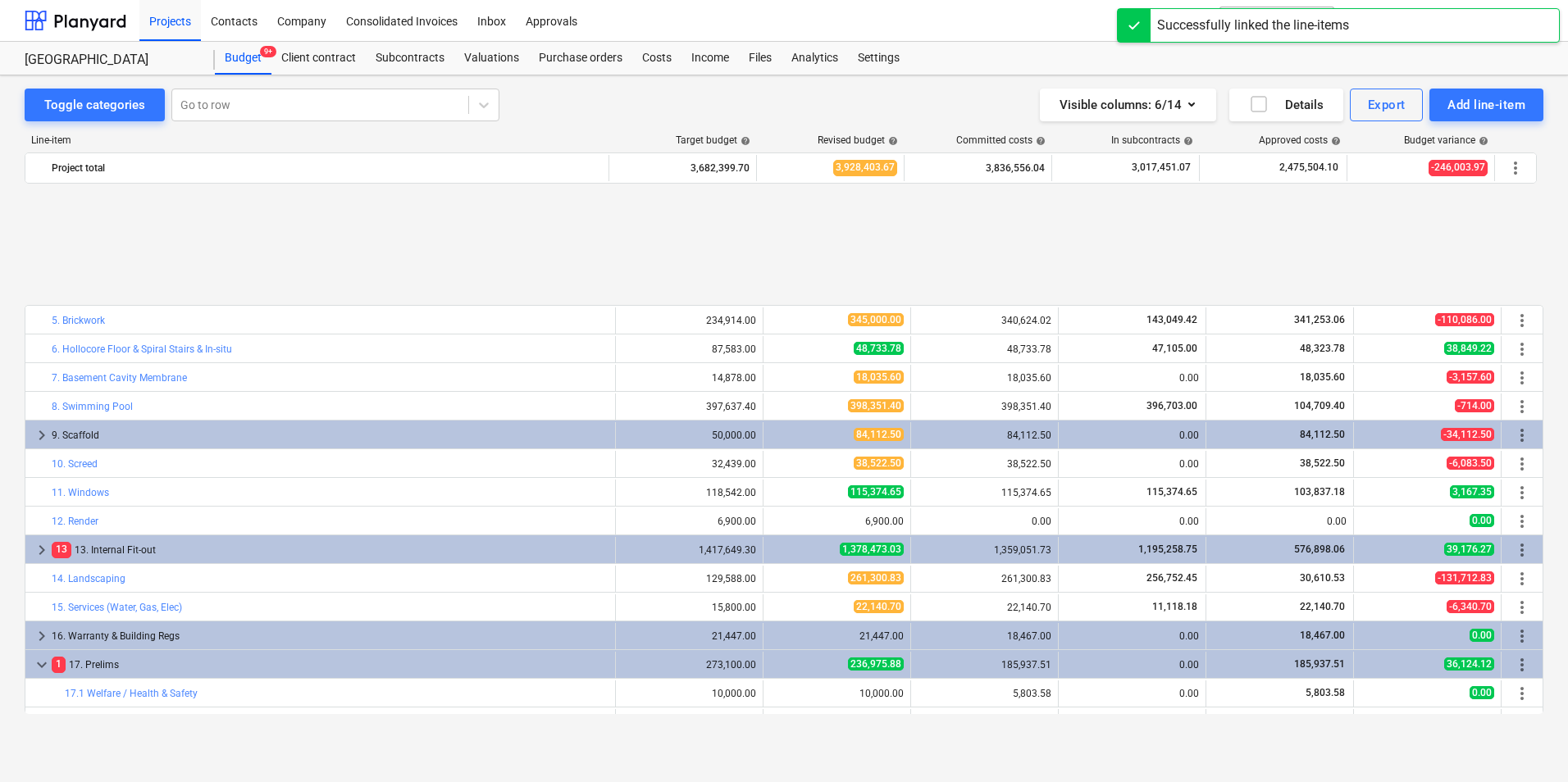
scroll to position [165, 0]
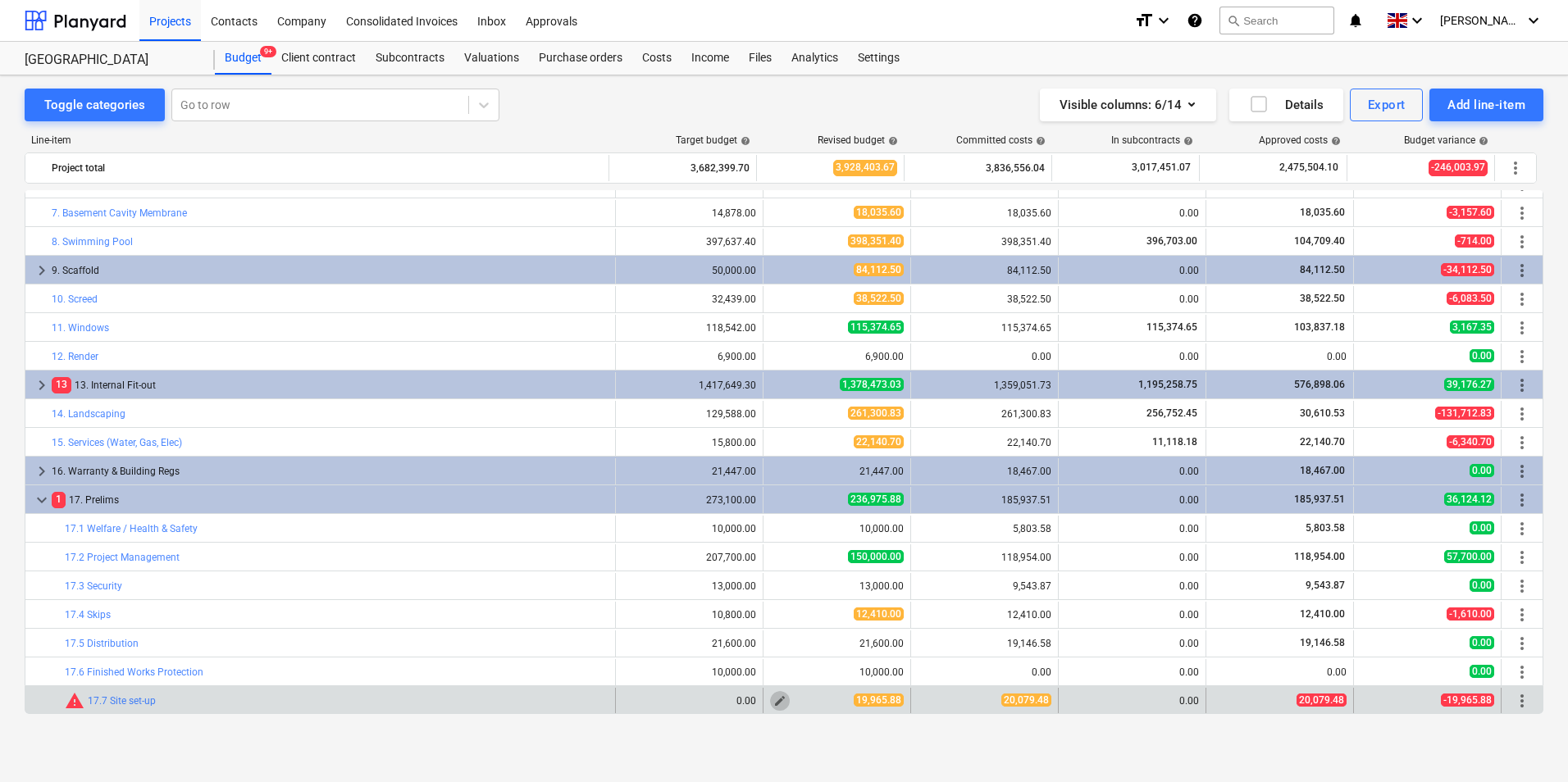
click at [779, 702] on span "edit" at bounding box center [779, 700] width 13 height 13
type textarea "x"
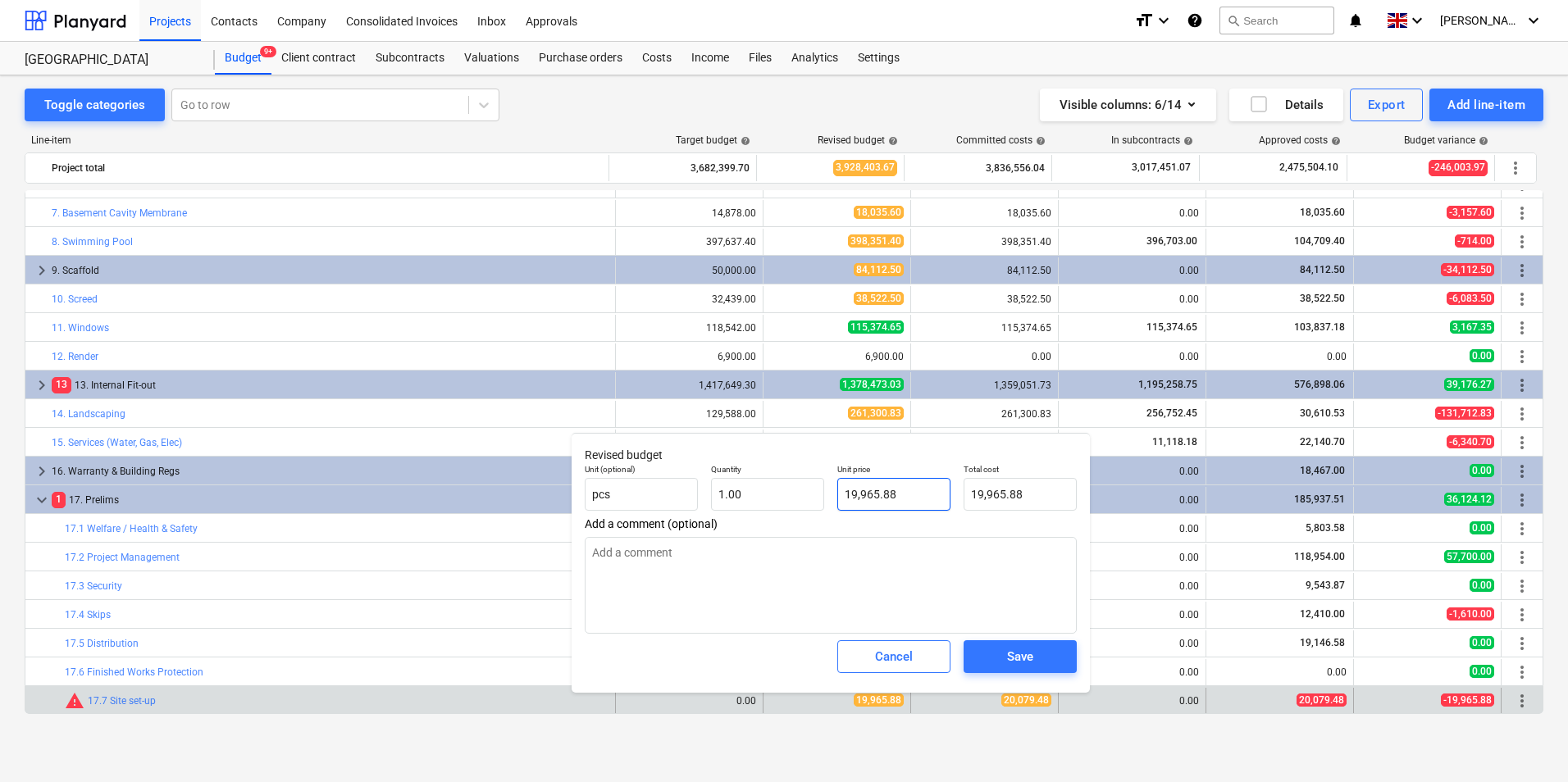
type input "19965.88"
drag, startPoint x: 935, startPoint y: 500, endPoint x: 802, endPoint y: 512, distance: 133.5
click at [802, 512] on div "Unit (optional) pcs Quantity 1.00 Unit price 19965.88 Total cost 19,965.88" at bounding box center [830, 487] width 505 height 60
type textarea "x"
type input "2"
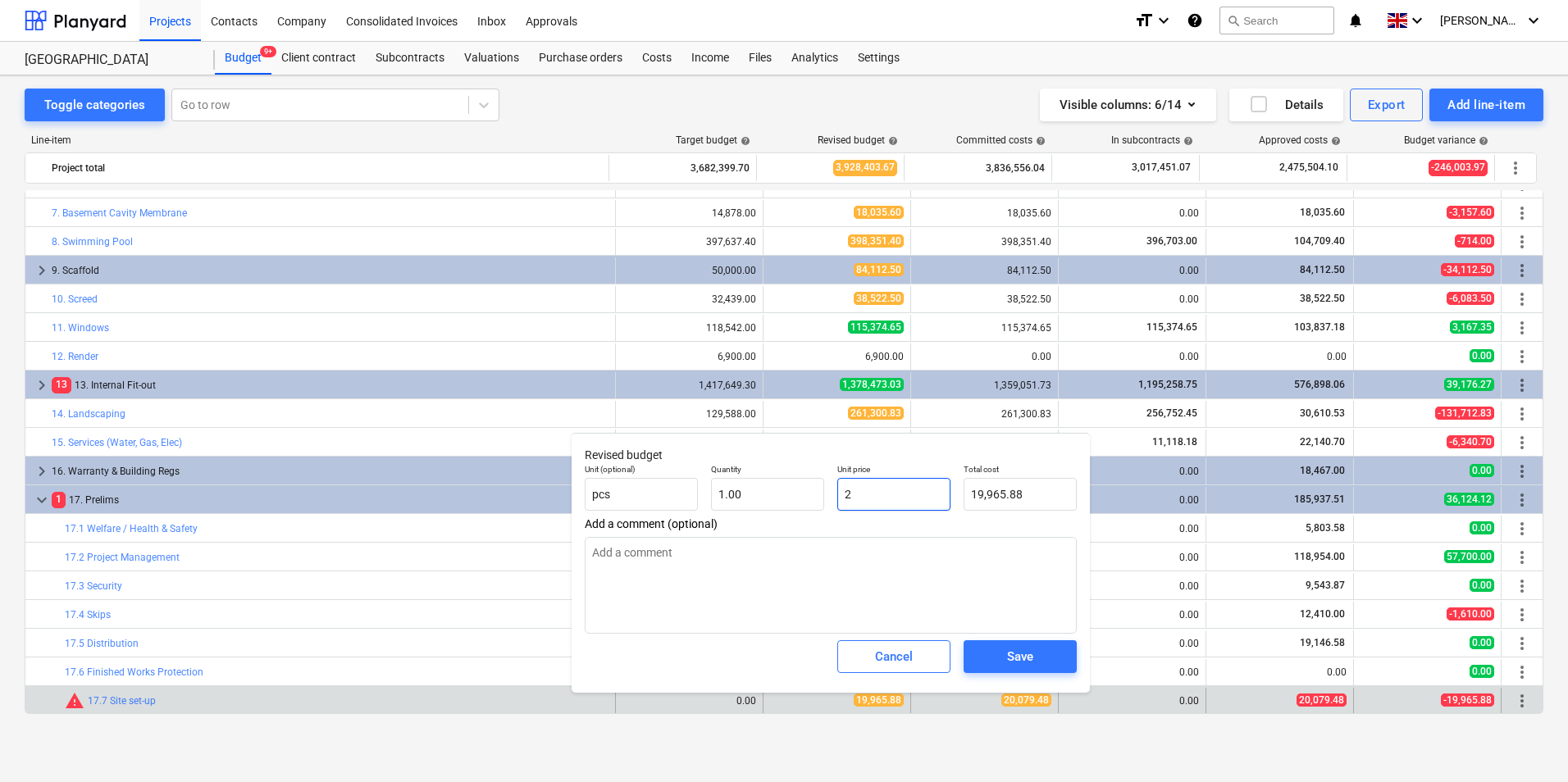
type input "2.00"
type textarea "x"
type input "20"
type input "20.00"
type textarea "x"
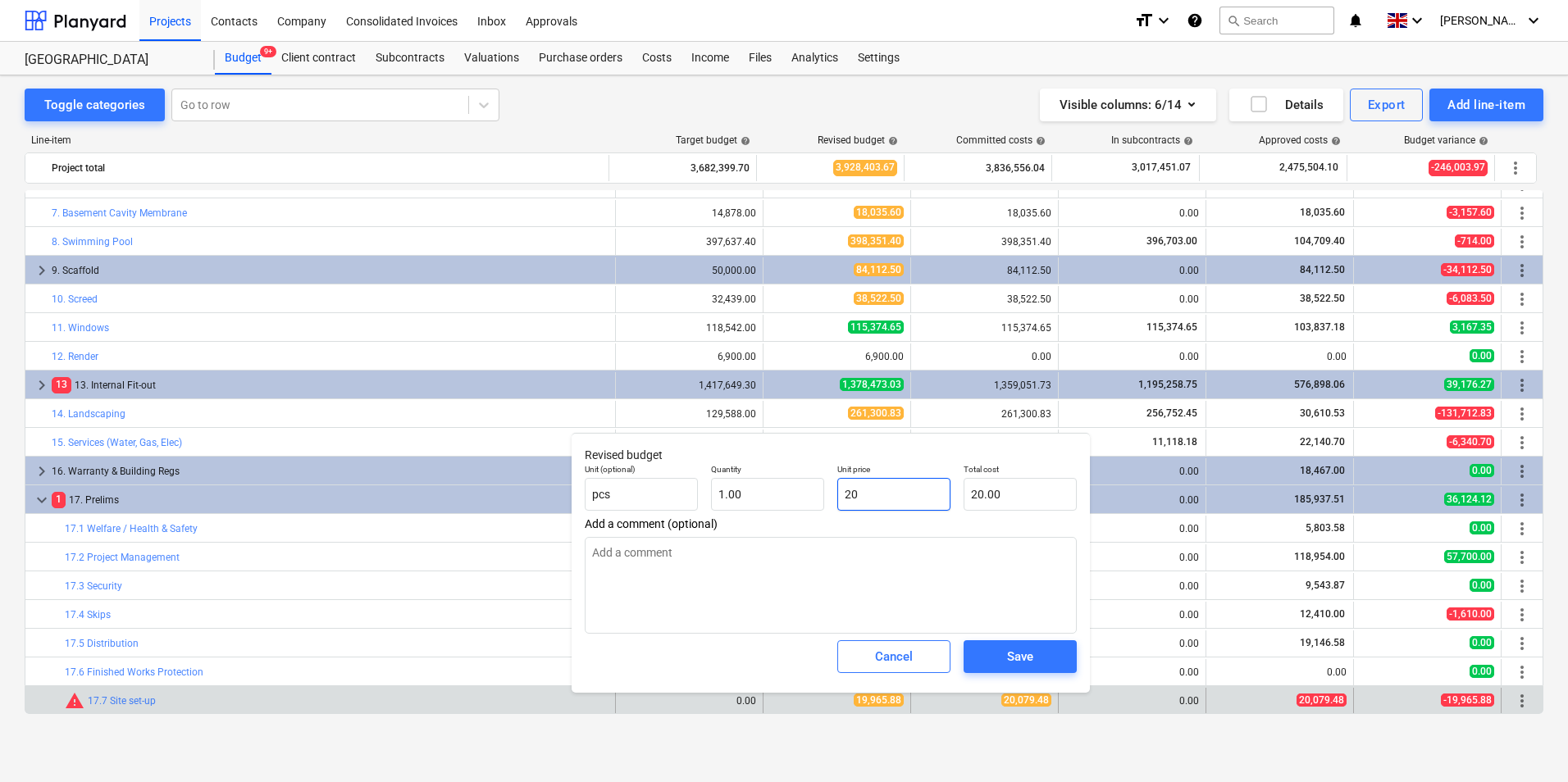
type input "200"
type input "200.00"
type textarea "x"
type input "2007"
type input "2,007.00"
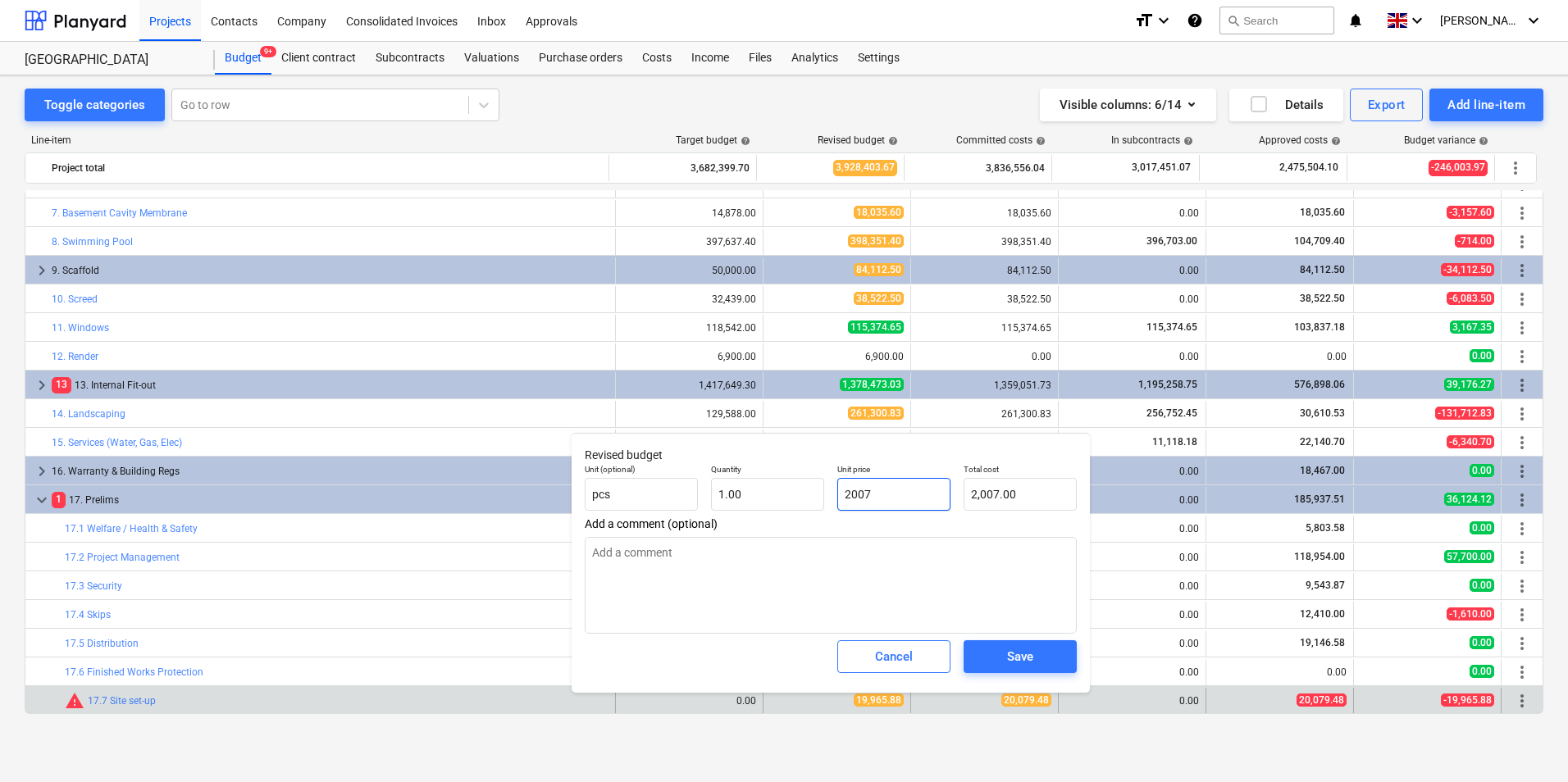
type textarea "x"
type input "20079"
type input "20,079.00"
type textarea "x"
type input "20079."
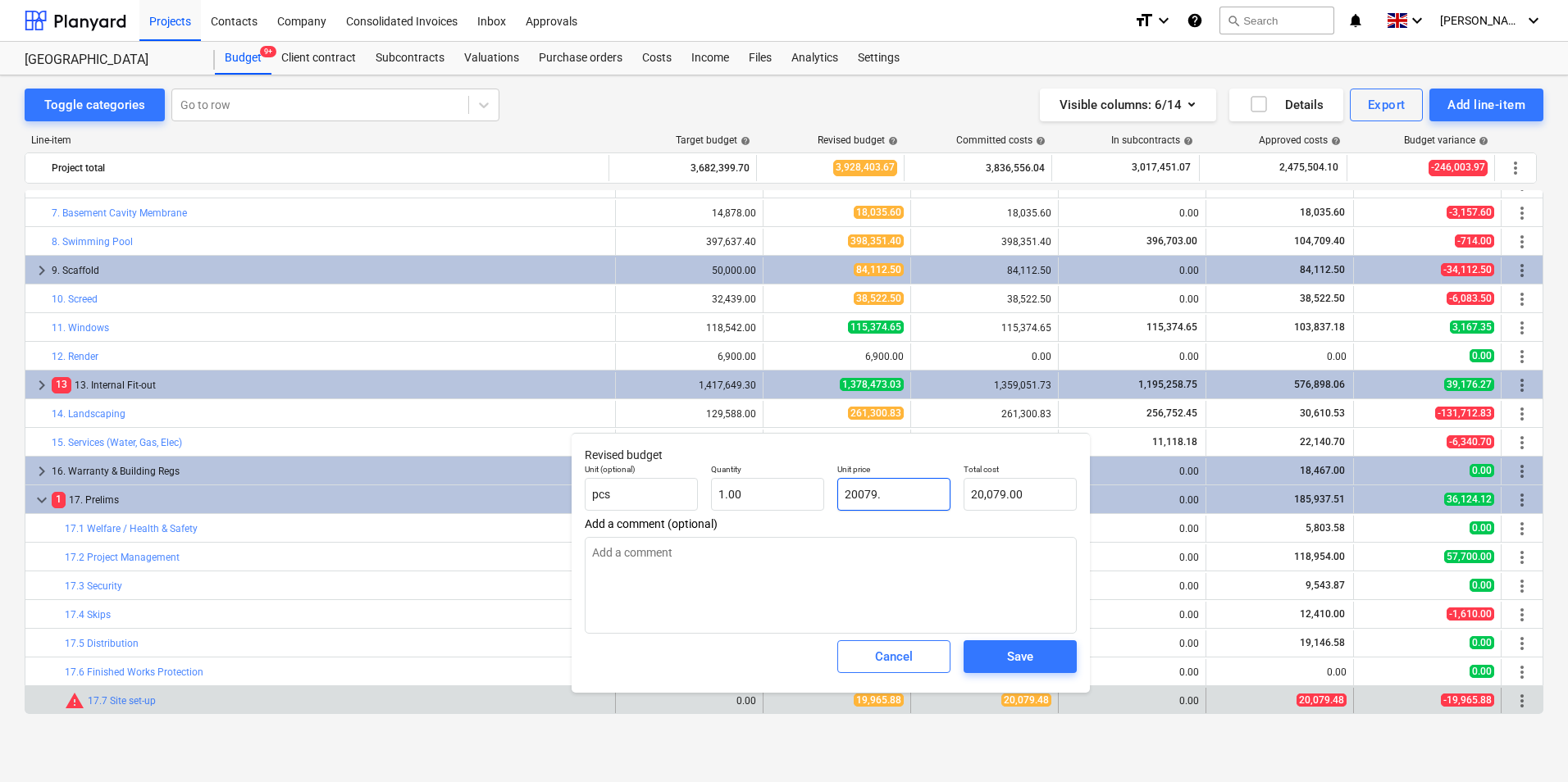
type textarea "x"
type input "20079.4"
type input "20,079.40"
type textarea "x"
type input "20079.48"
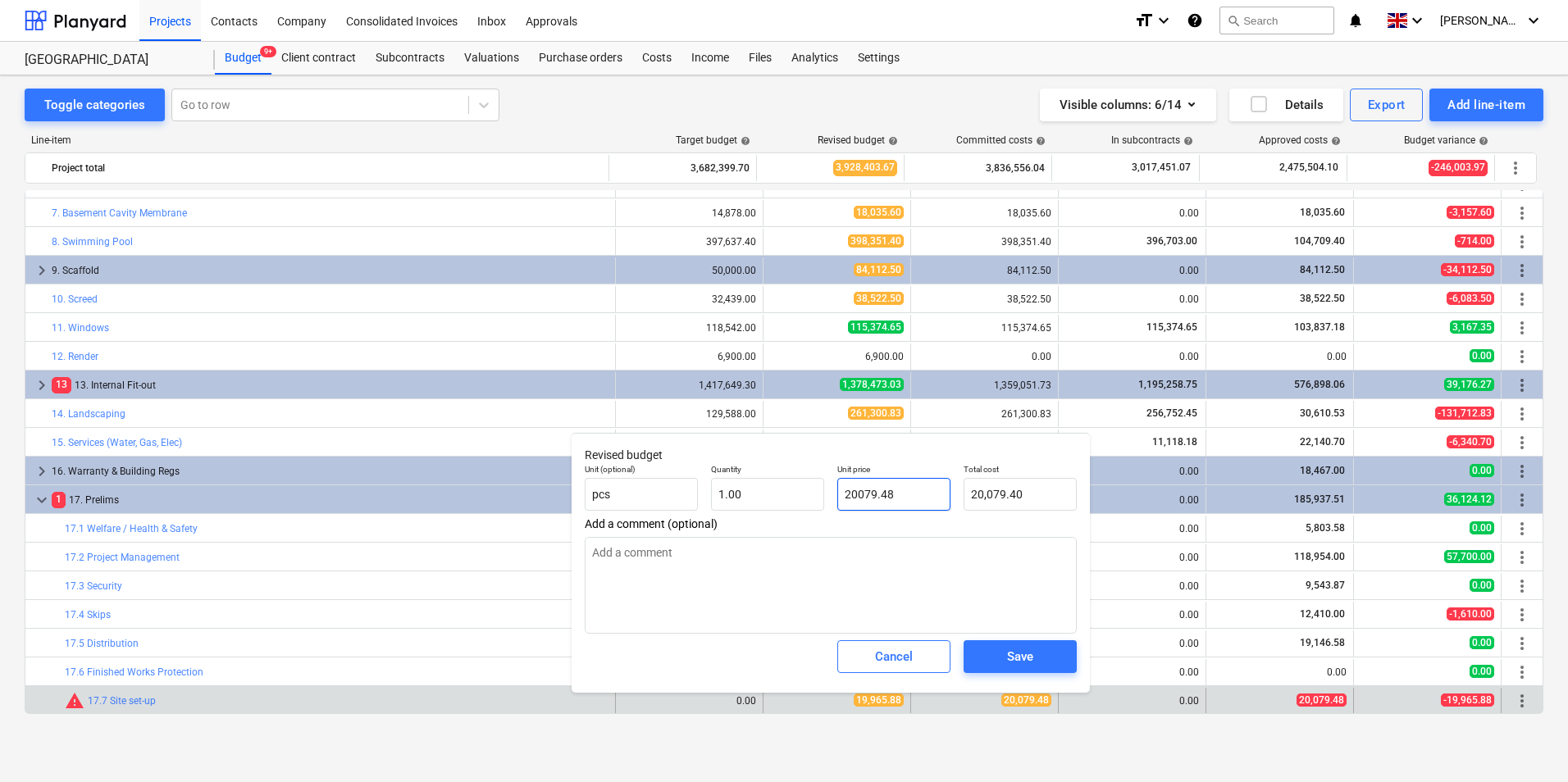
type input "20,079.48"
type input "20079.48"
type textarea "x"
type input "20,079.48"
click at [1008, 658] on div "Save" at bounding box center [1020, 657] width 27 height 22
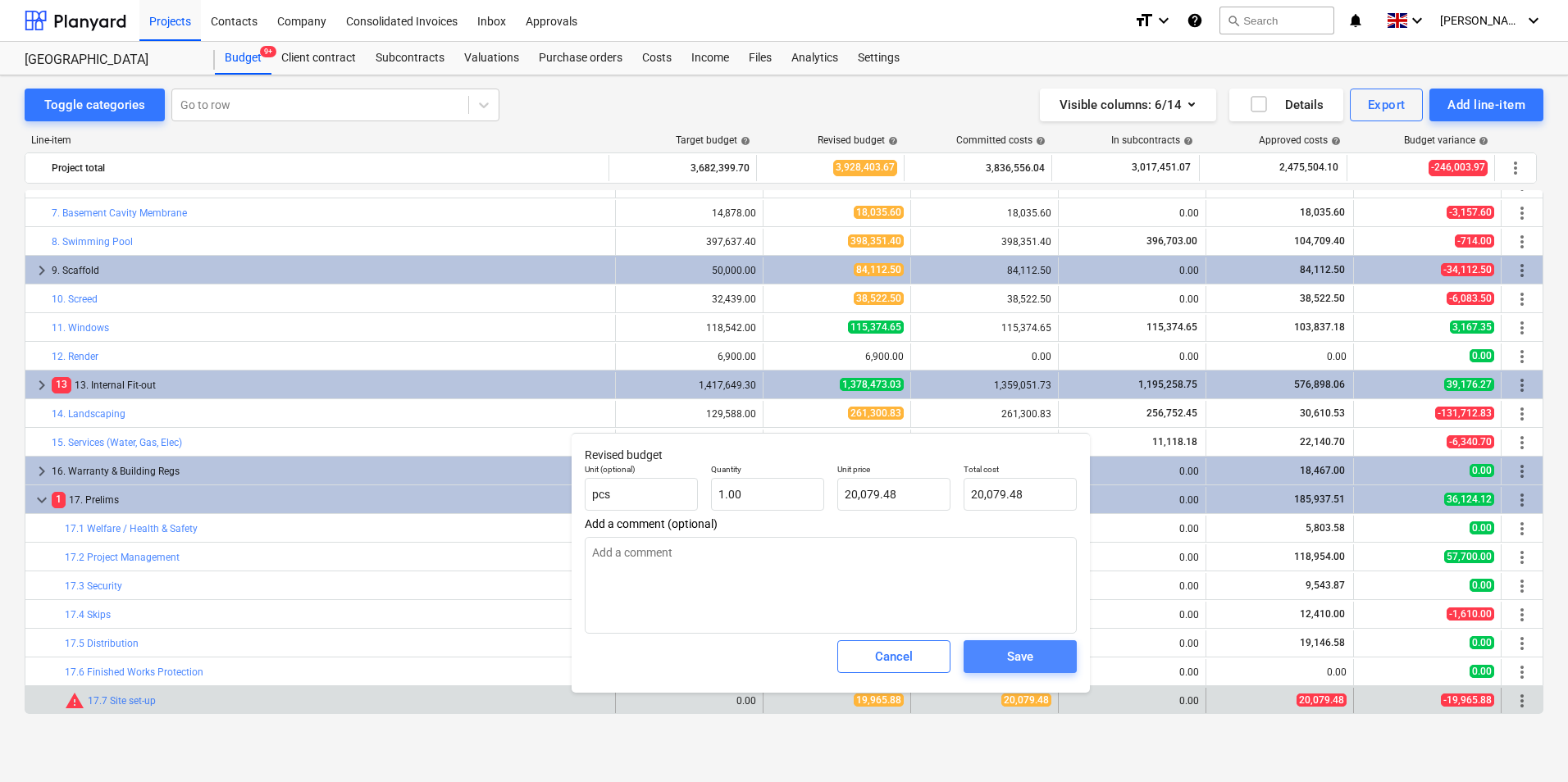
type textarea "x"
